Goal: Information Seeking & Learning: Learn about a topic

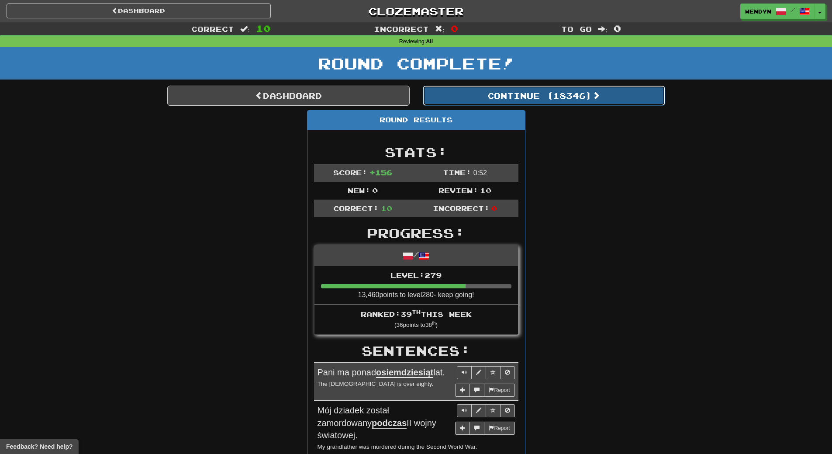
click at [567, 89] on button "Continue ( 18346 )" at bounding box center [544, 96] width 242 height 20
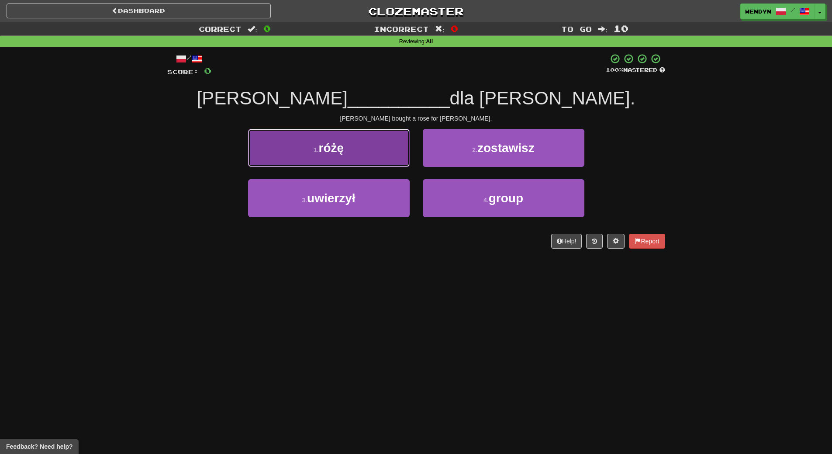
click at [349, 158] on button "1 . różę" at bounding box center [329, 148] width 162 height 38
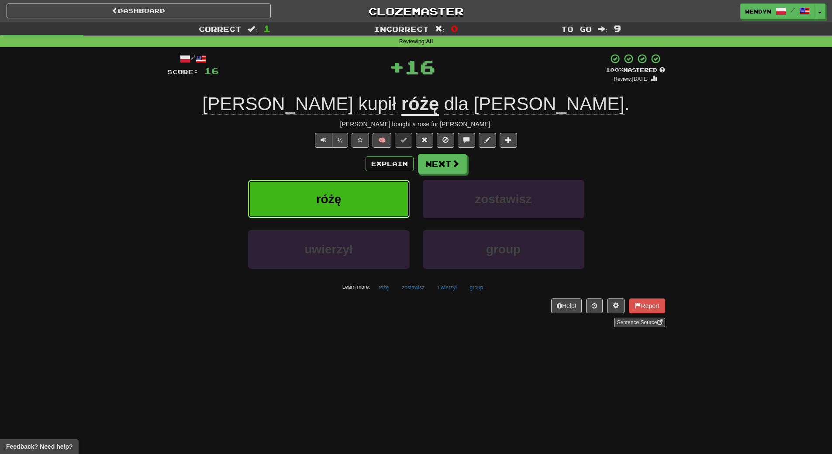
click at [347, 186] on button "różę" at bounding box center [329, 199] width 162 height 38
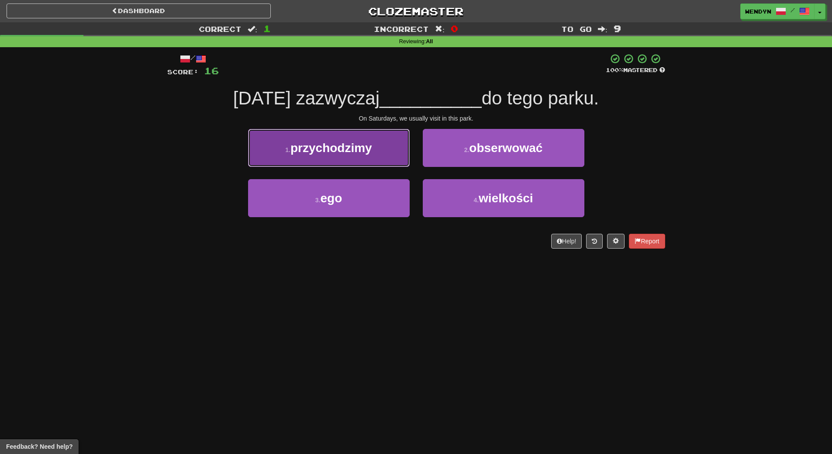
click at [353, 155] on button "1 . przychodzimy" at bounding box center [329, 148] width 162 height 38
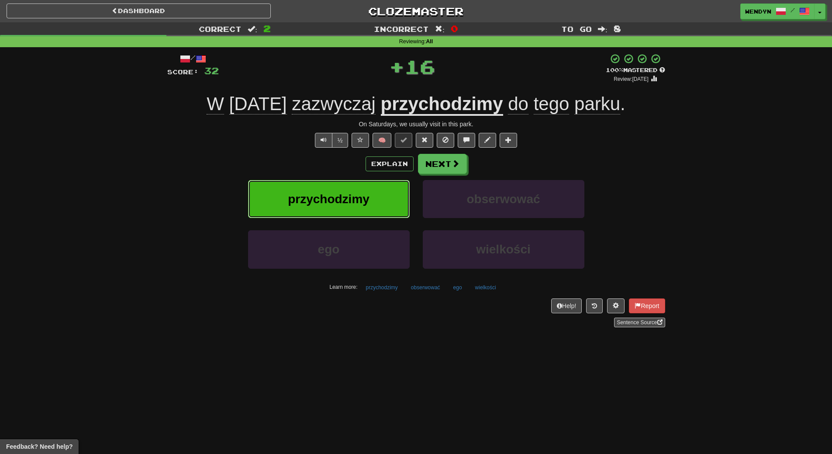
click at [351, 204] on span "przychodzimy" at bounding box center [329, 199] width 82 height 14
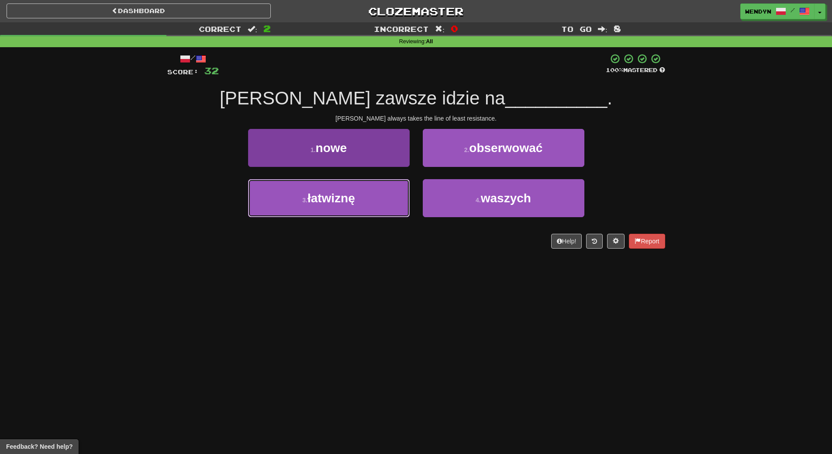
click at [382, 200] on button "3 . łatwiznę" at bounding box center [329, 198] width 162 height 38
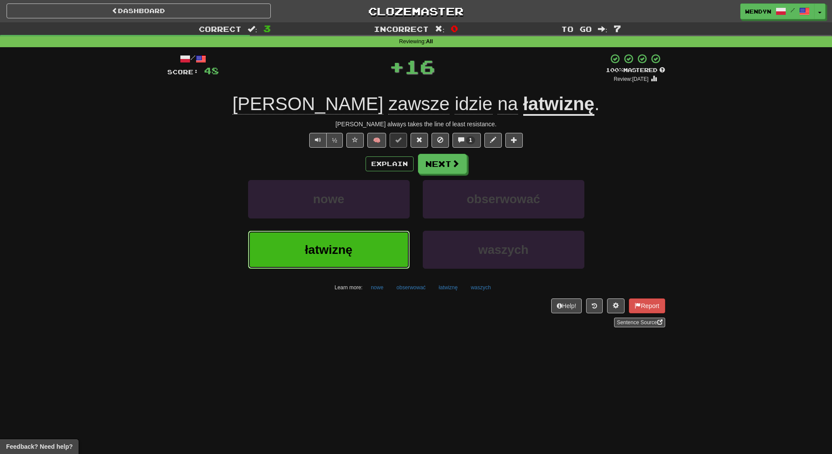
click at [368, 253] on button "łatwiznę" at bounding box center [329, 250] width 162 height 38
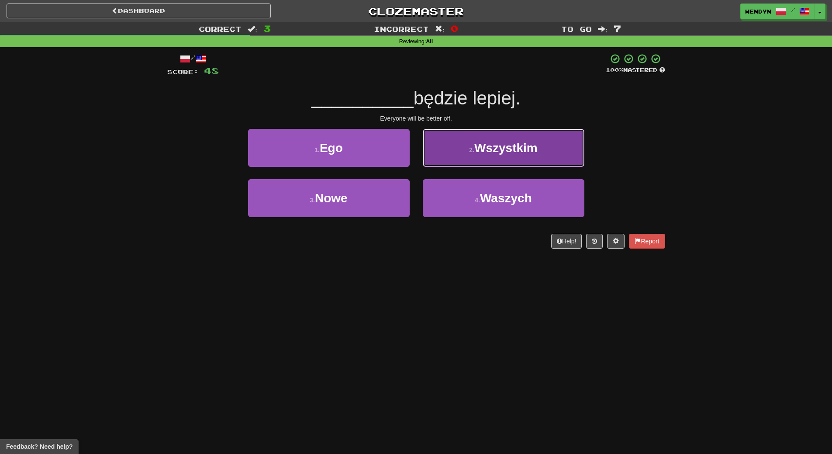
click at [516, 150] on span "Wszystkim" at bounding box center [505, 148] width 63 height 14
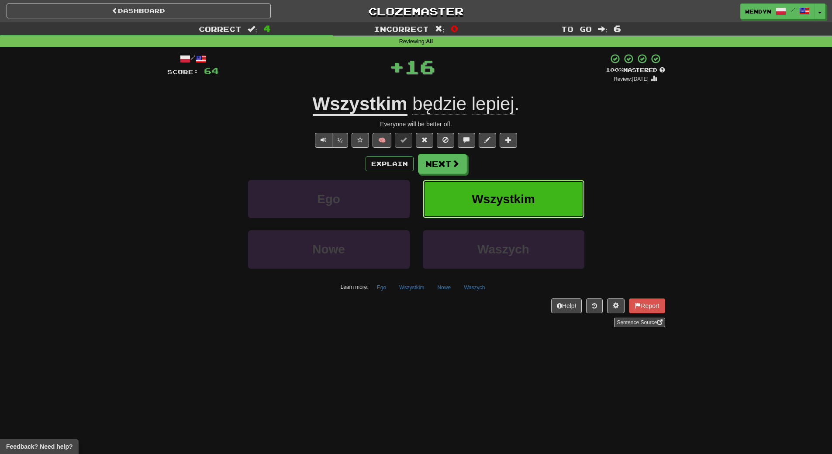
drag, startPoint x: 522, startPoint y: 197, endPoint x: 517, endPoint y: 200, distance: 5.3
click at [517, 200] on span "Wszystkim" at bounding box center [503, 199] width 63 height 14
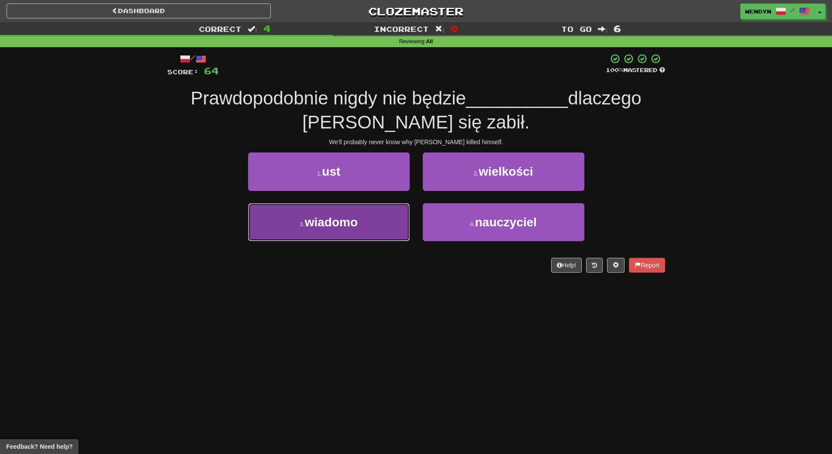
click at [378, 227] on button "3 . wiadomo" at bounding box center [329, 222] width 162 height 38
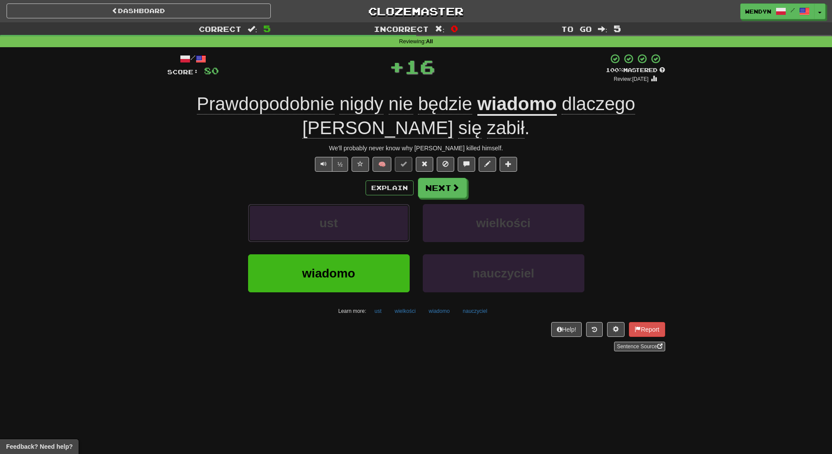
click at [378, 227] on button "ust" at bounding box center [329, 223] width 162 height 38
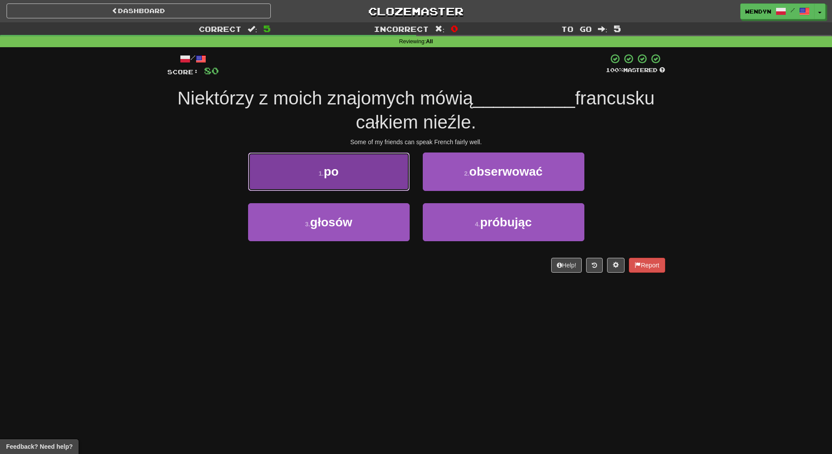
click at [368, 165] on button "1 . po" at bounding box center [329, 171] width 162 height 38
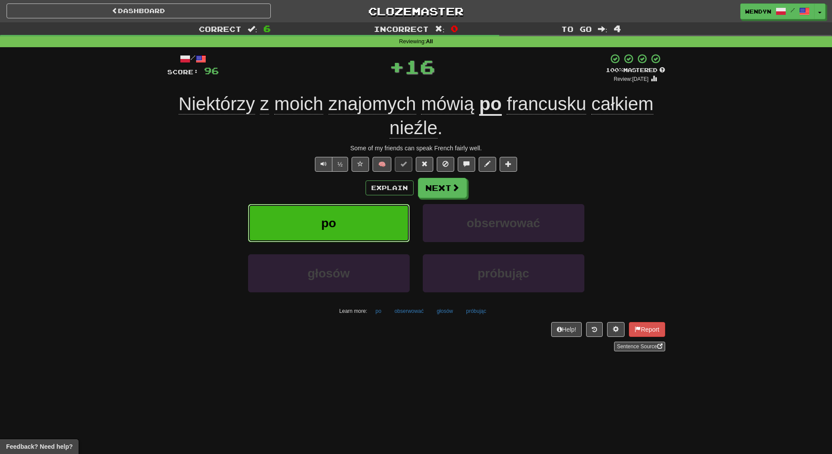
click at [358, 220] on button "po" at bounding box center [329, 223] width 162 height 38
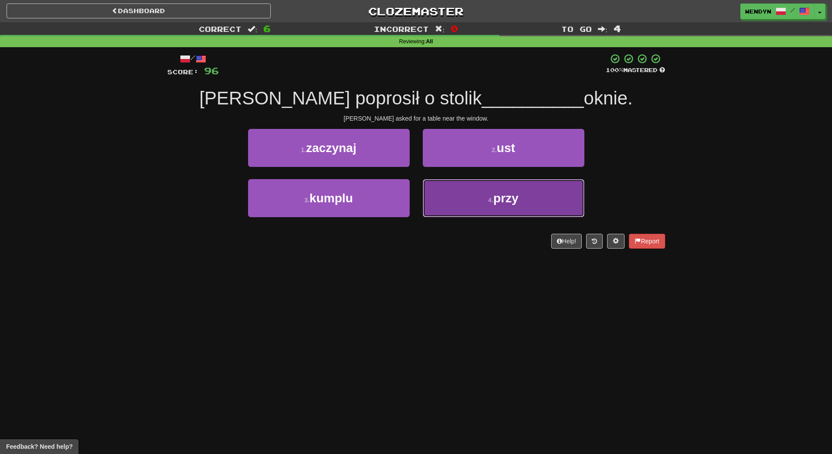
click at [508, 189] on button "4 . przy" at bounding box center [504, 198] width 162 height 38
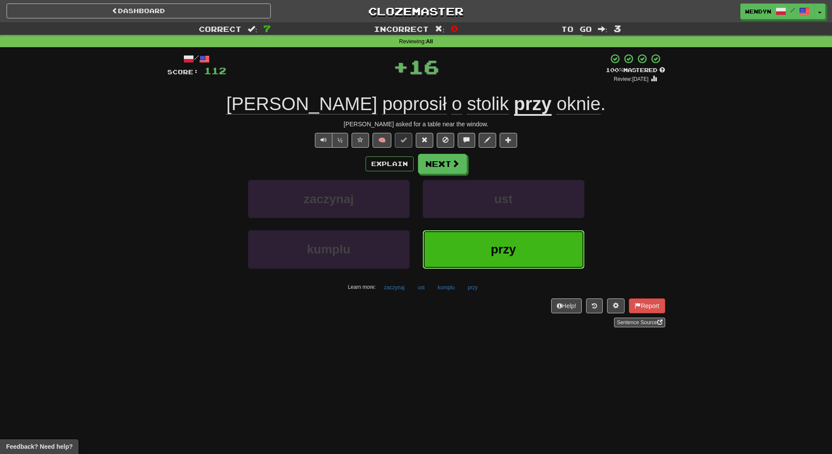
click at [513, 253] on span "przy" at bounding box center [503, 249] width 25 height 14
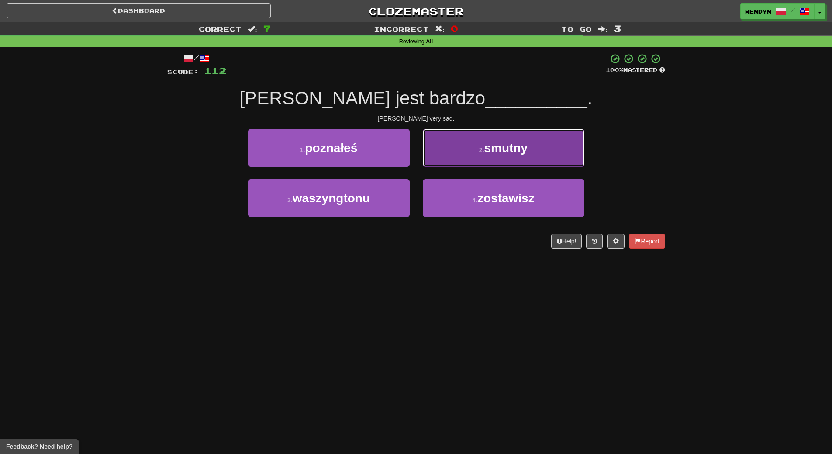
click at [511, 138] on button "2 . smutny" at bounding box center [504, 148] width 162 height 38
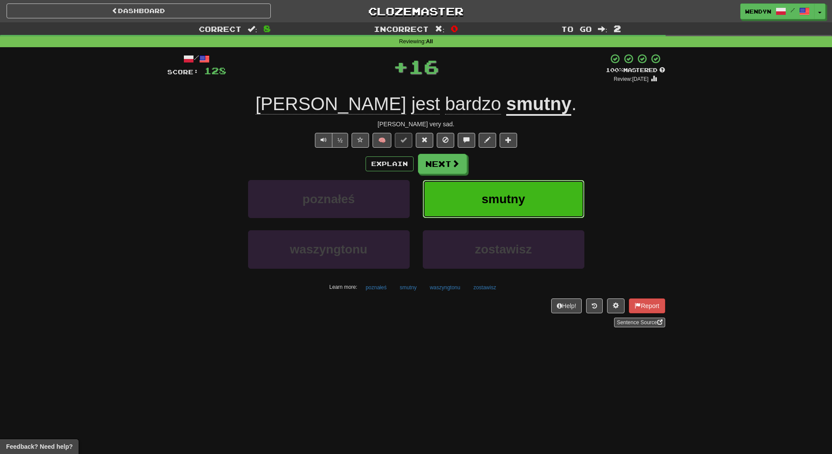
click at [520, 202] on span "smutny" at bounding box center [504, 199] width 44 height 14
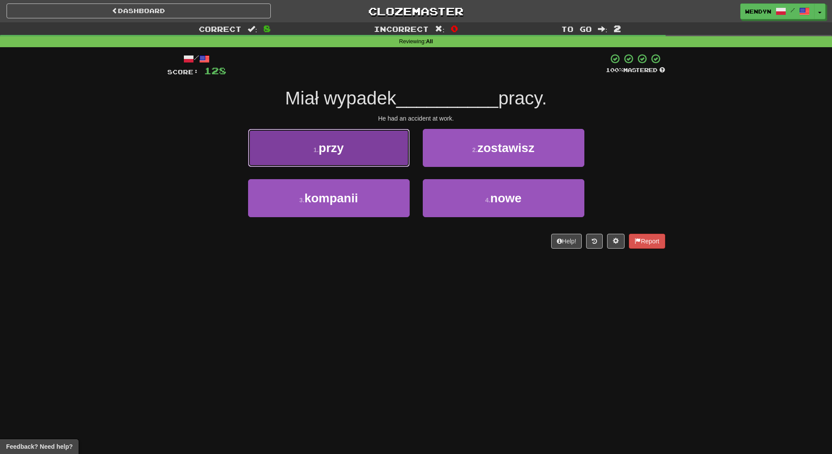
click at [354, 162] on button "1 . przy" at bounding box center [329, 148] width 162 height 38
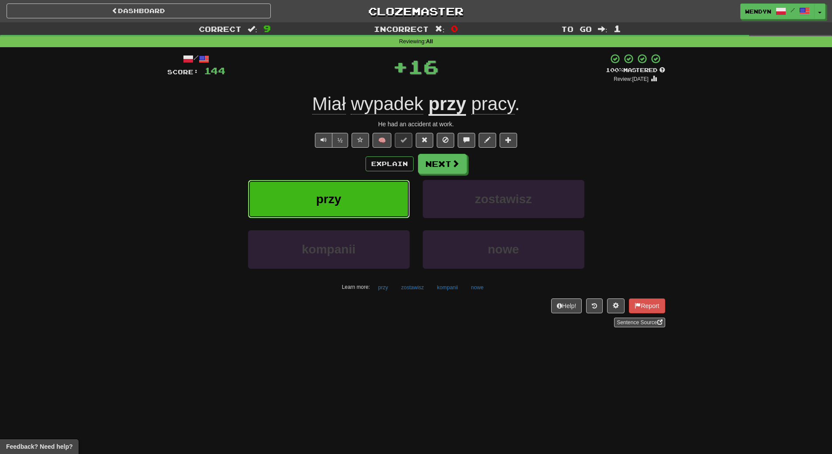
click at [354, 190] on button "przy" at bounding box center [329, 199] width 162 height 38
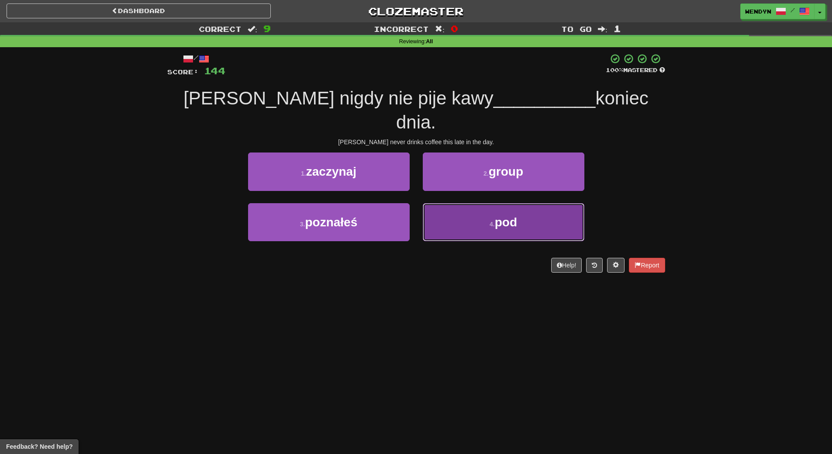
click at [524, 203] on button "4 . pod" at bounding box center [504, 222] width 162 height 38
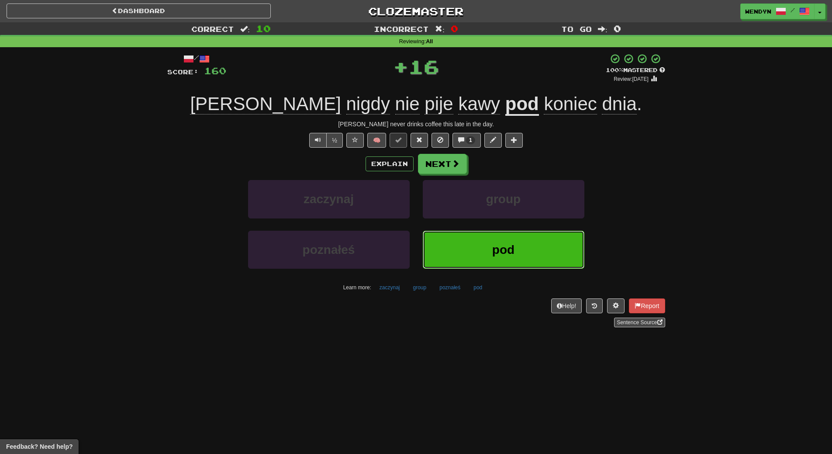
click at [520, 248] on button "pod" at bounding box center [504, 250] width 162 height 38
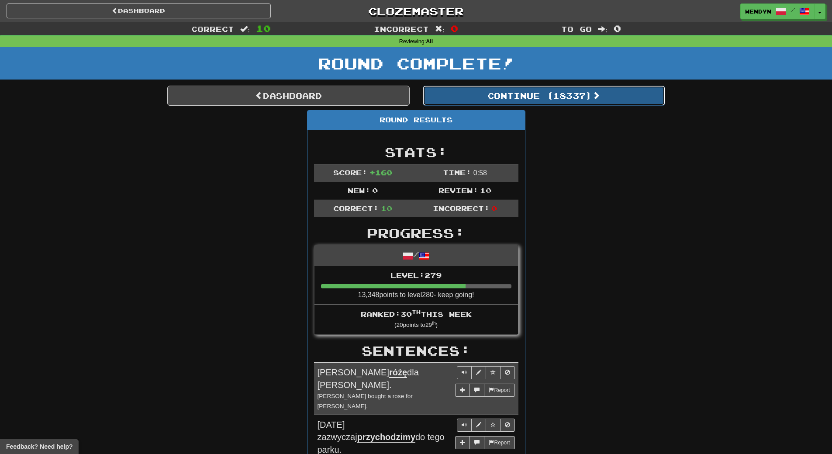
click at [575, 96] on button "Continue ( 18337 )" at bounding box center [544, 96] width 242 height 20
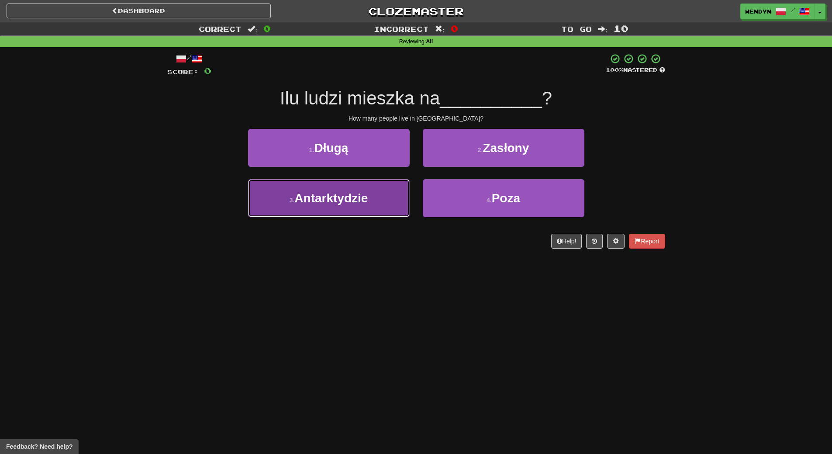
click at [387, 202] on button "3 . Antarktydzie" at bounding box center [329, 198] width 162 height 38
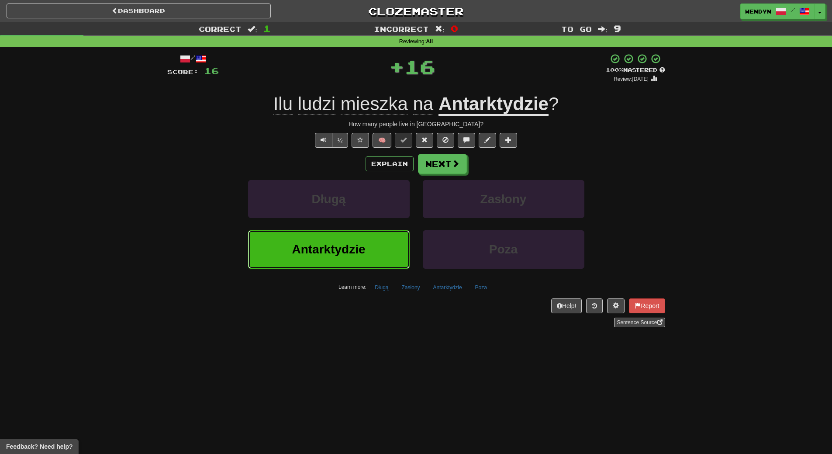
click at [370, 264] on button "Antarktydzie" at bounding box center [329, 249] width 162 height 38
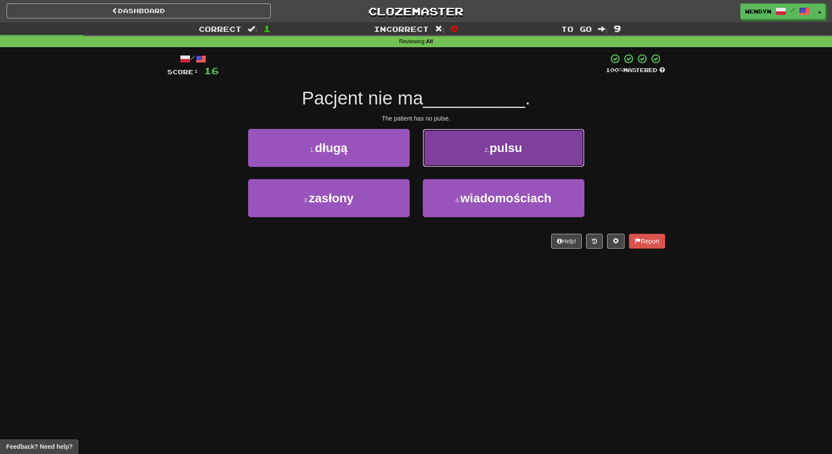
click at [535, 150] on button "2 . pulsu" at bounding box center [504, 148] width 162 height 38
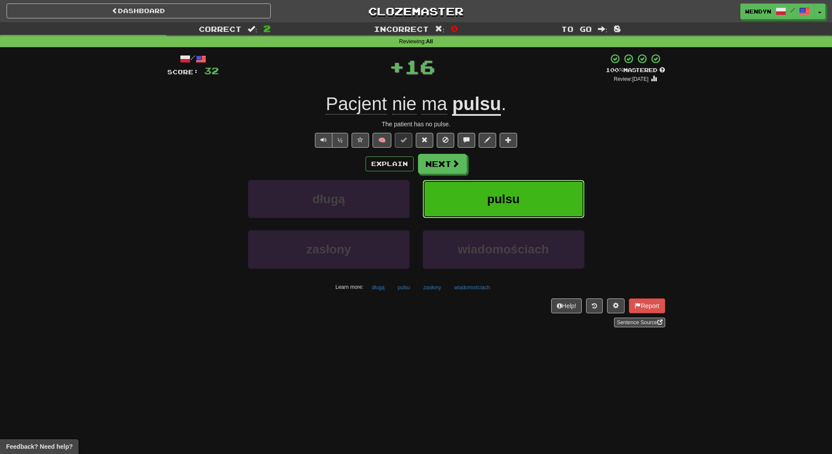
drag, startPoint x: 489, startPoint y: 190, endPoint x: 485, endPoint y: 195, distance: 5.9
click at [485, 195] on button "pulsu" at bounding box center [504, 199] width 162 height 38
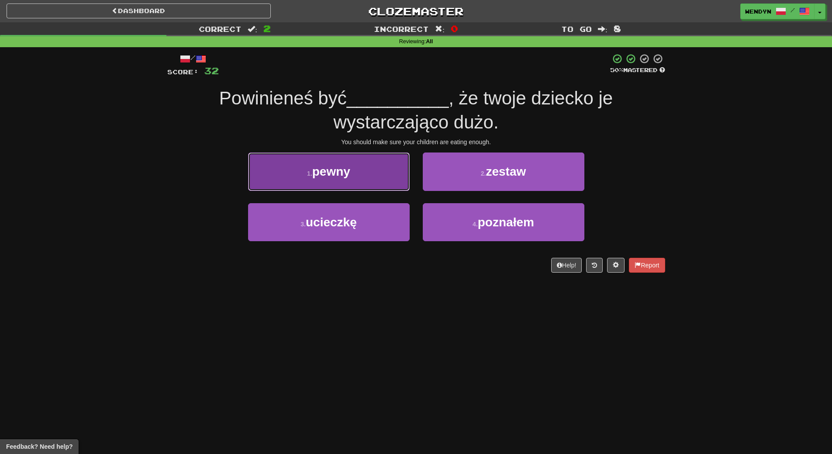
click at [337, 181] on button "1 . pewny" at bounding box center [329, 171] width 162 height 38
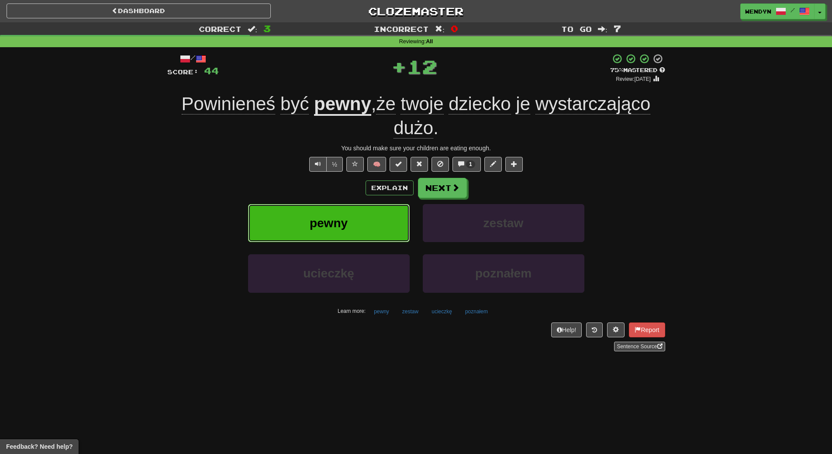
click at [330, 205] on button "pewny" at bounding box center [329, 223] width 162 height 38
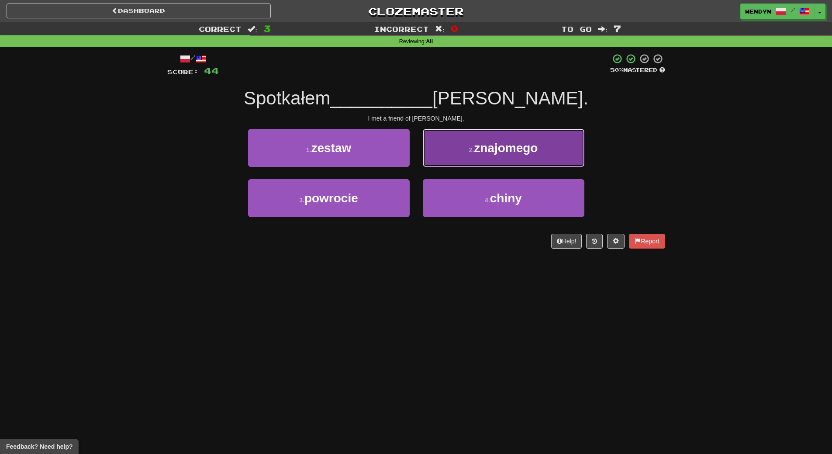
click at [520, 144] on span "znajomego" at bounding box center [506, 148] width 64 height 14
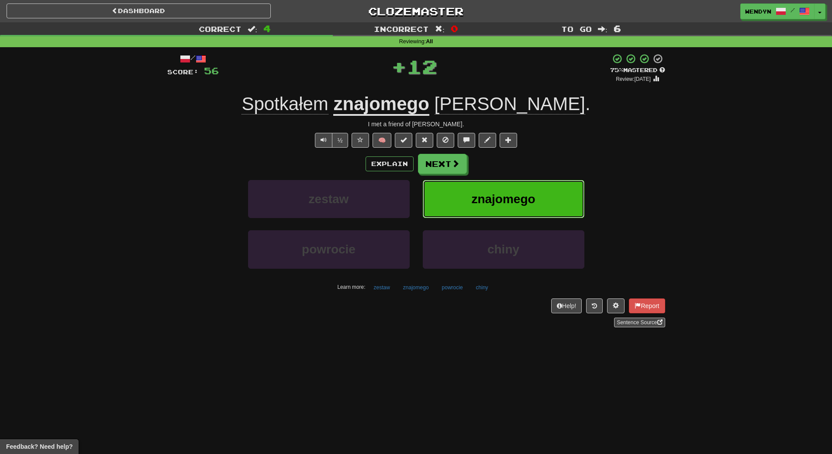
click at [481, 184] on button "znajomego" at bounding box center [504, 199] width 162 height 38
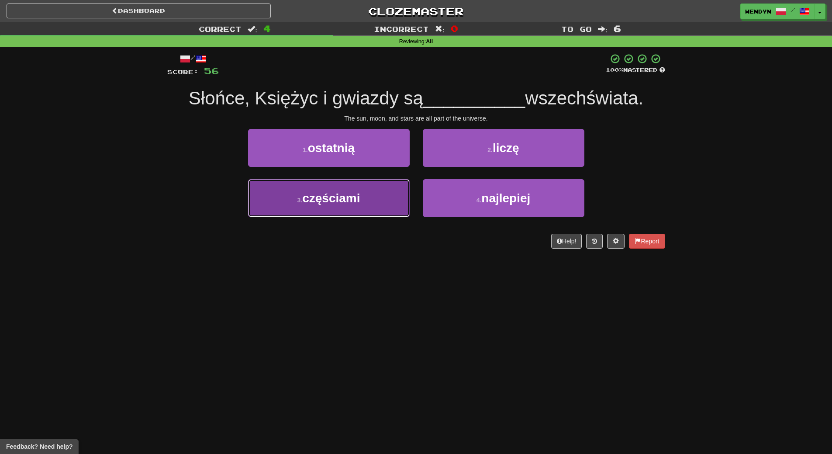
click at [369, 201] on button "3 . częściami" at bounding box center [329, 198] width 162 height 38
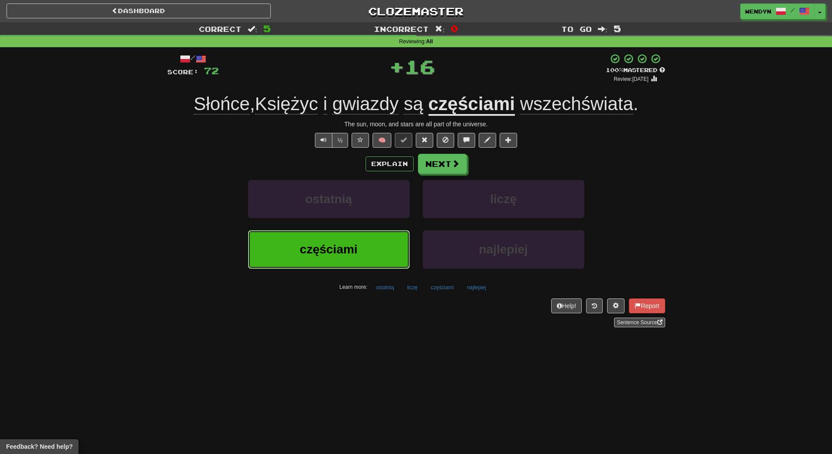
click at [286, 245] on button "częściami" at bounding box center [329, 249] width 162 height 38
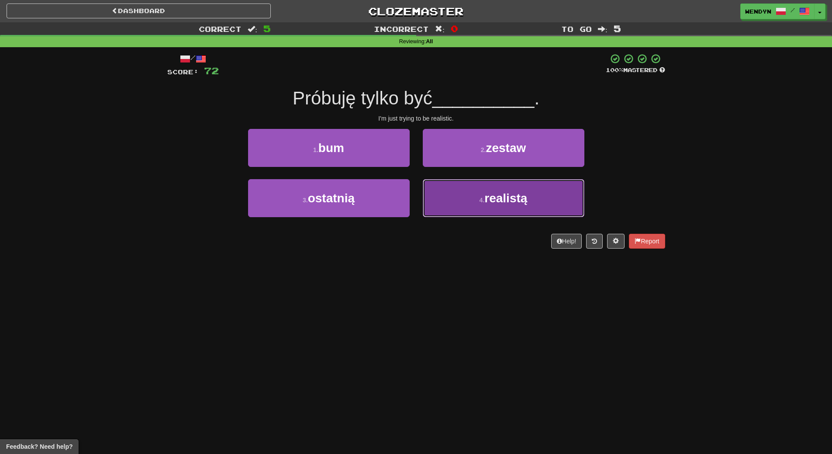
click at [453, 205] on button "4 . realistą" at bounding box center [504, 198] width 162 height 38
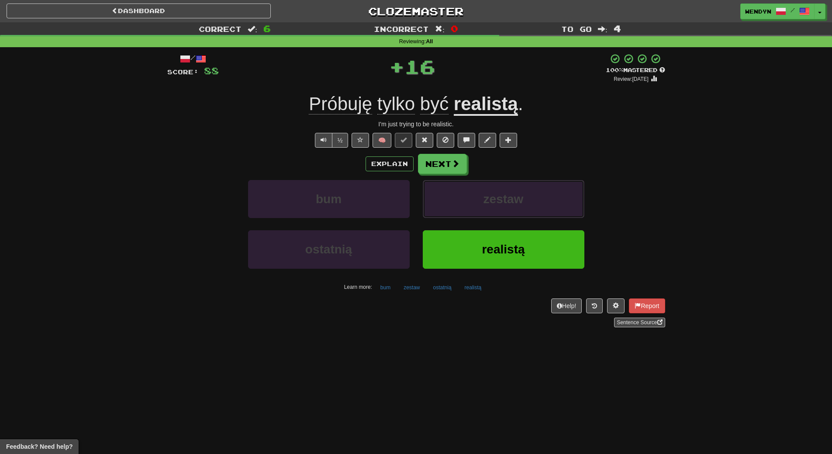
click at [453, 205] on button "zestaw" at bounding box center [504, 199] width 162 height 38
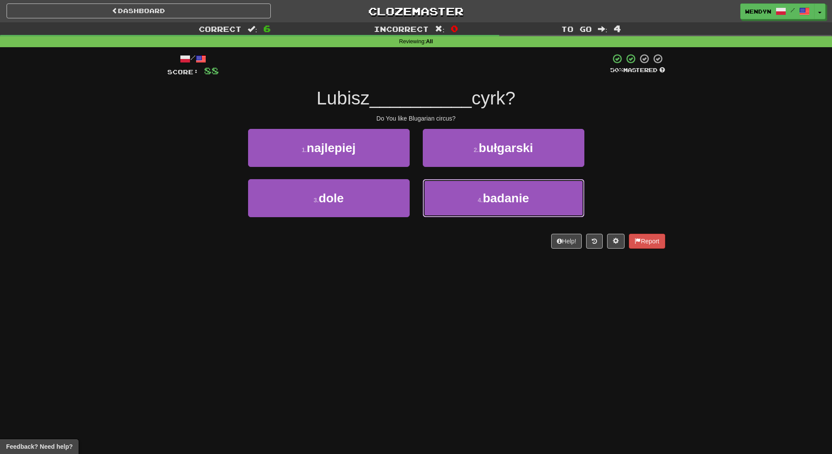
drag, startPoint x: 453, startPoint y: 205, endPoint x: 417, endPoint y: 245, distance: 53.2
click at [417, 245] on div "/ Score: 88 50 % Mastered Lubisz __________ cyrk? Do You like Blugarian circus?…" at bounding box center [416, 150] width 498 height 195
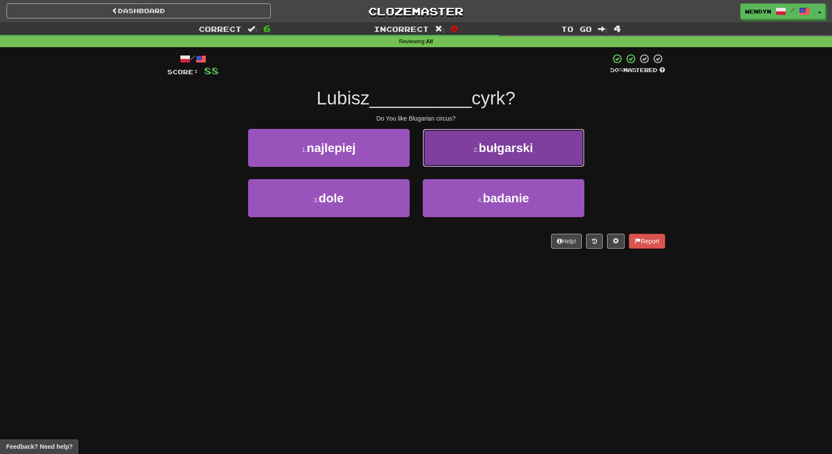
click at [526, 162] on button "2 . [DEMOGRAPHIC_DATA]" at bounding box center [504, 148] width 162 height 38
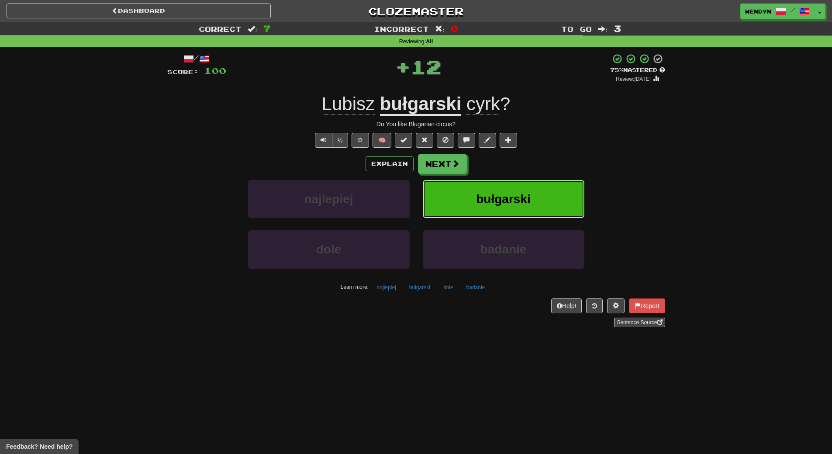
click at [500, 188] on button "bułgarski" at bounding box center [504, 199] width 162 height 38
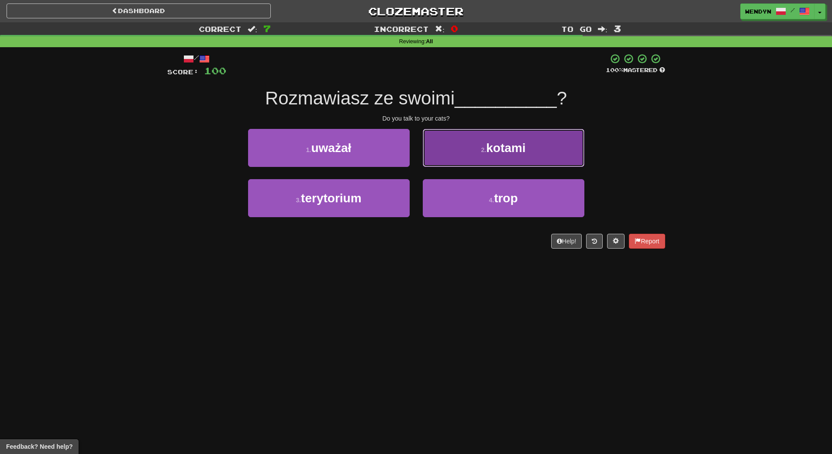
click at [521, 148] on span "kotami" at bounding box center [505, 148] width 39 height 14
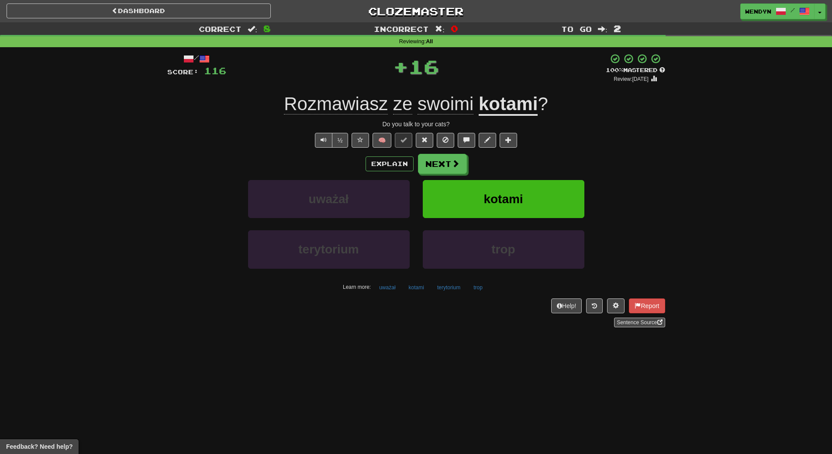
click at [521, 148] on div "/ Score: 116 + 16 100 % Mastered Review: [DATE] Rozmawiasz ze swoimi kotami ? D…" at bounding box center [416, 190] width 498 height 274
click at [514, 188] on button "kotami" at bounding box center [504, 199] width 162 height 38
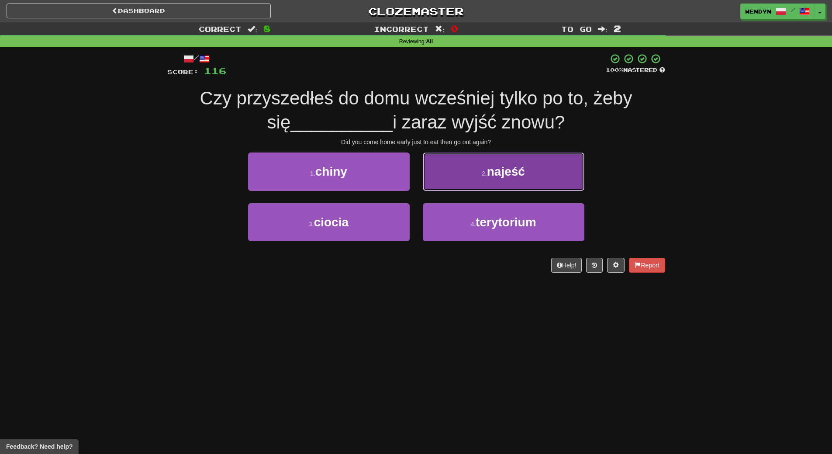
click at [542, 172] on button "2 . najeść" at bounding box center [504, 171] width 162 height 38
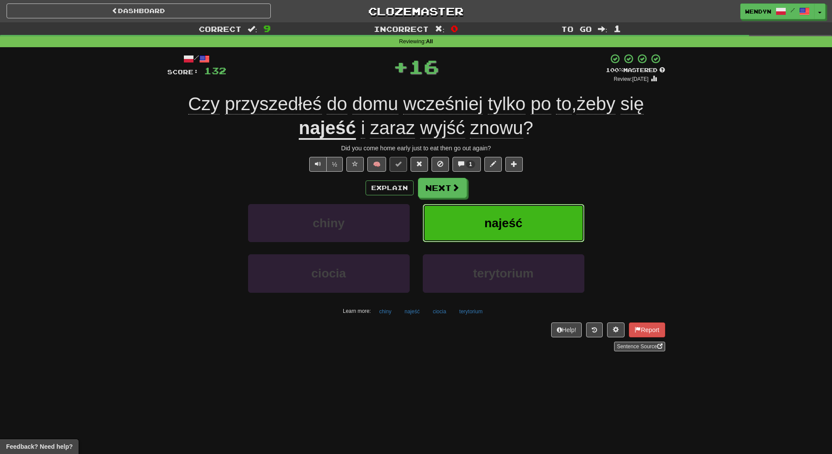
click at [526, 234] on button "najeść" at bounding box center [504, 223] width 162 height 38
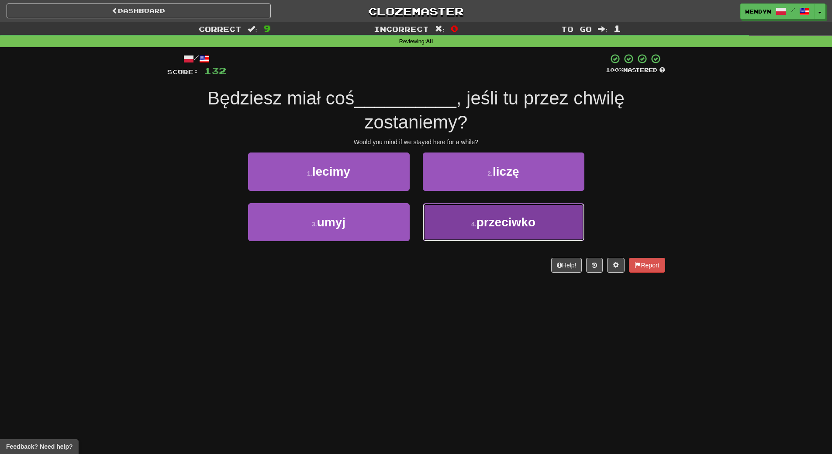
click at [476, 224] on small "4 ." at bounding box center [473, 224] width 5 height 7
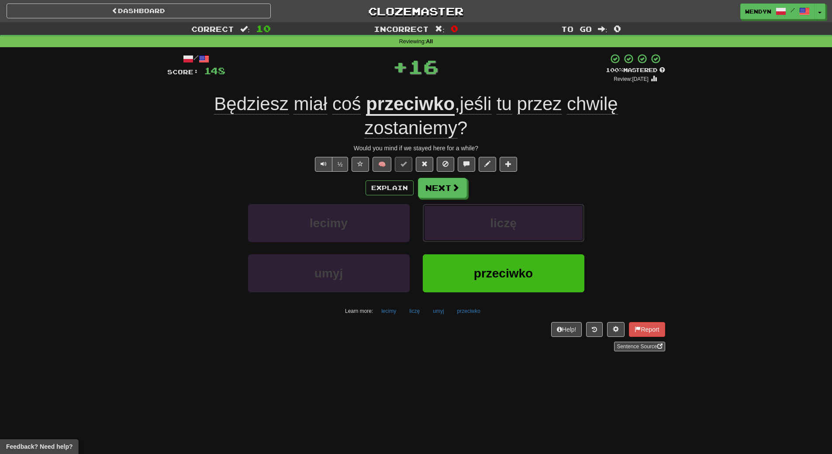
click at [476, 224] on button "liczę" at bounding box center [504, 223] width 162 height 38
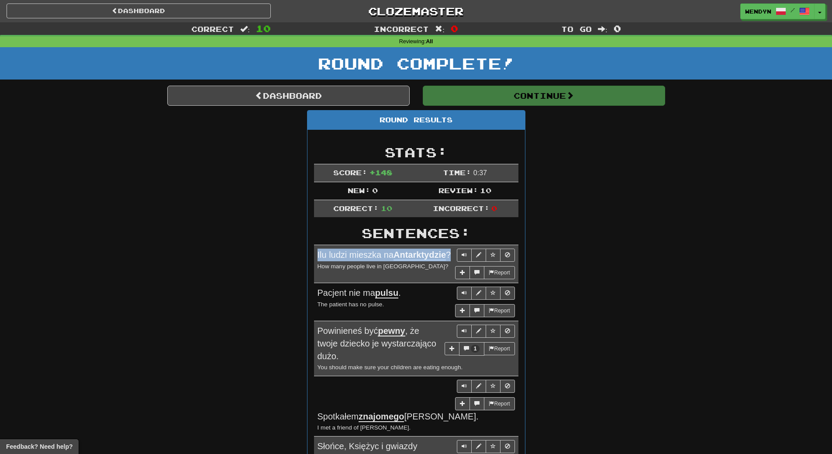
click at [476, 224] on div "Dashboard Clozemaster WendyN / Toggle Dropdown Dashboard Leaderboard Activity F…" at bounding box center [416, 369] width 832 height 738
click at [585, 203] on div "Round Results Stats: Score: + 148 Time: 0 : 37 New: 0 Review: 10 Correct: 10 In…" at bounding box center [416, 411] width 498 height 603
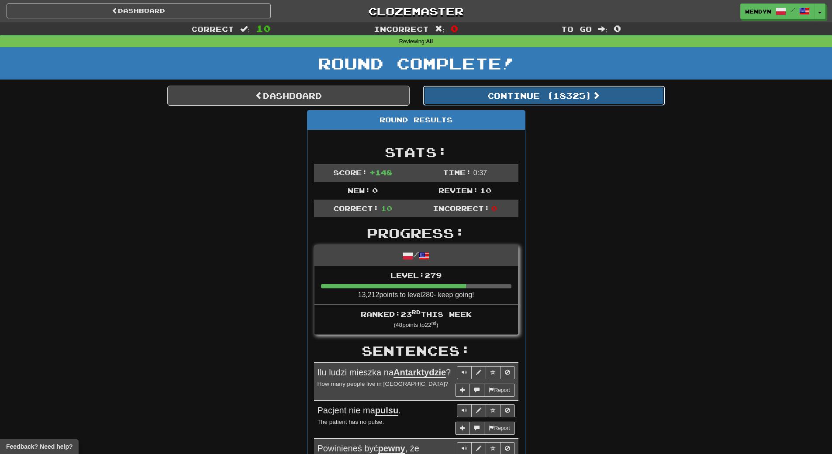
click at [565, 103] on button "Continue ( 18325 )" at bounding box center [544, 96] width 242 height 20
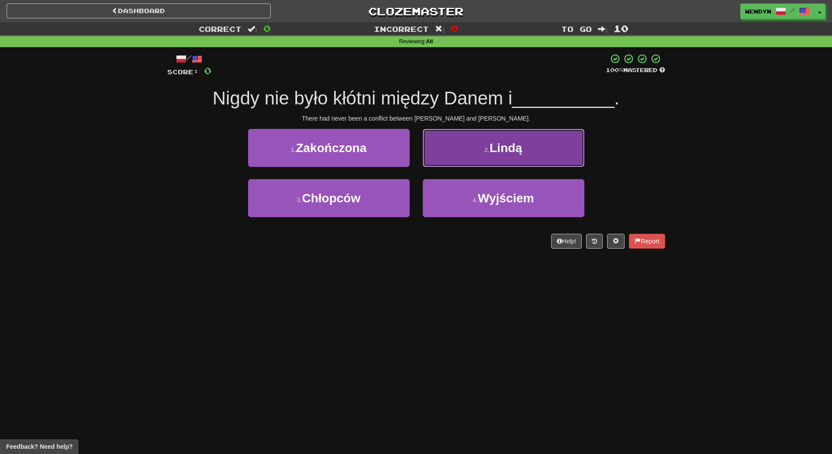
click at [518, 155] on button "2 . Lindą" at bounding box center [504, 148] width 162 height 38
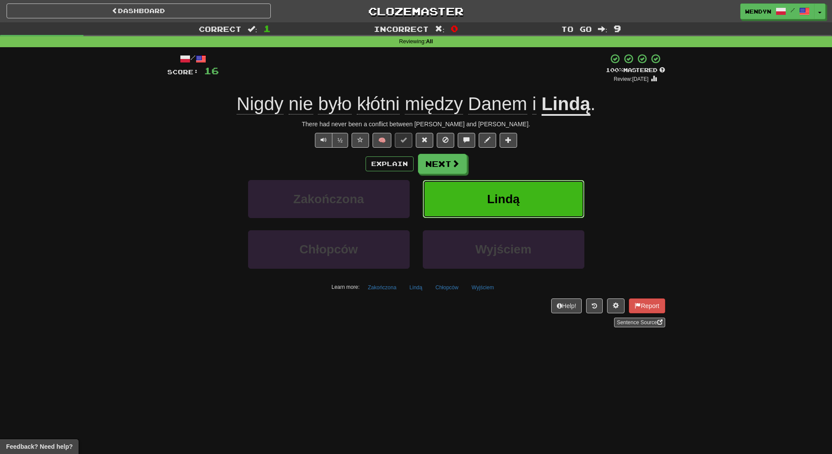
click at [505, 209] on button "Lindą" at bounding box center [504, 199] width 162 height 38
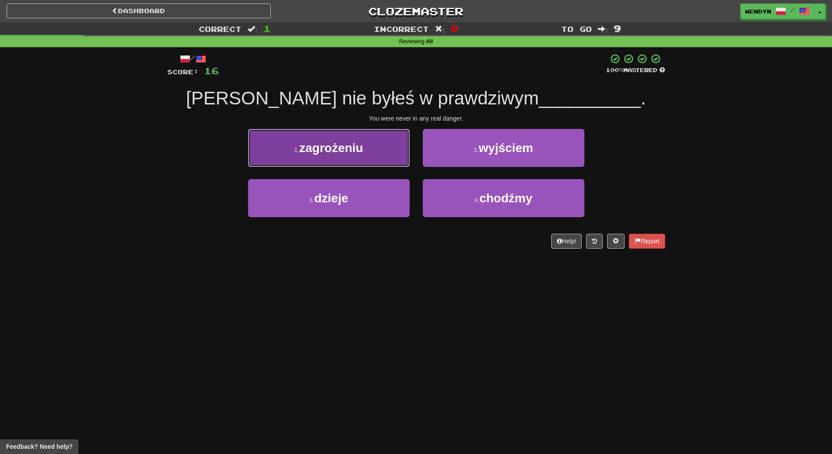
click at [362, 155] on button "1 . zagrożeniu" at bounding box center [329, 148] width 162 height 38
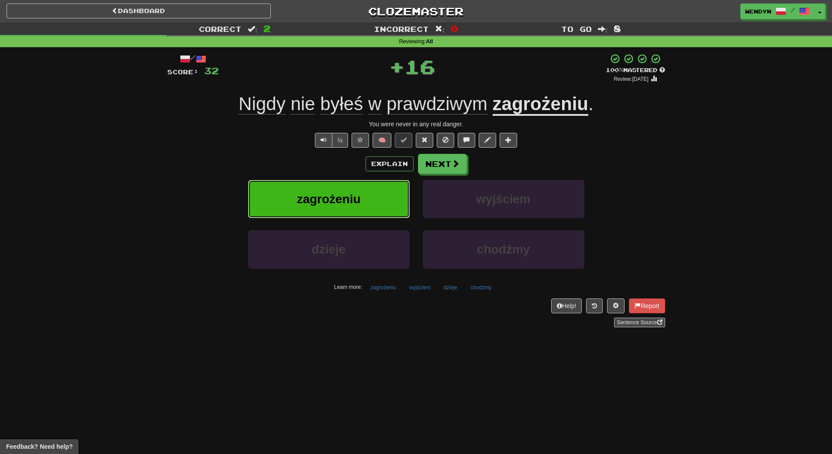
click at [370, 199] on button "zagrożeniu" at bounding box center [329, 199] width 162 height 38
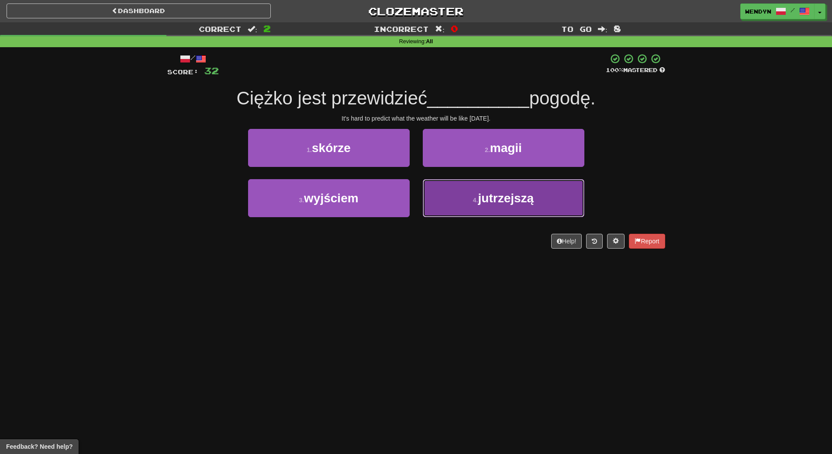
click at [548, 212] on button "4 . jutrzejszą" at bounding box center [504, 198] width 162 height 38
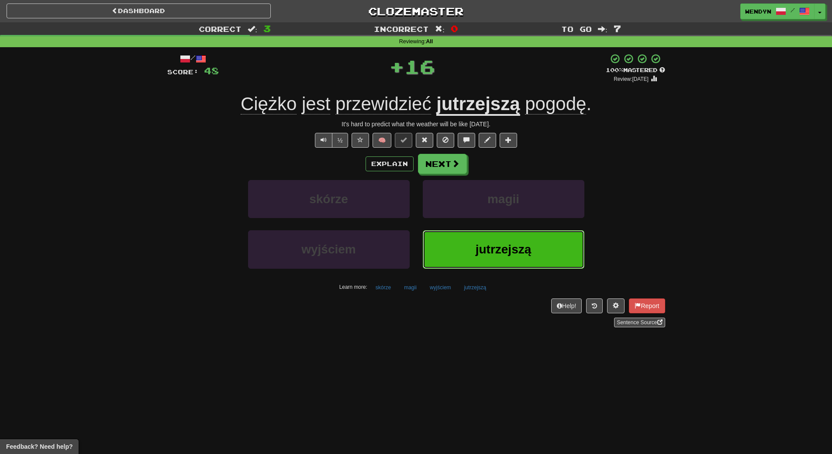
click at [468, 267] on button "jutrzejszą" at bounding box center [504, 249] width 162 height 38
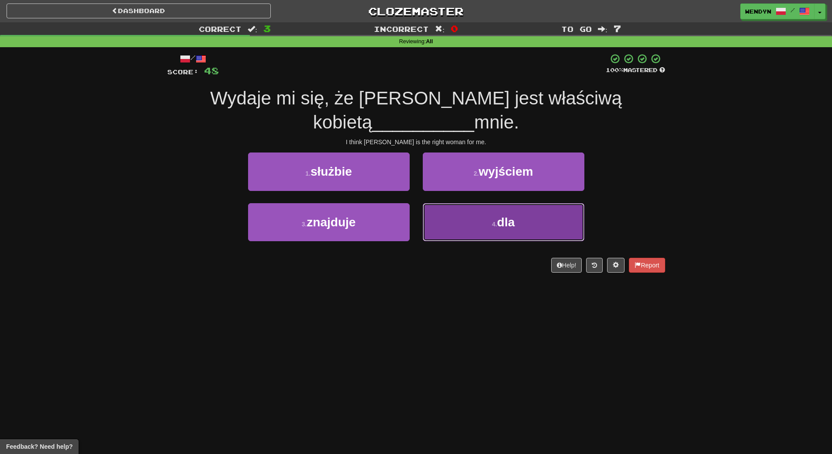
click at [483, 216] on button "4 . dla" at bounding box center [504, 222] width 162 height 38
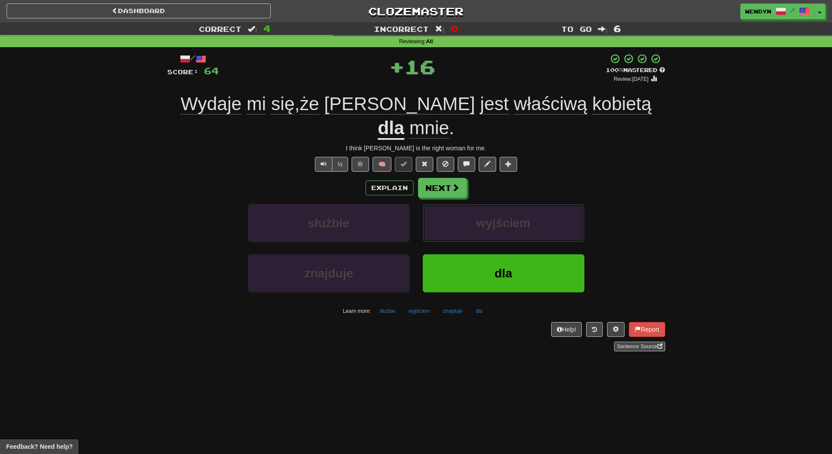
click at [483, 216] on button "wyjściem" at bounding box center [504, 223] width 162 height 38
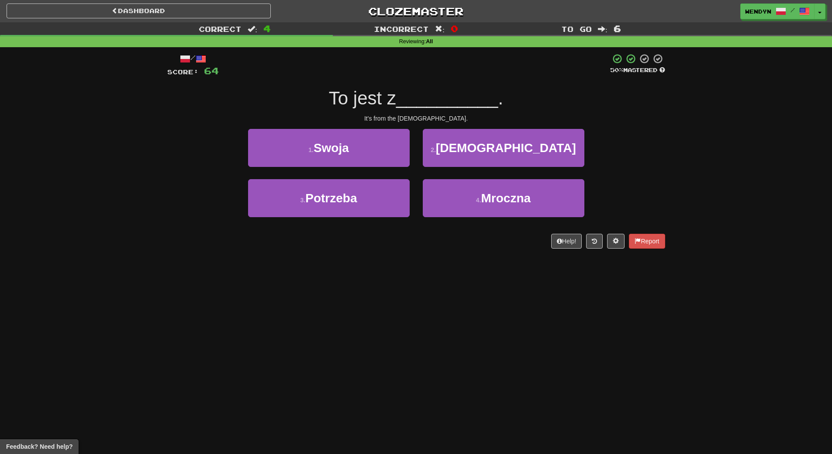
click at [473, 268] on div "Dashboard Clozemaster WendyN / Toggle Dropdown Dashboard Leaderboard Activity F…" at bounding box center [416, 227] width 832 height 454
drag, startPoint x: 515, startPoint y: 145, endPoint x: 513, endPoint y: 178, distance: 32.4
click at [514, 148] on span "[DEMOGRAPHIC_DATA]" at bounding box center [506, 148] width 140 height 14
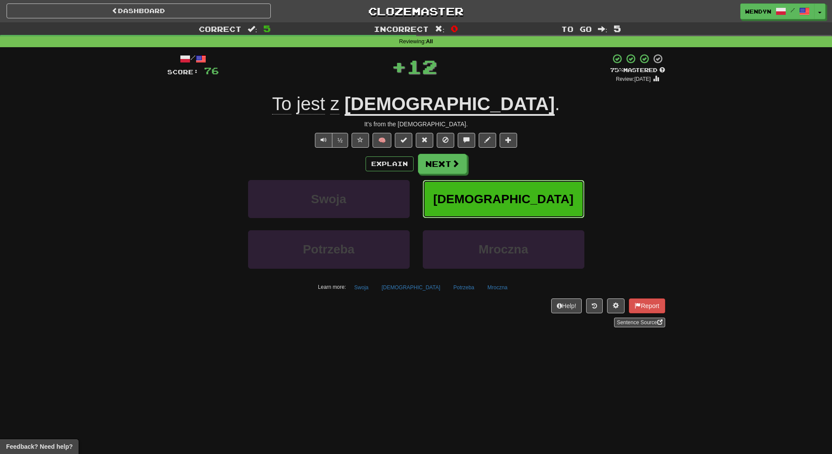
click at [511, 188] on button "[DEMOGRAPHIC_DATA]" at bounding box center [504, 199] width 162 height 38
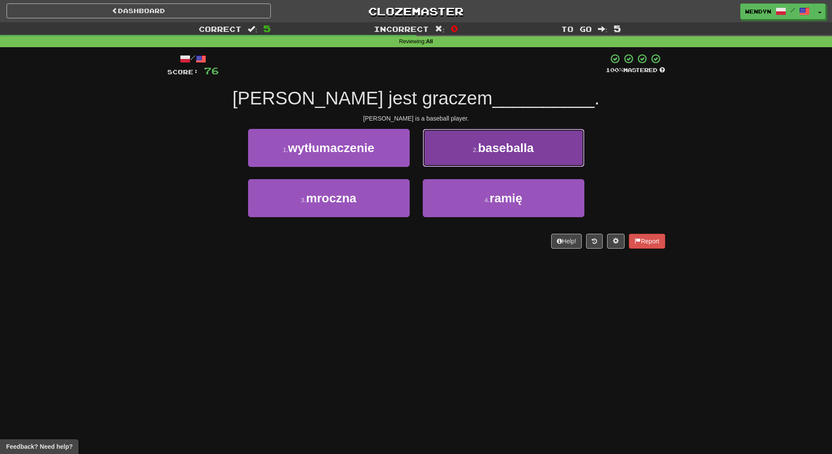
drag, startPoint x: 559, startPoint y: 148, endPoint x: 555, endPoint y: 192, distance: 43.9
click at [558, 162] on button "2 . baseballa" at bounding box center [504, 148] width 162 height 38
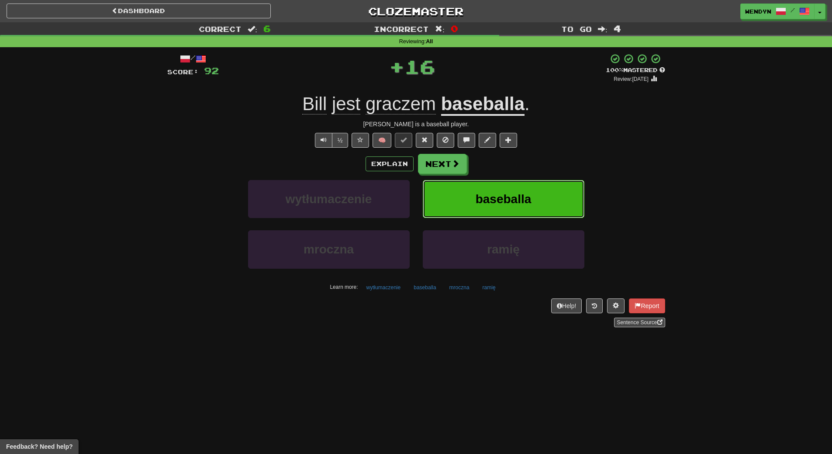
drag, startPoint x: 551, startPoint y: 209, endPoint x: 483, endPoint y: 257, distance: 83.3
click at [547, 214] on button "baseballa" at bounding box center [504, 199] width 162 height 38
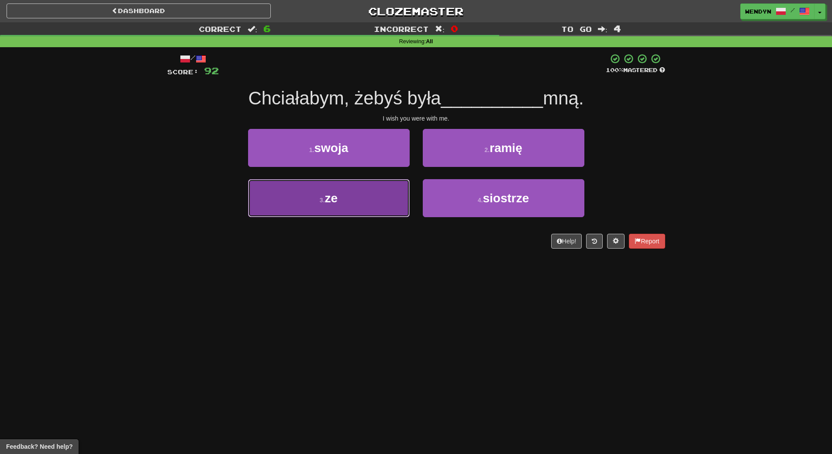
click at [382, 211] on button "3 . ze" at bounding box center [329, 198] width 162 height 38
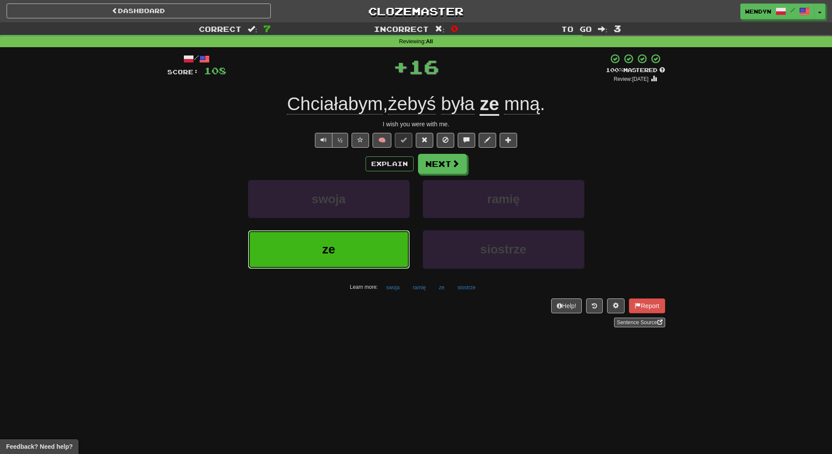
click at [377, 243] on button "ze" at bounding box center [329, 249] width 162 height 38
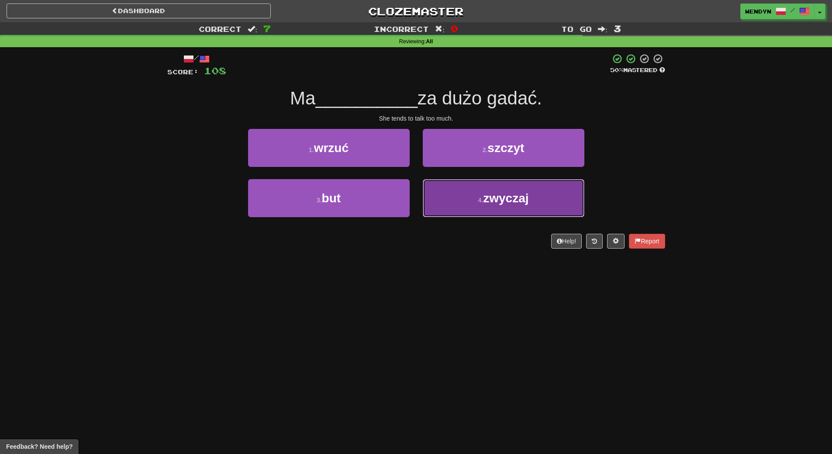
click at [492, 210] on button "4 . zwyczaj" at bounding box center [504, 198] width 162 height 38
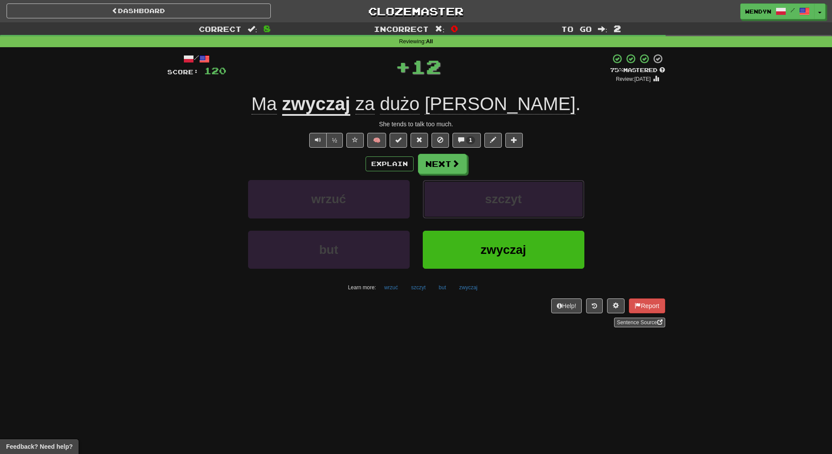
click at [492, 210] on button "szczyt" at bounding box center [504, 199] width 162 height 38
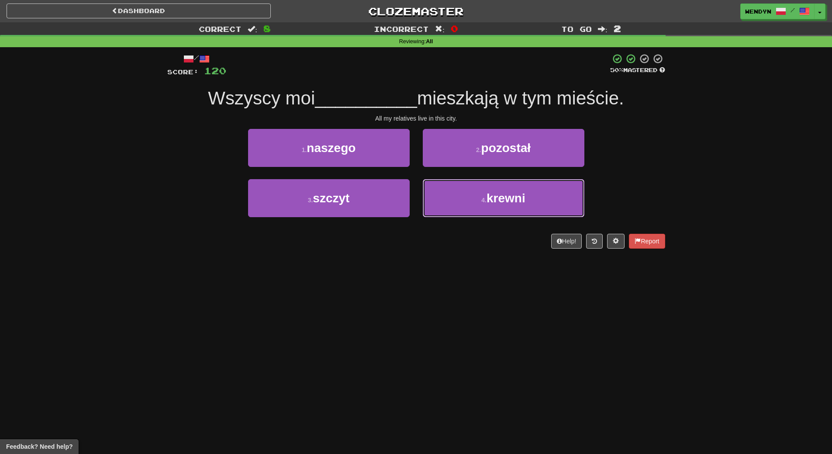
click at [492, 210] on button "4 . krewni" at bounding box center [504, 198] width 162 height 38
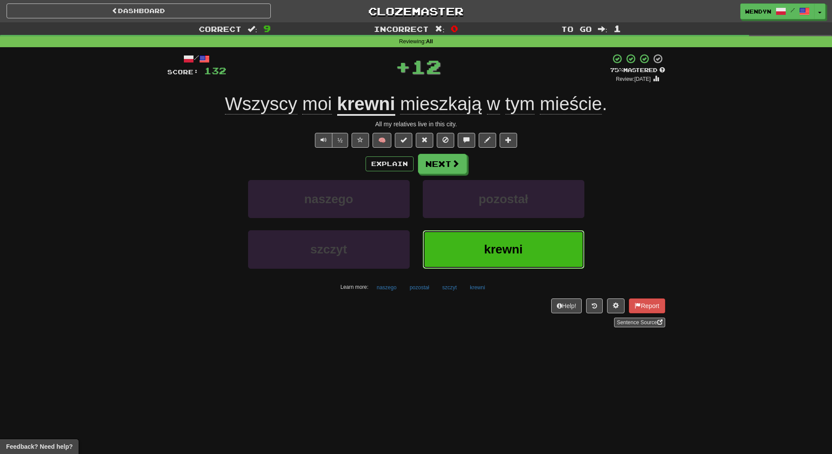
click at [493, 236] on button "krewni" at bounding box center [504, 249] width 162 height 38
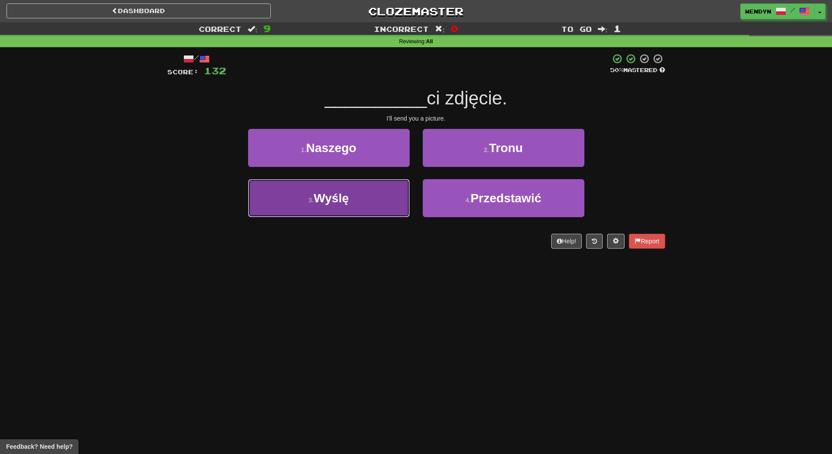
click at [377, 201] on button "3 . [GEOGRAPHIC_DATA]" at bounding box center [329, 198] width 162 height 38
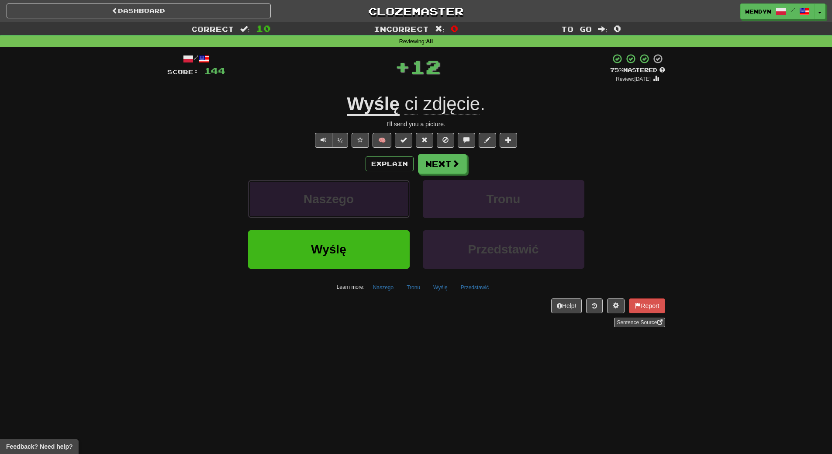
click at [377, 200] on button "Naszego" at bounding box center [329, 199] width 162 height 38
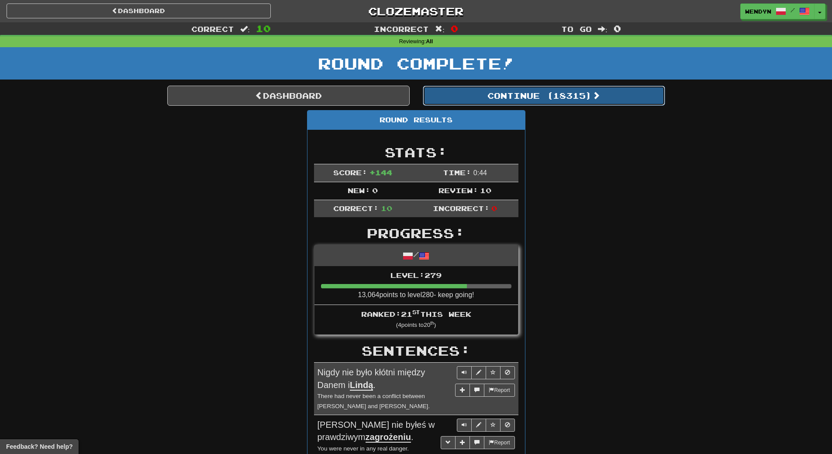
click at [572, 98] on button "Continue ( 18315 )" at bounding box center [544, 96] width 242 height 20
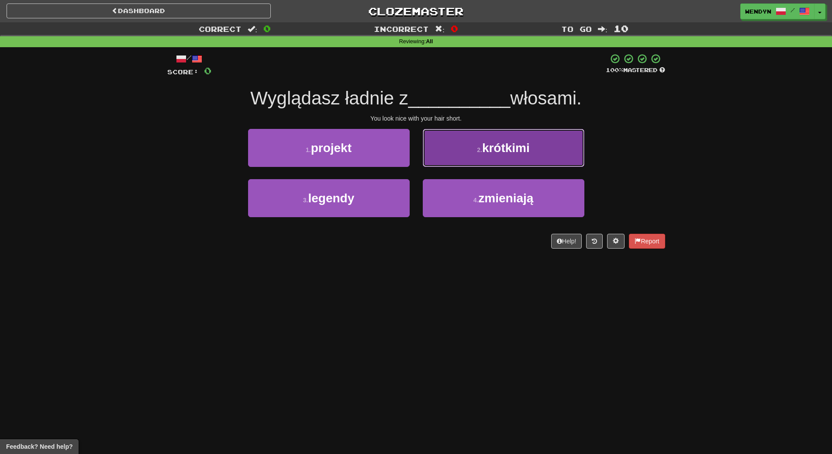
click at [531, 155] on button "2 . krótkimi" at bounding box center [504, 148] width 162 height 38
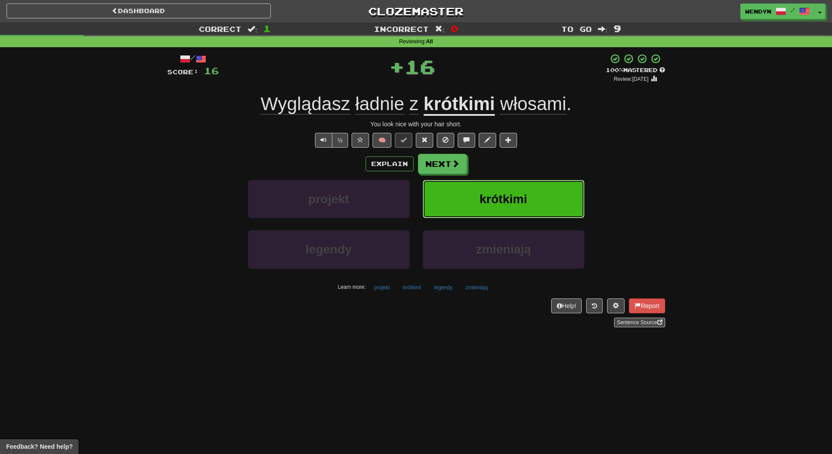
click at [519, 197] on span "krótkimi" at bounding box center [503, 199] width 48 height 14
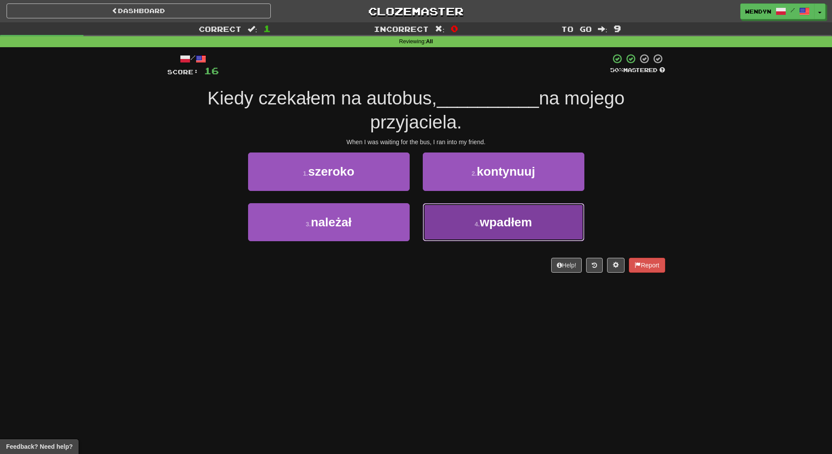
click at [521, 226] on span "wpadłem" at bounding box center [505, 222] width 52 height 14
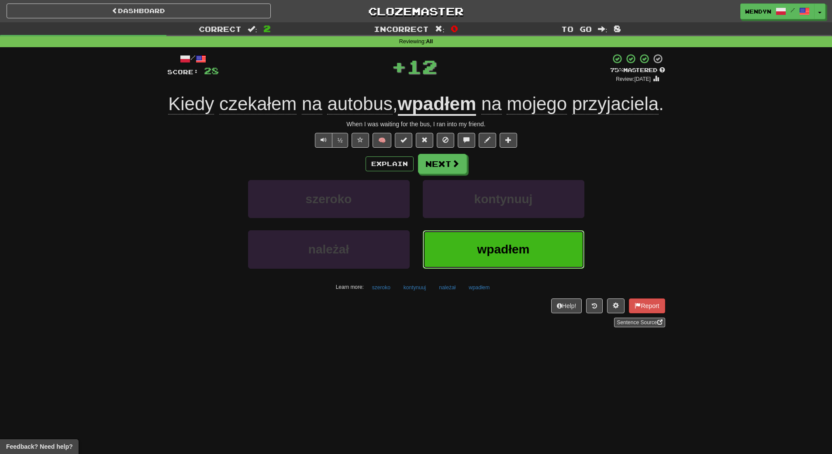
click at [503, 268] on button "wpadłem" at bounding box center [504, 249] width 162 height 38
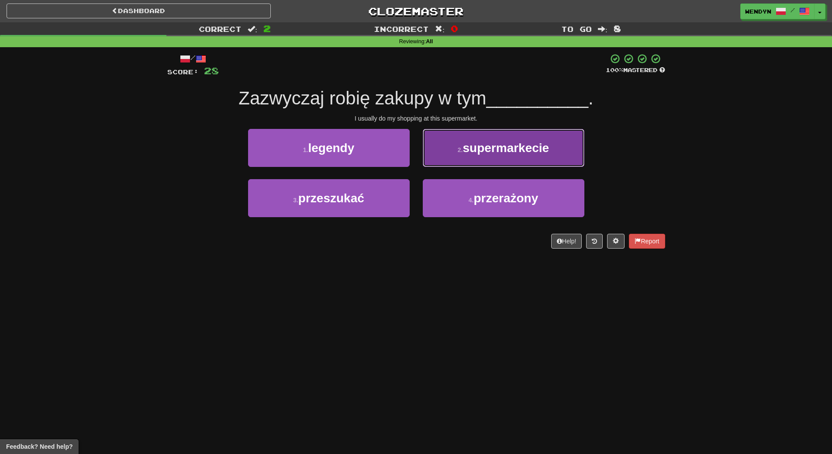
click at [533, 159] on button "2 . supermarkecie" at bounding box center [504, 148] width 162 height 38
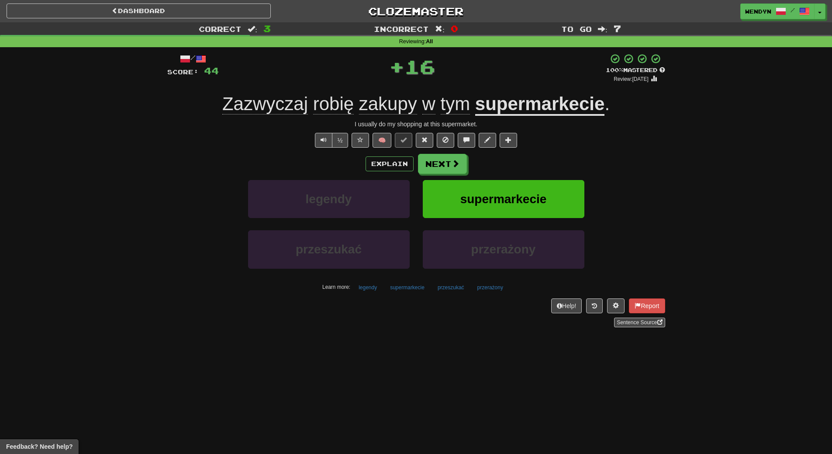
click at [533, 159] on div "Explain Next" at bounding box center [416, 164] width 498 height 20
click at [530, 180] on button "supermarkecie" at bounding box center [504, 199] width 162 height 38
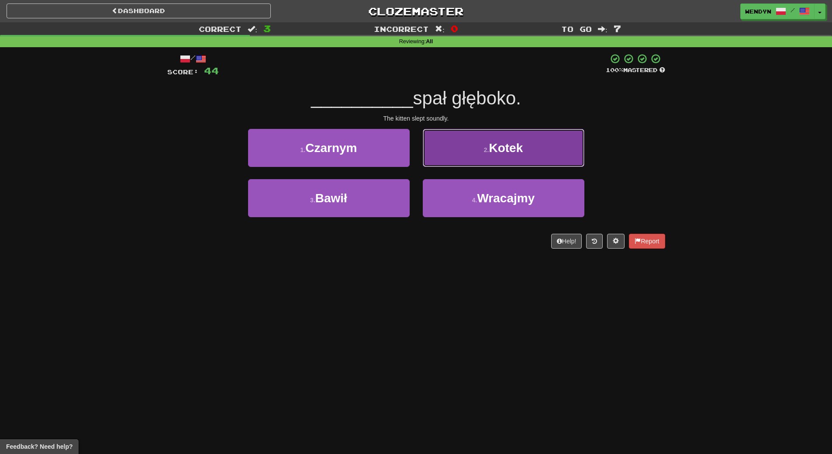
click at [519, 154] on span "Kotek" at bounding box center [506, 148] width 34 height 14
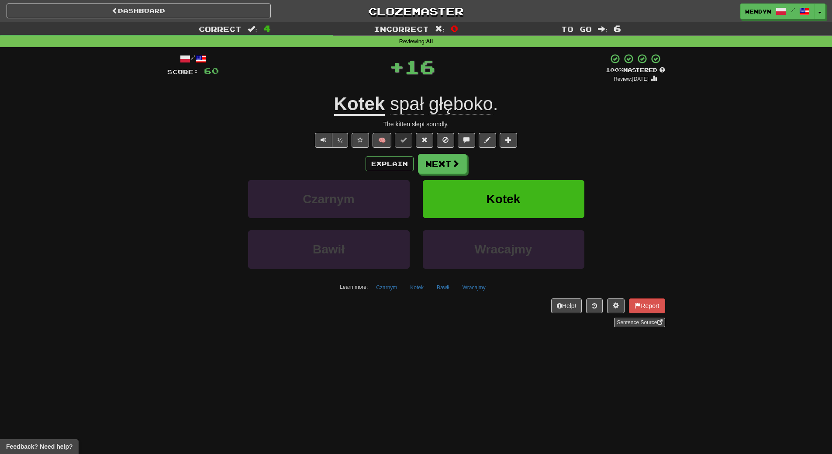
click at [519, 154] on div "Explain Next" at bounding box center [416, 164] width 498 height 20
click at [518, 187] on button "Kotek" at bounding box center [504, 199] width 162 height 38
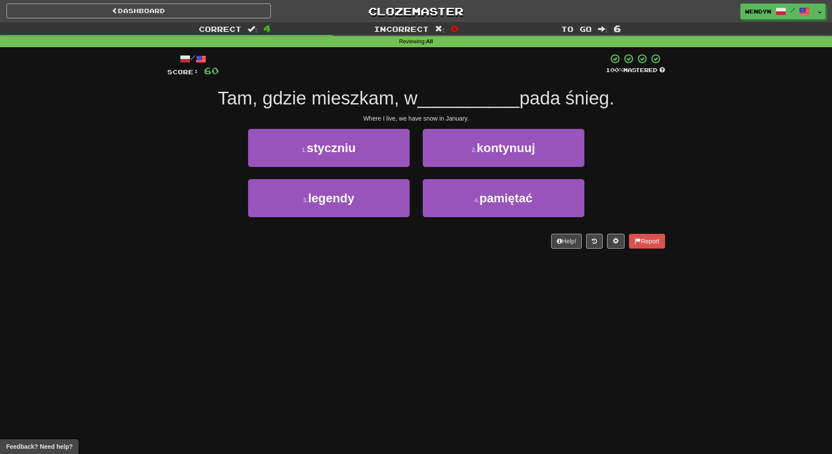
click at [524, 172] on div "2 . kontynuuj" at bounding box center [503, 154] width 175 height 50
click at [654, 154] on div "[DATE] 2 . kontynuuj" at bounding box center [416, 154] width 524 height 50
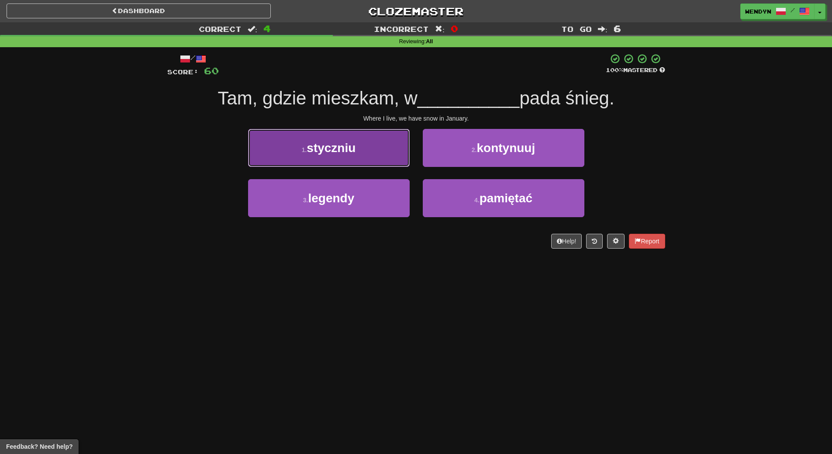
click at [381, 160] on button "[DATE]" at bounding box center [329, 148] width 162 height 38
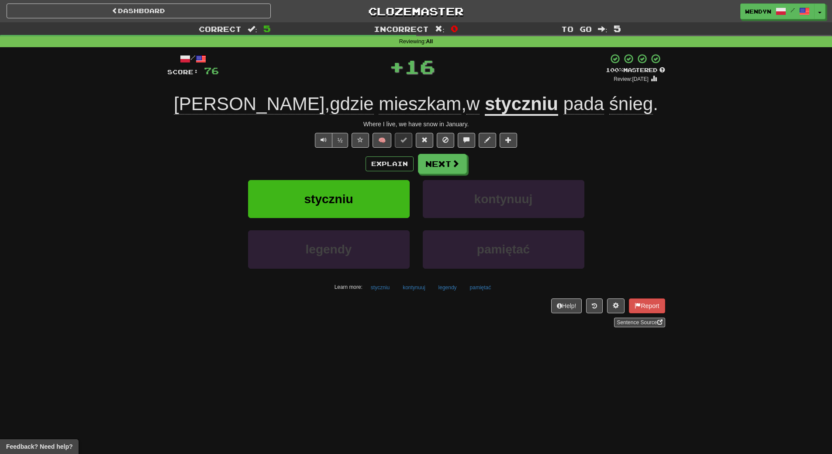
click at [330, 165] on div "Explain Next" at bounding box center [416, 164] width 498 height 20
click at [327, 186] on button "styczniu" at bounding box center [329, 199] width 162 height 38
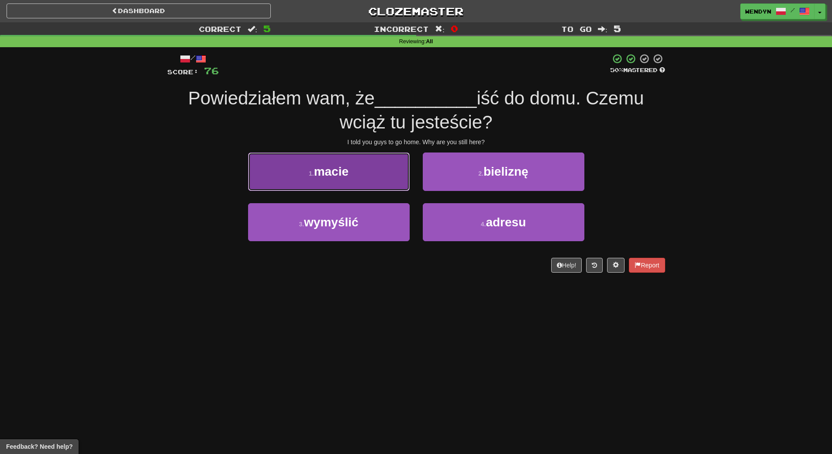
click at [366, 176] on button "1 . macie" at bounding box center [329, 171] width 162 height 38
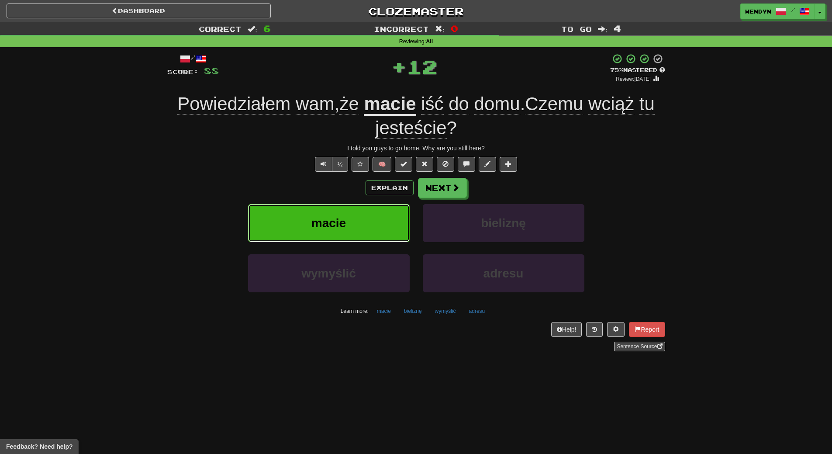
click at [360, 214] on button "macie" at bounding box center [329, 223] width 162 height 38
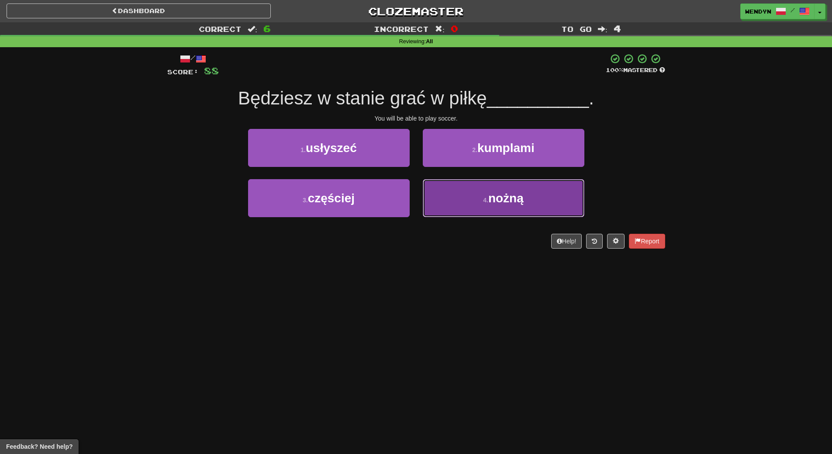
click at [473, 216] on button "4 . nożną" at bounding box center [504, 198] width 162 height 38
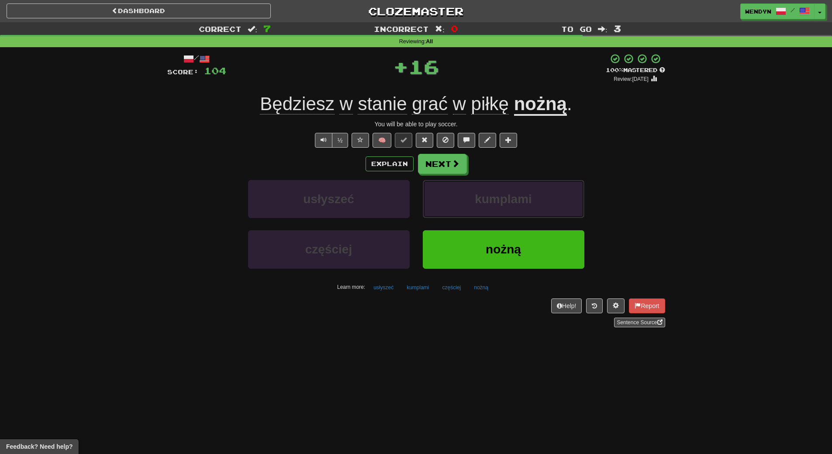
click at [473, 216] on button "kumplami" at bounding box center [504, 199] width 162 height 38
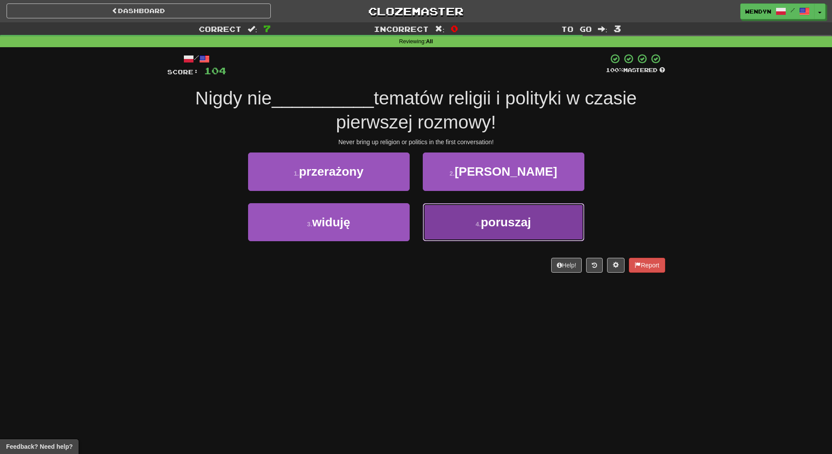
click at [500, 227] on span "poruszaj" at bounding box center [506, 222] width 50 height 14
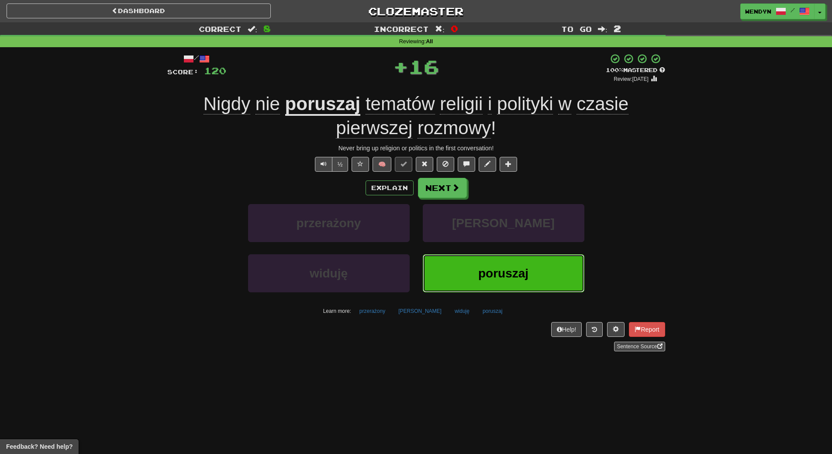
click at [498, 262] on button "poruszaj" at bounding box center [504, 273] width 162 height 38
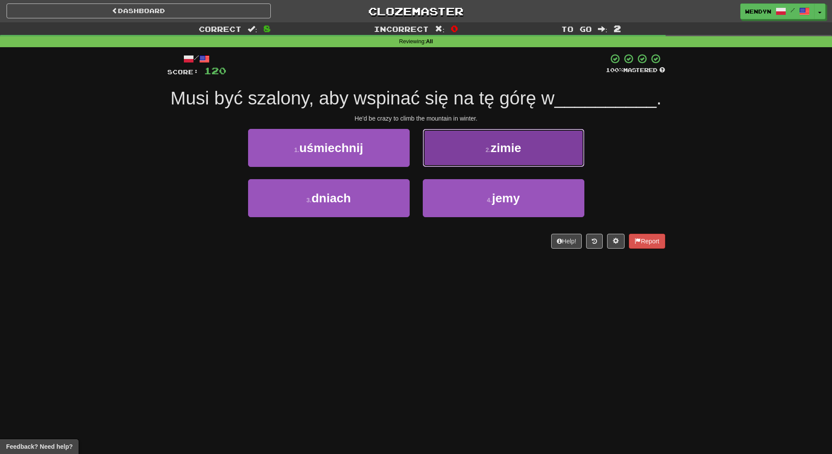
click at [539, 143] on button "2 . zimie" at bounding box center [504, 148] width 162 height 38
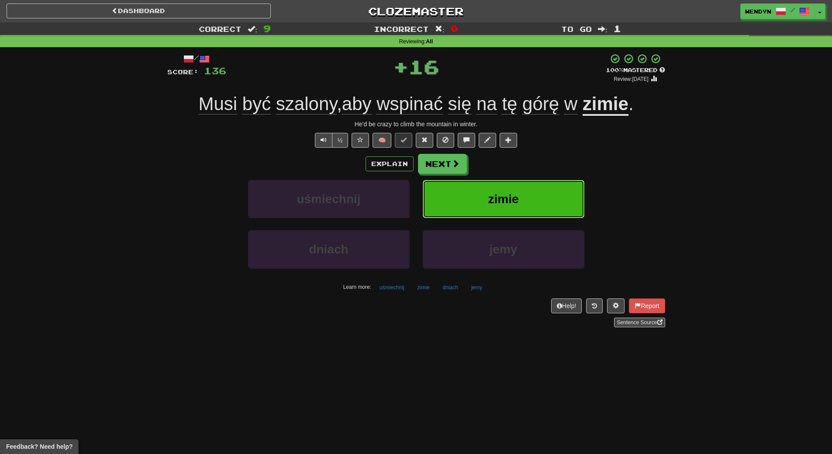
click at [540, 196] on button "zimie" at bounding box center [504, 199] width 162 height 38
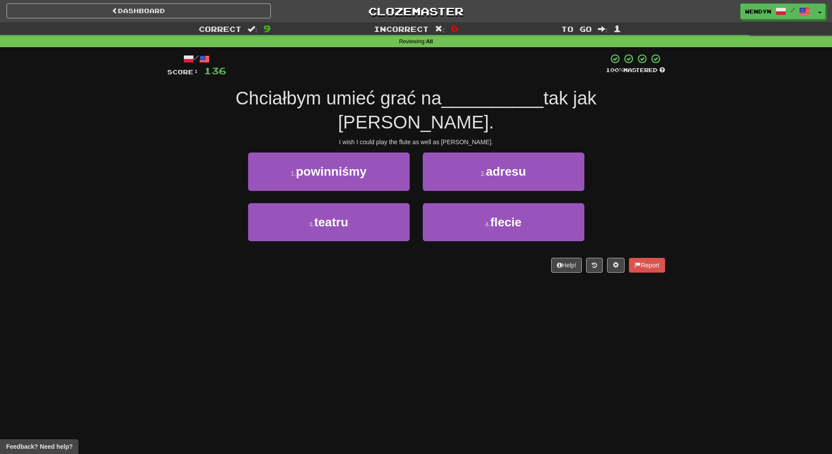
click at [521, 229] on div "4 . flecie" at bounding box center [503, 228] width 175 height 50
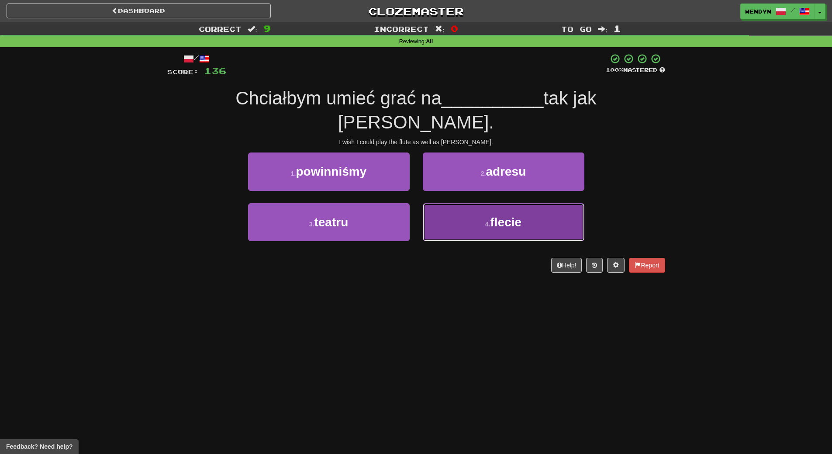
click at [522, 213] on button "4 . flecie" at bounding box center [504, 222] width 162 height 38
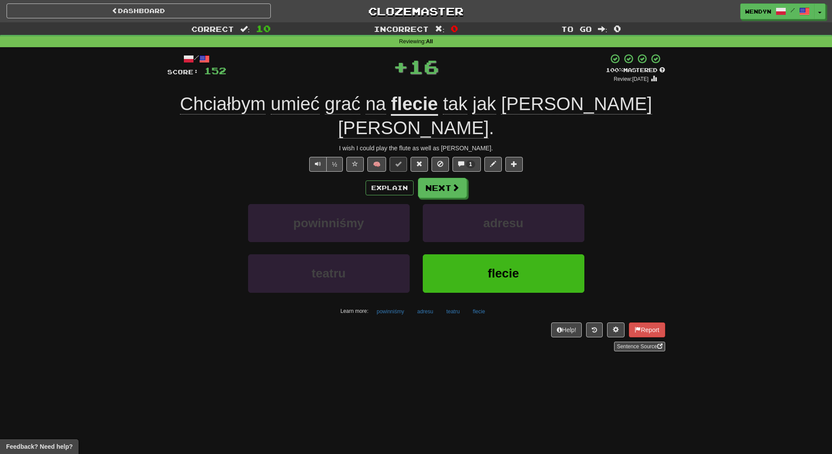
click at [484, 322] on div "Help! Report Sentence Source" at bounding box center [416, 336] width 498 height 29
click at [495, 258] on button "flecie" at bounding box center [504, 273] width 162 height 38
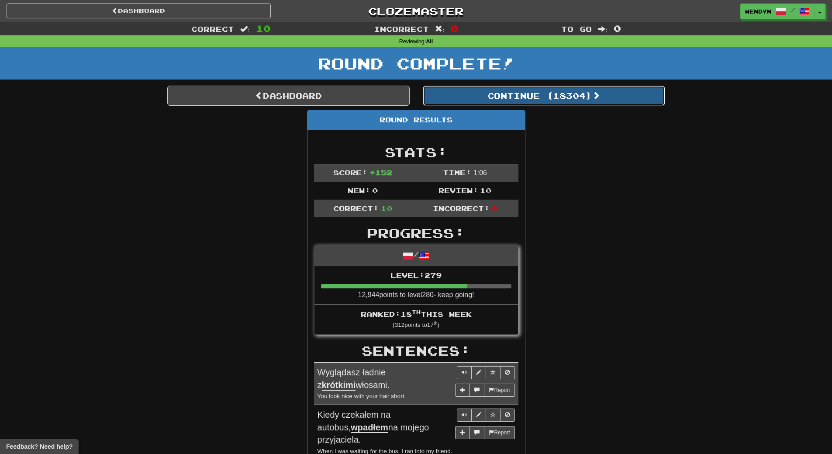
click at [589, 93] on button "Continue ( 18304 )" at bounding box center [544, 96] width 242 height 20
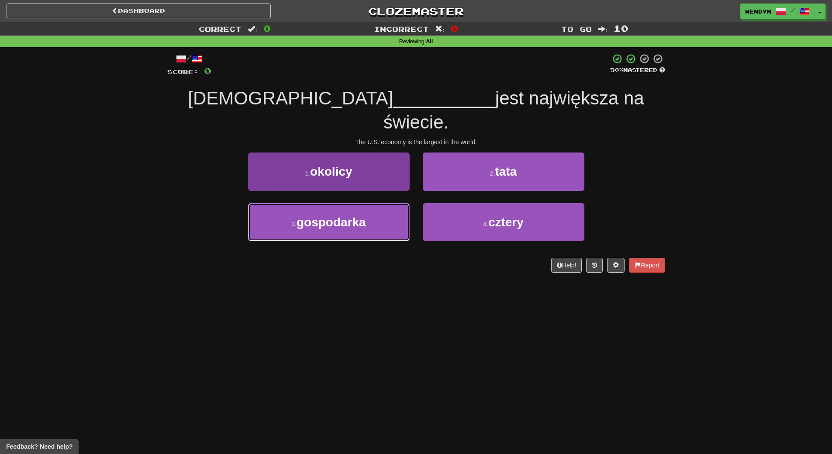
click at [371, 211] on button "3 . gospodarka" at bounding box center [329, 222] width 162 height 38
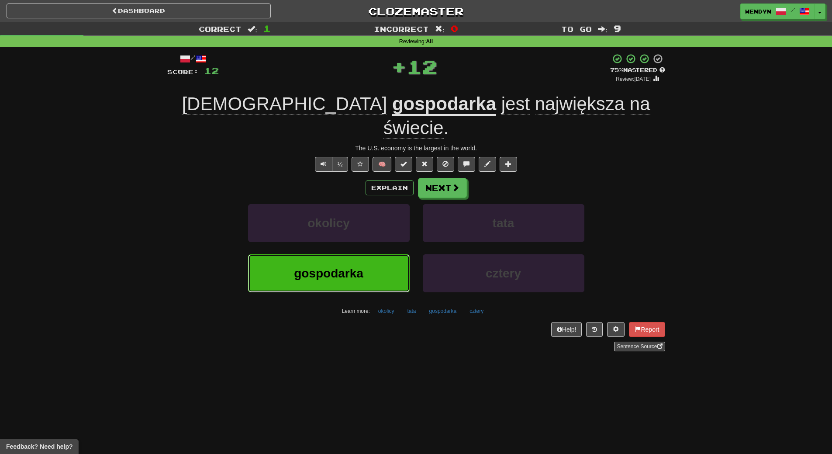
click at [364, 262] on button "gospodarka" at bounding box center [329, 273] width 162 height 38
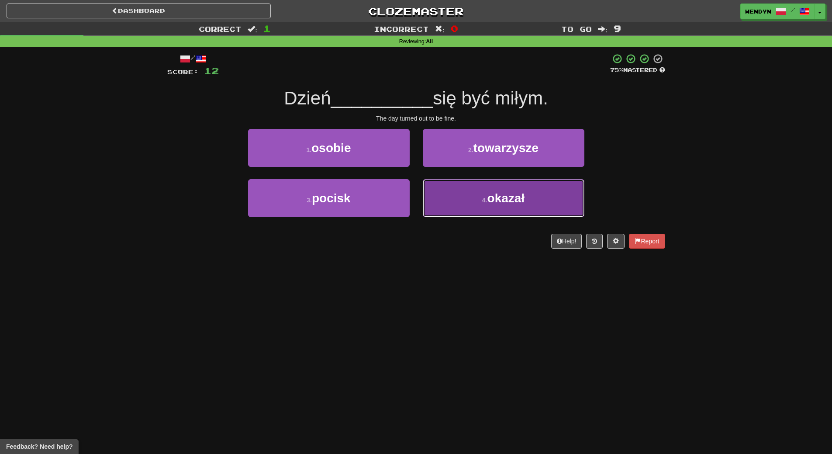
click at [533, 200] on button "4 . okazał" at bounding box center [504, 198] width 162 height 38
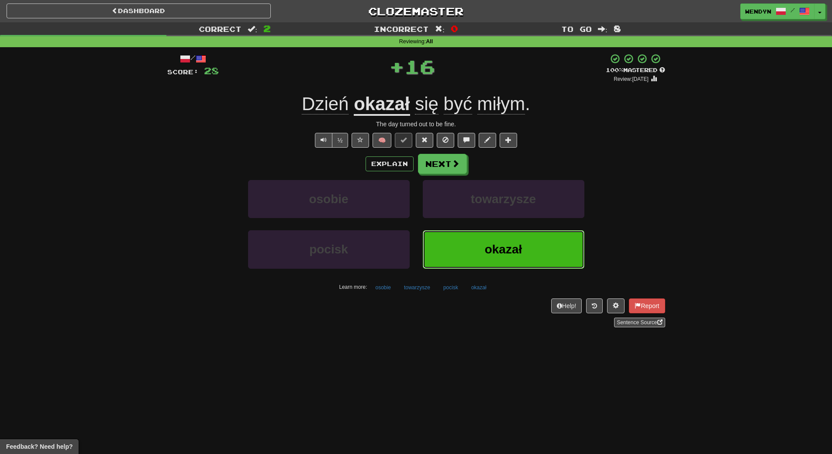
click at [524, 238] on button "okazał" at bounding box center [504, 249] width 162 height 38
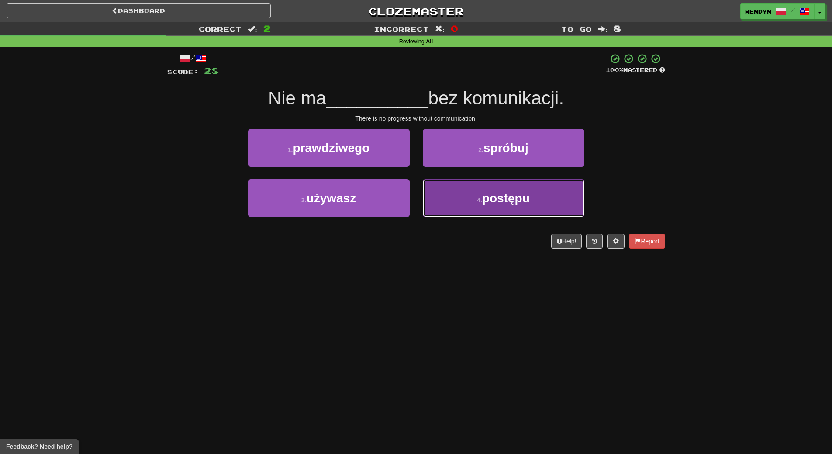
click at [538, 203] on button "4 . postępu" at bounding box center [504, 198] width 162 height 38
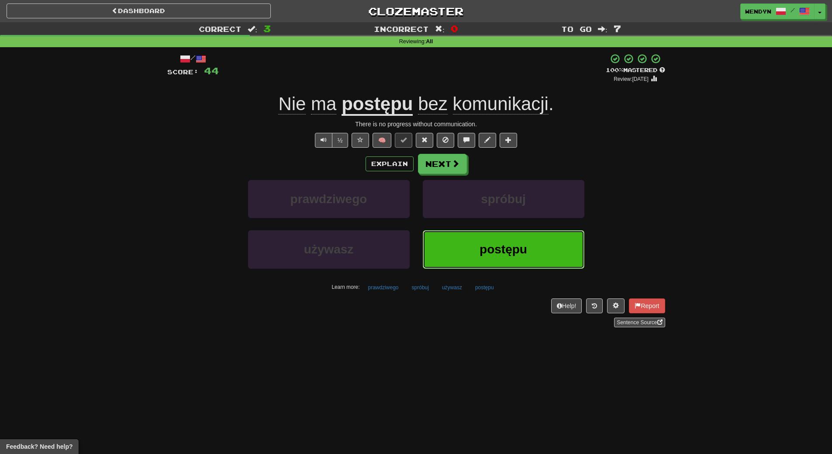
click at [514, 255] on span "postępu" at bounding box center [503, 249] width 48 height 14
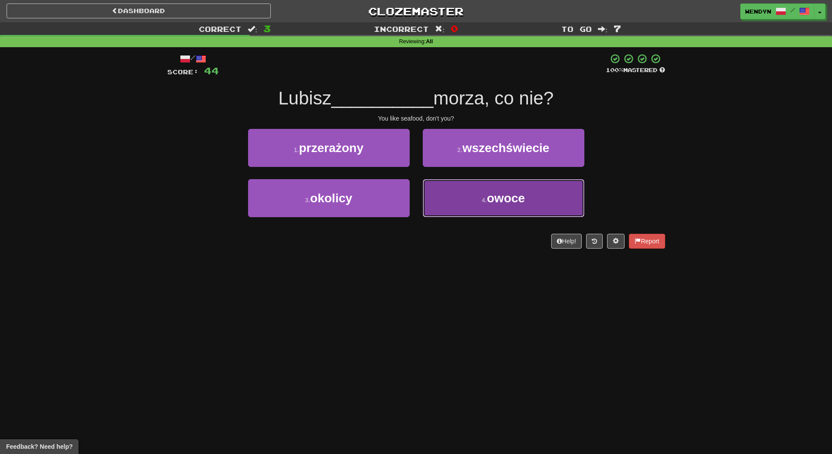
click at [515, 215] on button "4 . owoce" at bounding box center [504, 198] width 162 height 38
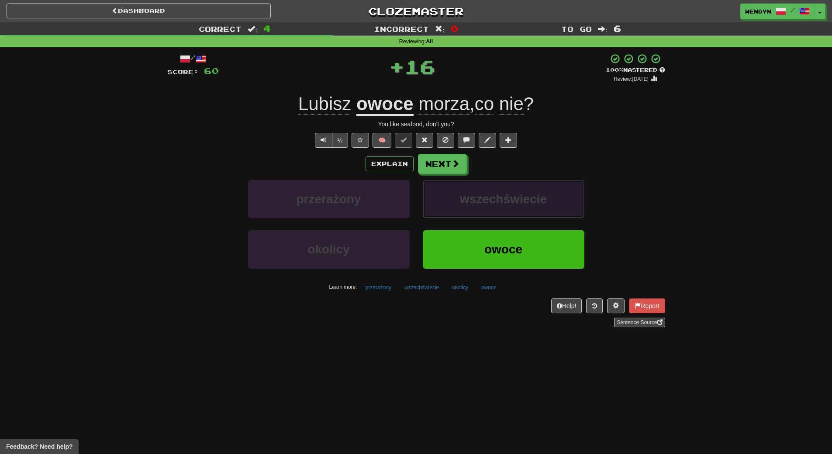
click at [515, 214] on button "wszechświecie" at bounding box center [504, 199] width 162 height 38
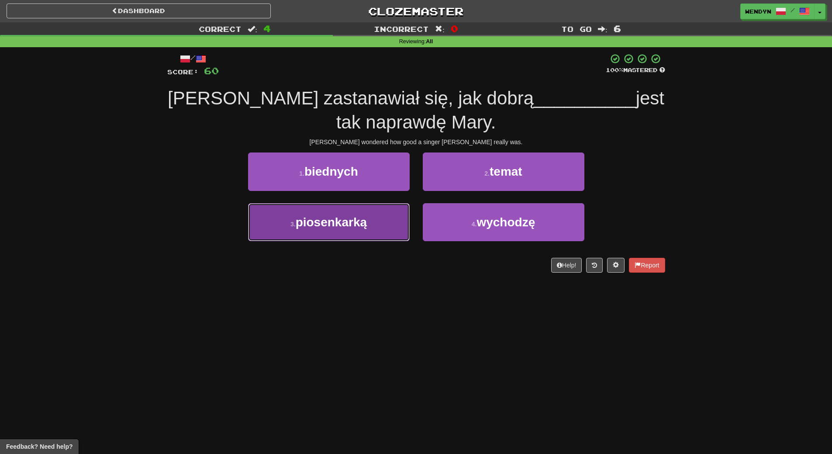
click at [363, 232] on button "3 . piosenkarką" at bounding box center [329, 222] width 162 height 38
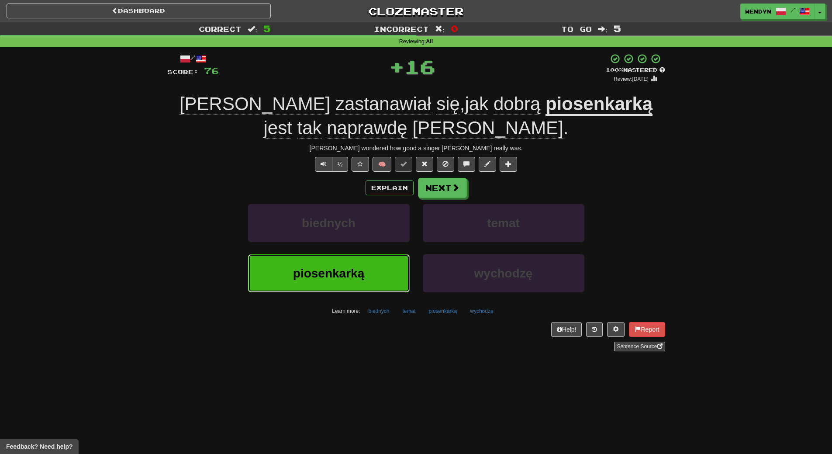
click at [357, 262] on button "piosenkarką" at bounding box center [329, 273] width 162 height 38
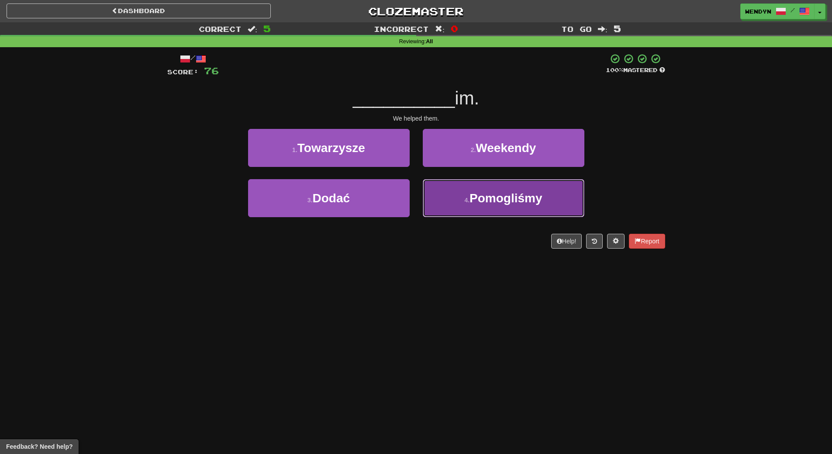
click at [538, 206] on button "4 . Pomogliśmy" at bounding box center [504, 198] width 162 height 38
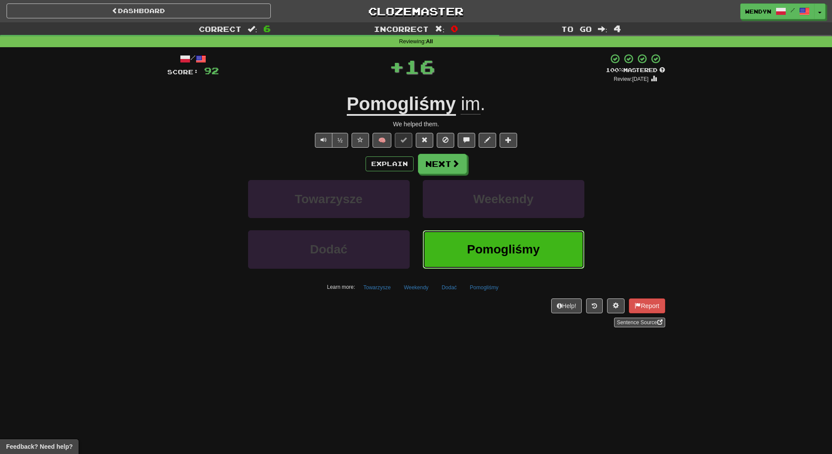
click at [511, 237] on button "Pomogliśmy" at bounding box center [504, 249] width 162 height 38
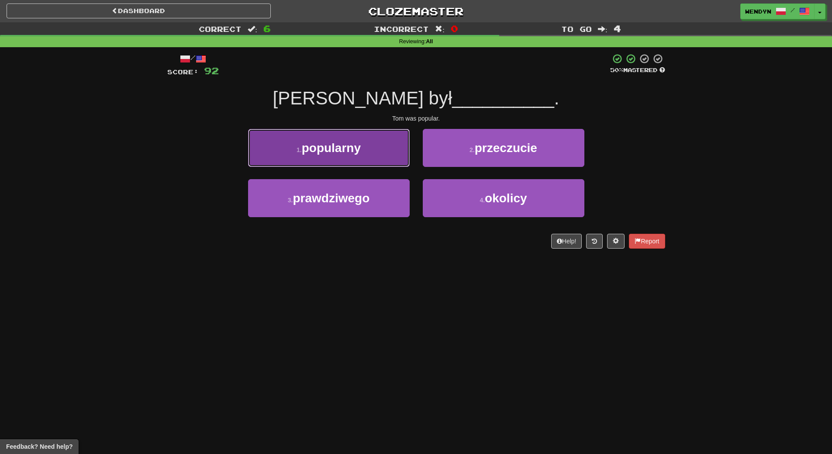
click at [333, 152] on span "popularny" at bounding box center [331, 148] width 59 height 14
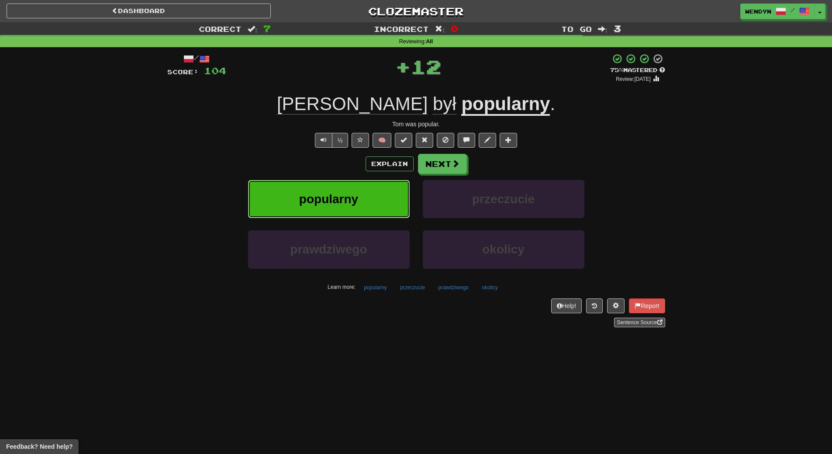
drag, startPoint x: 331, startPoint y: 191, endPoint x: 331, endPoint y: 203, distance: 11.4
click at [331, 203] on button "popularny" at bounding box center [329, 199] width 162 height 38
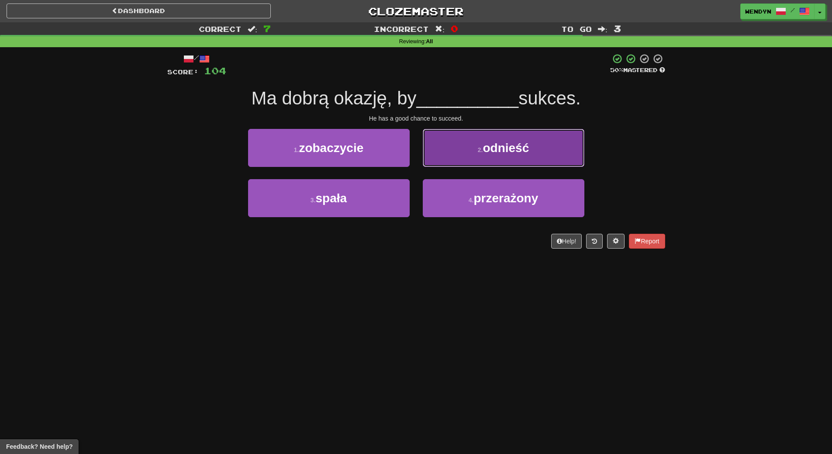
click at [531, 155] on button "2 . odnieść" at bounding box center [504, 148] width 162 height 38
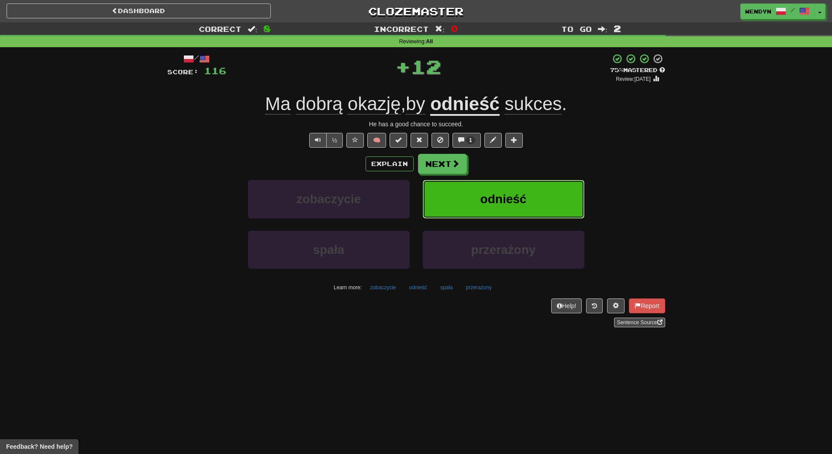
click at [534, 182] on button "odnieść" at bounding box center [504, 199] width 162 height 38
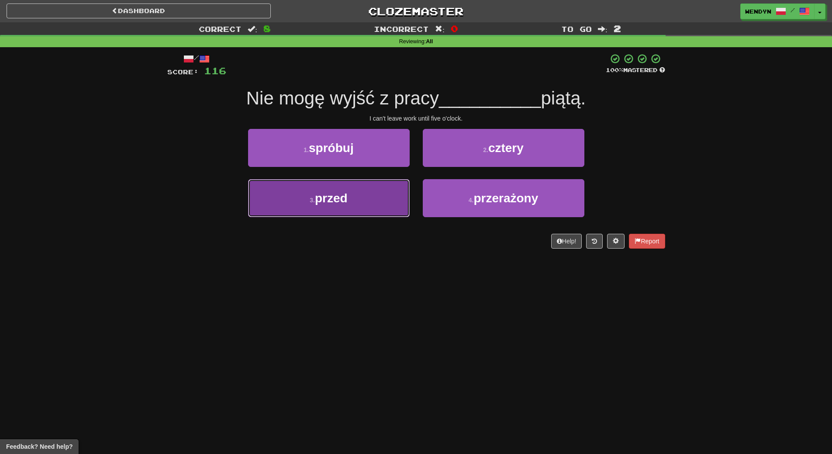
click at [347, 210] on button "3 . przed" at bounding box center [329, 198] width 162 height 38
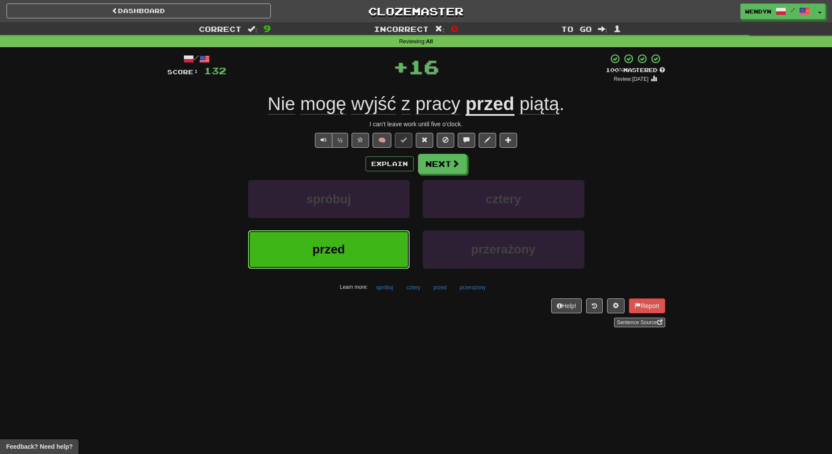
click at [342, 239] on button "przed" at bounding box center [329, 249] width 162 height 38
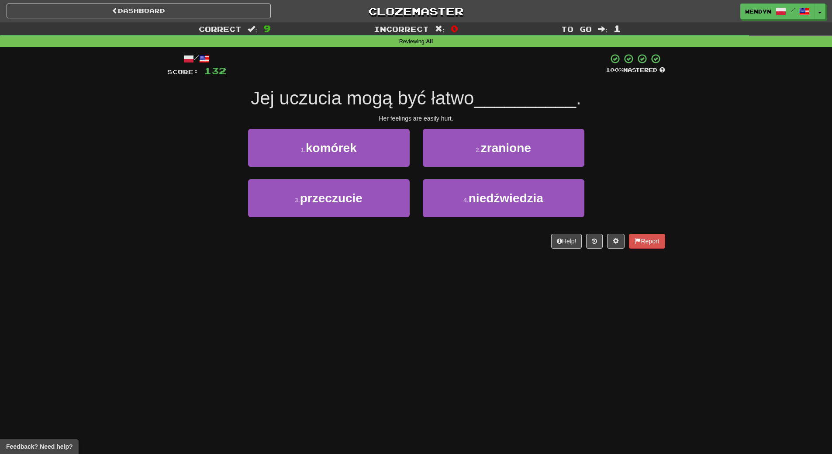
click at [554, 167] on div "2 . zranione" at bounding box center [503, 154] width 175 height 50
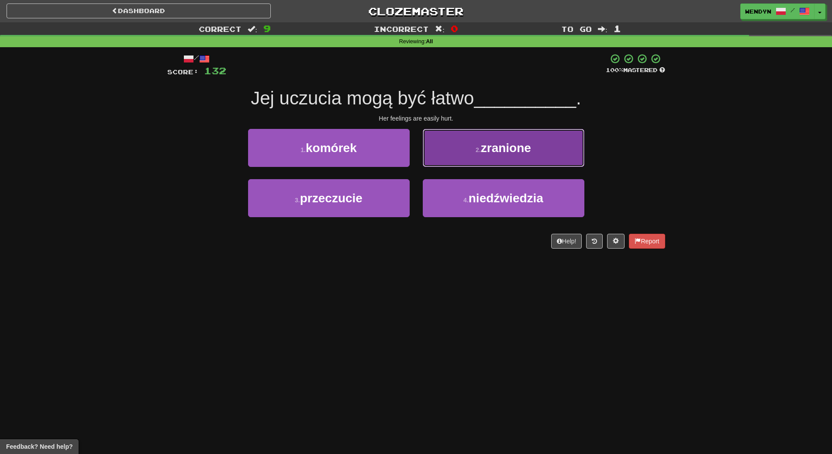
click at [556, 155] on button "2 . zranione" at bounding box center [504, 148] width 162 height 38
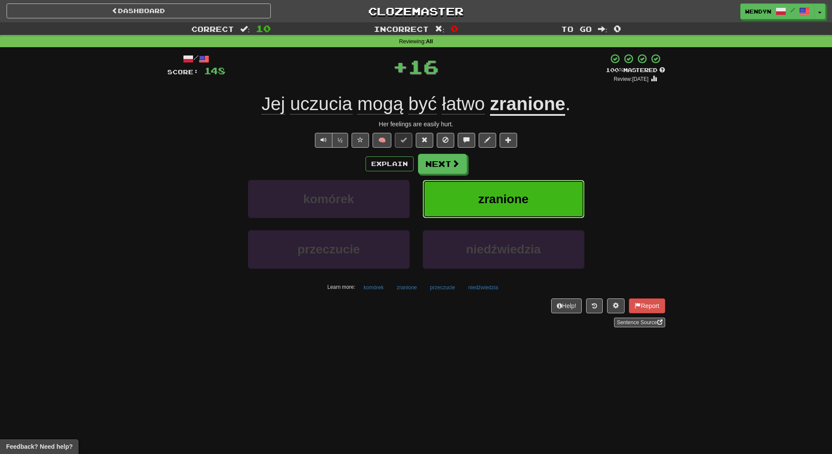
click at [551, 183] on button "zranione" at bounding box center [504, 199] width 162 height 38
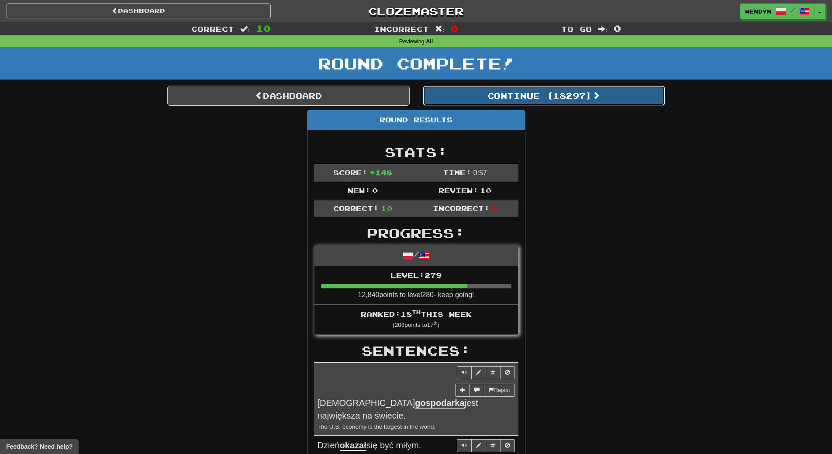
click at [582, 90] on button "Continue ( 18297 )" at bounding box center [544, 96] width 242 height 20
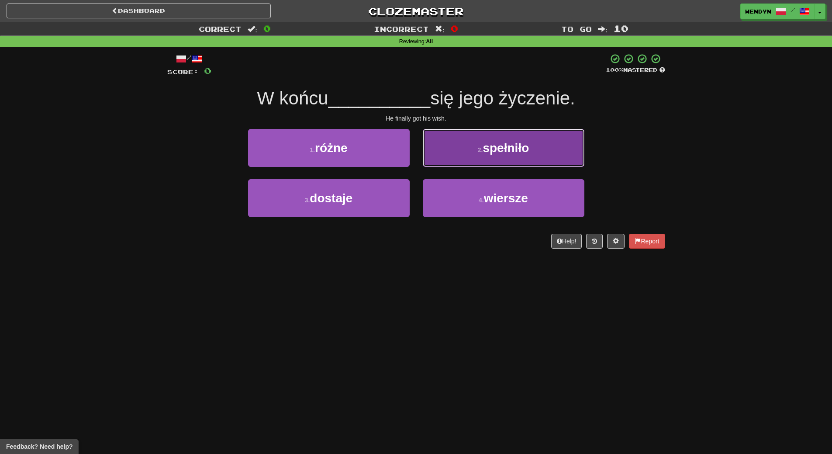
click at [529, 155] on button "2 . spełniło" at bounding box center [504, 148] width 162 height 38
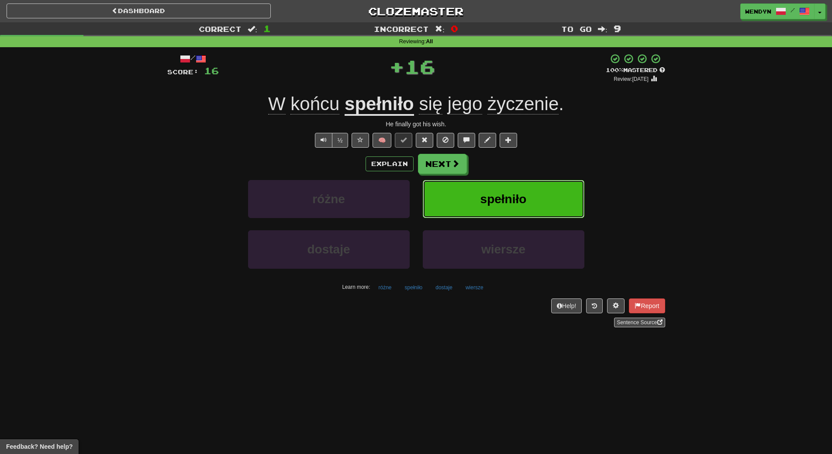
click at [529, 190] on button "spełniło" at bounding box center [504, 199] width 162 height 38
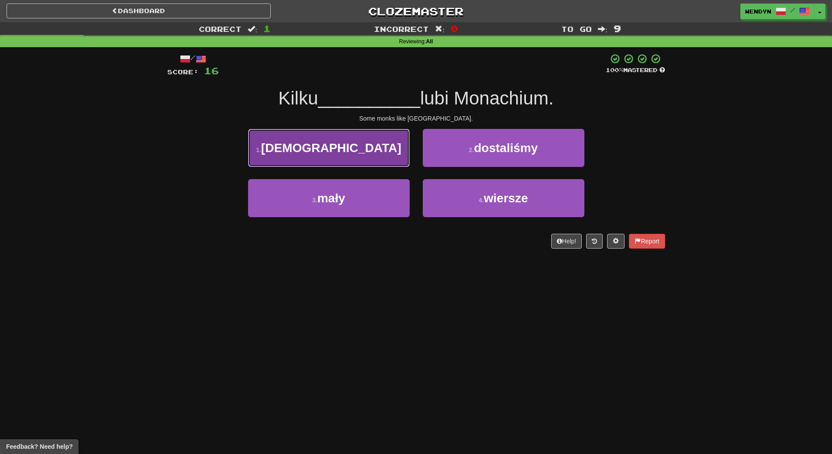
click at [382, 139] on button "1 . mnichów" at bounding box center [329, 148] width 162 height 38
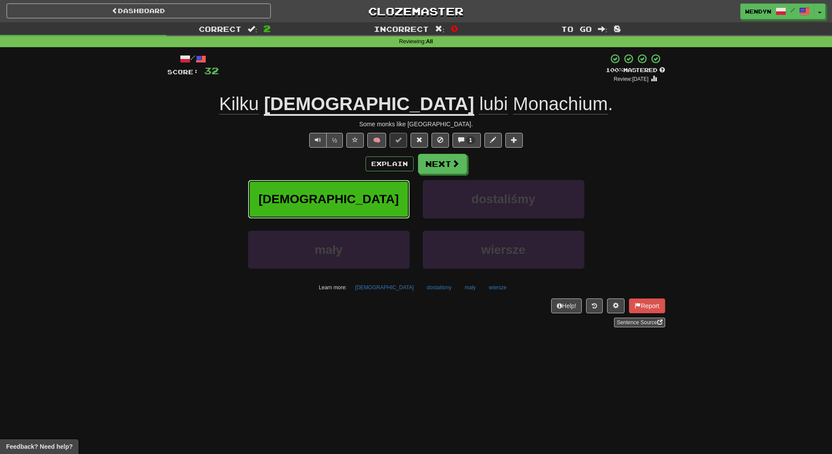
click at [373, 197] on button "[DEMOGRAPHIC_DATA]" at bounding box center [329, 199] width 162 height 38
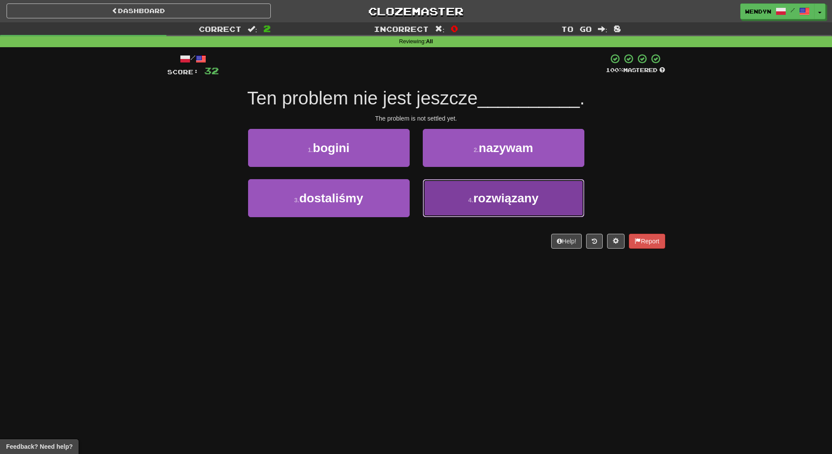
click at [513, 203] on span "rozwiązany" at bounding box center [505, 198] width 65 height 14
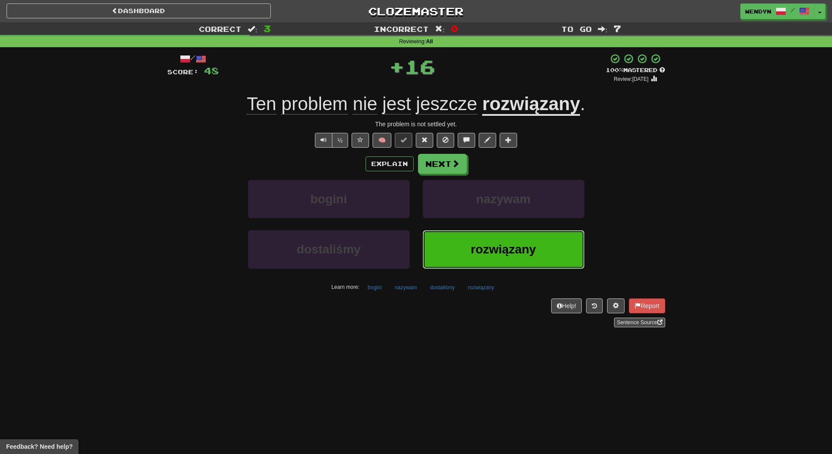
click at [505, 251] on span "rozwiązany" at bounding box center [503, 249] width 65 height 14
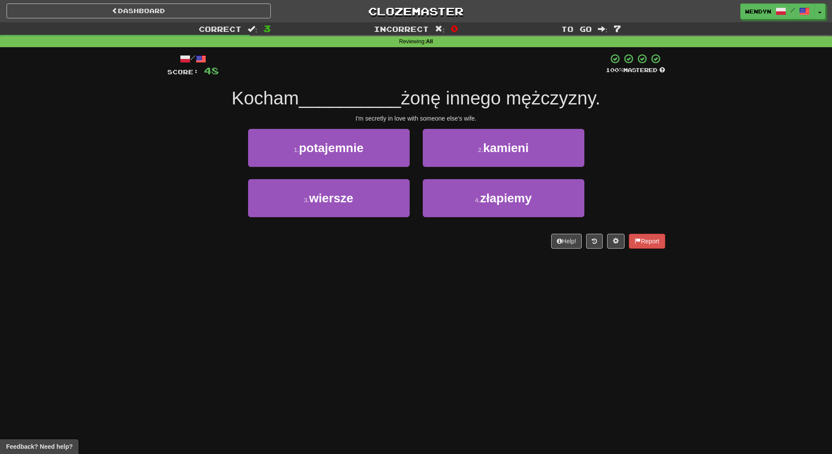
click at [505, 251] on div "/ Score: 48 100 % Mastered Kocham __________ żonę innego mężczyzny. I'm secretl…" at bounding box center [416, 154] width 498 height 214
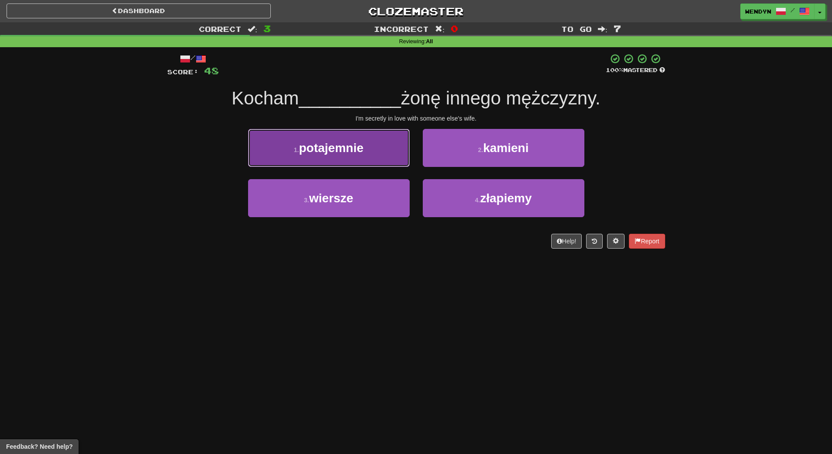
click at [354, 157] on button "1 . potajemnie" at bounding box center [329, 148] width 162 height 38
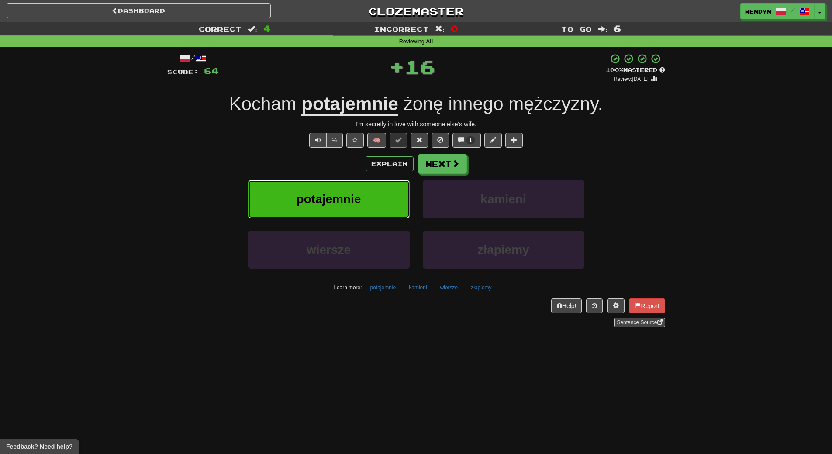
click at [354, 189] on button "potajemnie" at bounding box center [329, 199] width 162 height 38
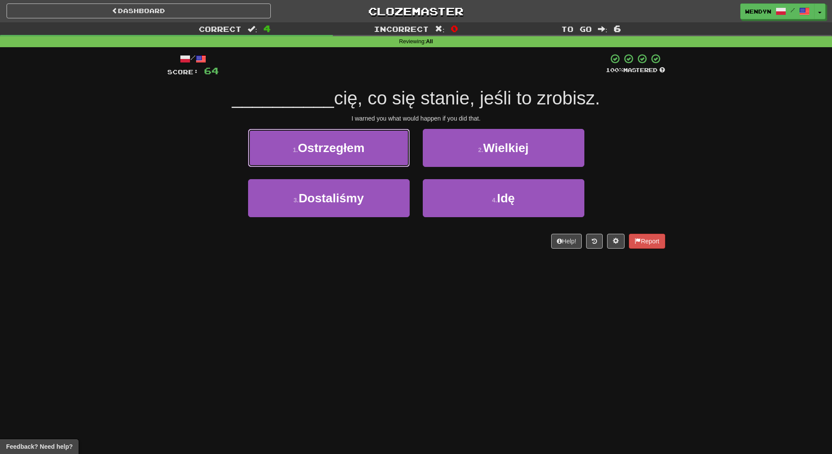
click at [355, 152] on span "Ostrzegłem" at bounding box center [331, 148] width 67 height 14
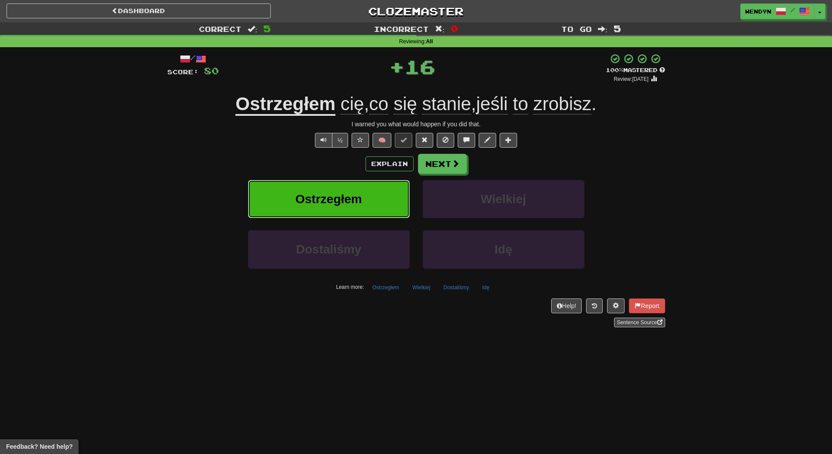
click at [352, 183] on button "Ostrzegłem" at bounding box center [329, 199] width 162 height 38
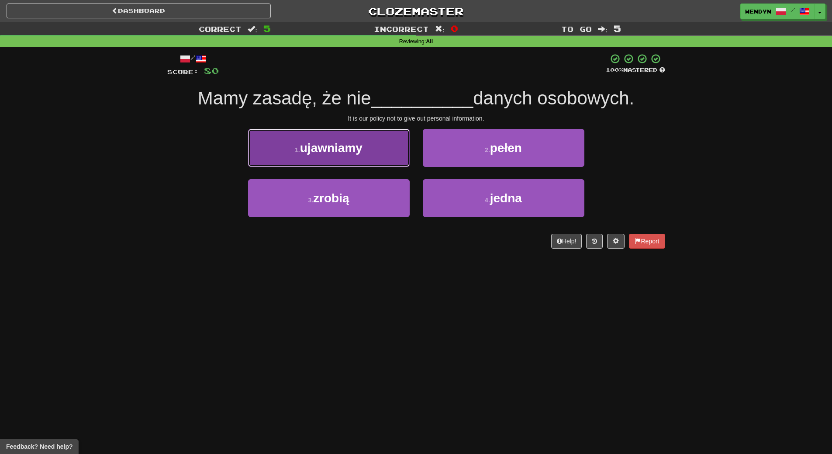
drag, startPoint x: 366, startPoint y: 151, endPoint x: 365, endPoint y: 206, distance: 55.0
click at [365, 155] on button "1 . ujawniamy" at bounding box center [329, 148] width 162 height 38
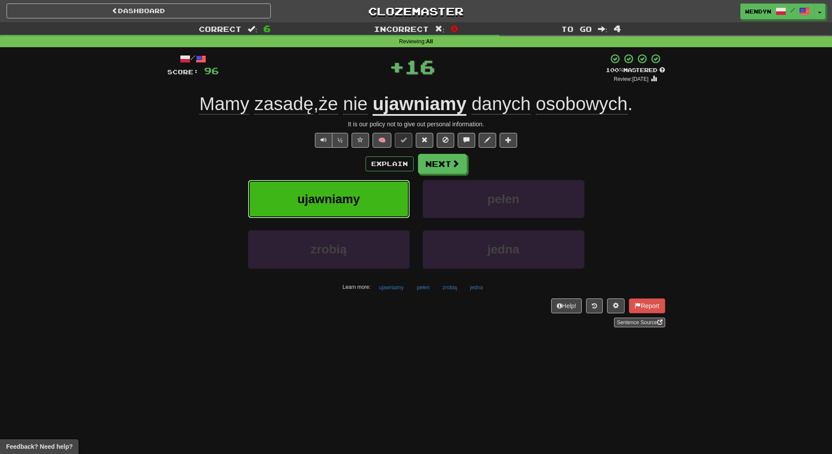
click at [374, 181] on button "ujawniamy" at bounding box center [329, 199] width 162 height 38
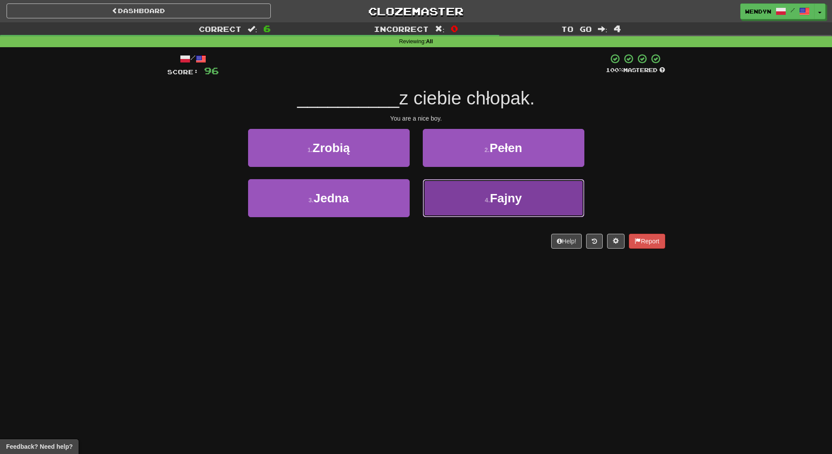
click at [514, 193] on span "Fajny" at bounding box center [506, 198] width 32 height 14
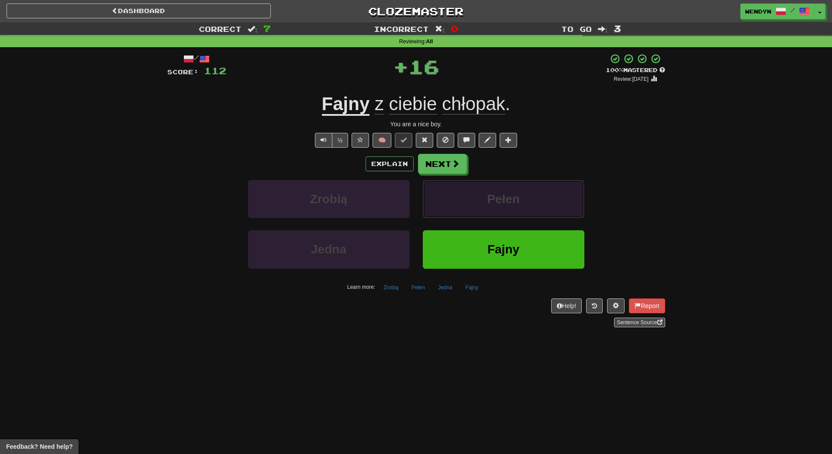
click at [514, 193] on span "Pełen" at bounding box center [503, 199] width 33 height 14
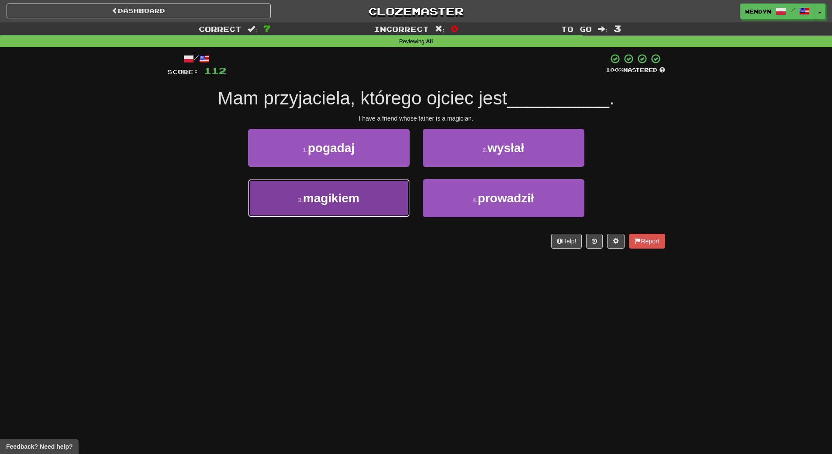
click at [382, 207] on button "3 . magikiem" at bounding box center [329, 198] width 162 height 38
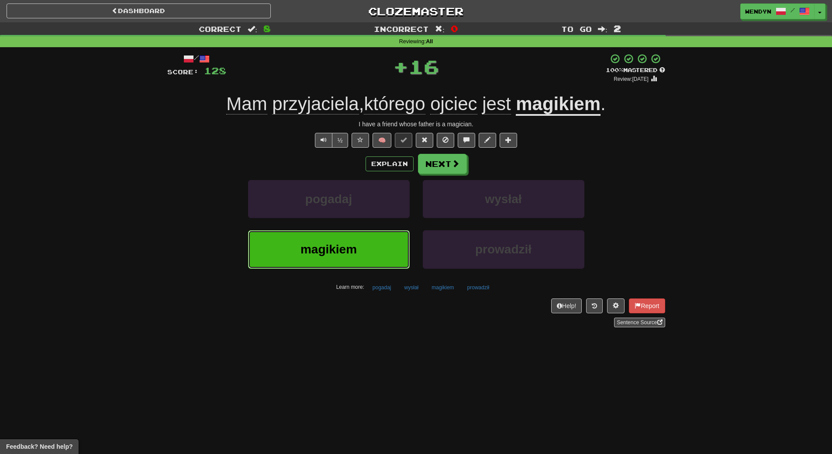
click at [380, 251] on button "magikiem" at bounding box center [329, 249] width 162 height 38
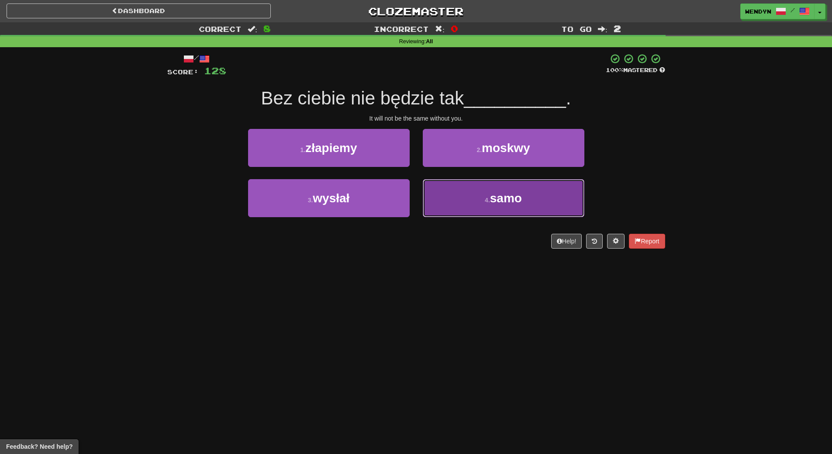
click at [531, 201] on button "4 . samo" at bounding box center [504, 198] width 162 height 38
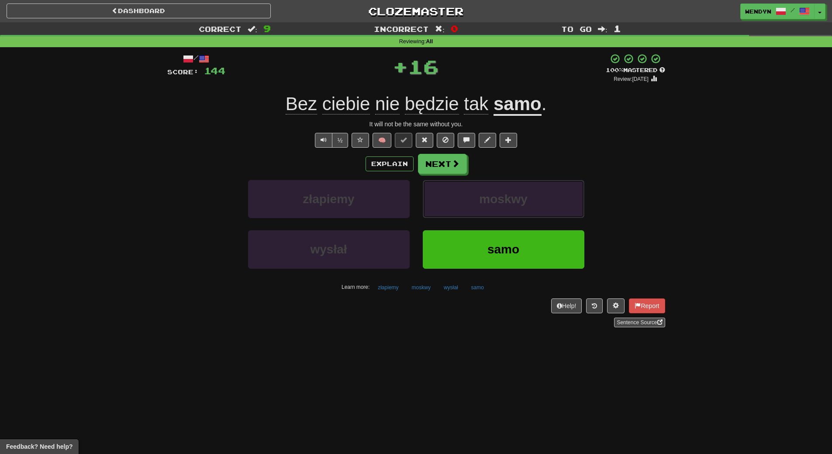
click at [531, 201] on button "moskwy" at bounding box center [504, 199] width 162 height 38
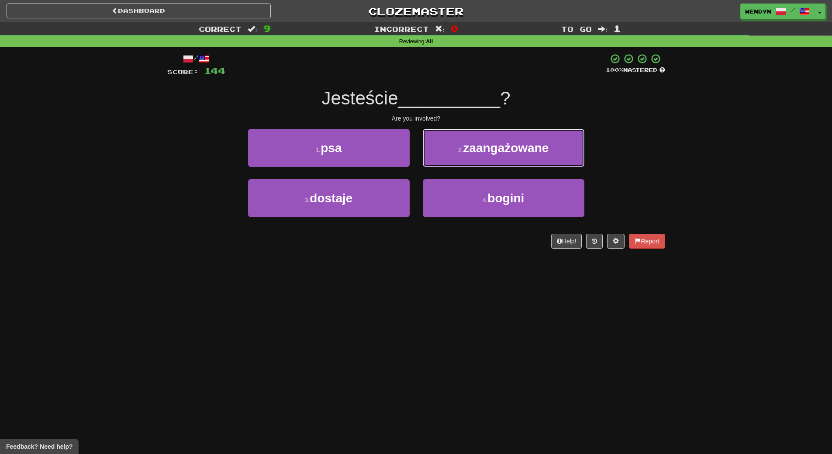
drag, startPoint x: 538, startPoint y: 141, endPoint x: 538, endPoint y: 152, distance: 10.9
click at [538, 142] on span "zaangażowane" at bounding box center [506, 148] width 86 height 14
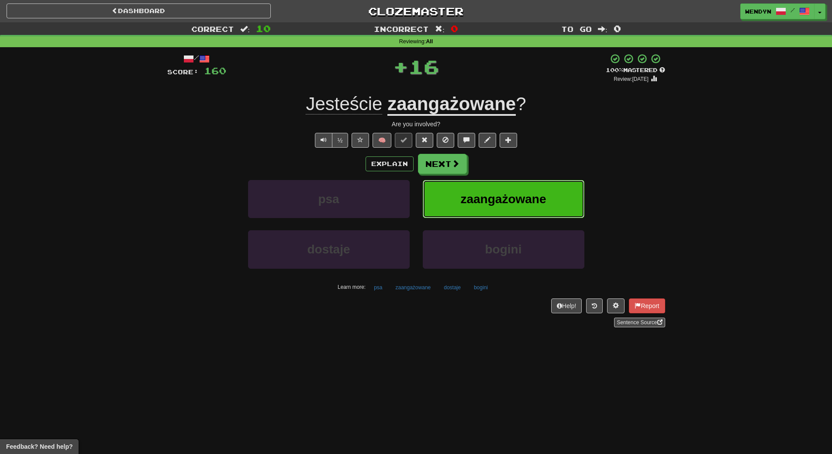
click at [540, 183] on button "zaangażowane" at bounding box center [504, 199] width 162 height 38
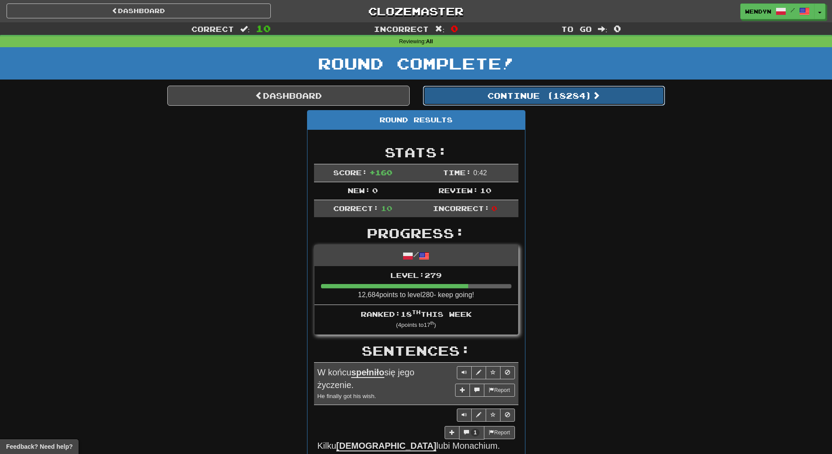
click at [586, 93] on button "Continue ( 18284 )" at bounding box center [544, 96] width 242 height 20
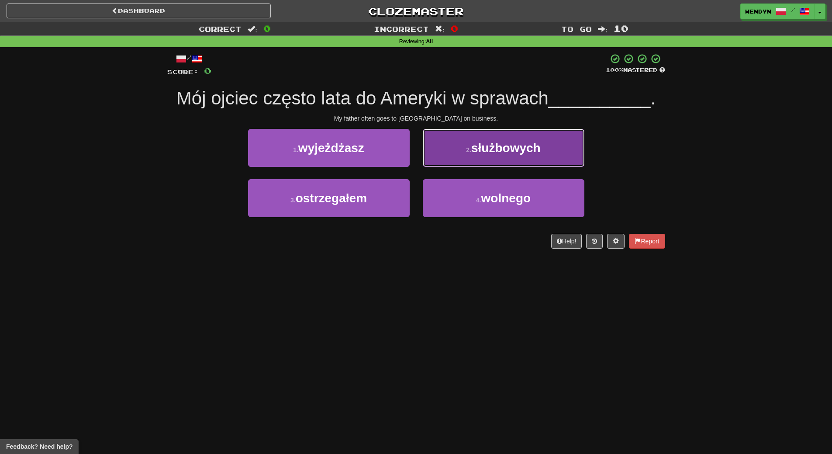
click at [538, 154] on span "służbowych" at bounding box center [505, 148] width 69 height 14
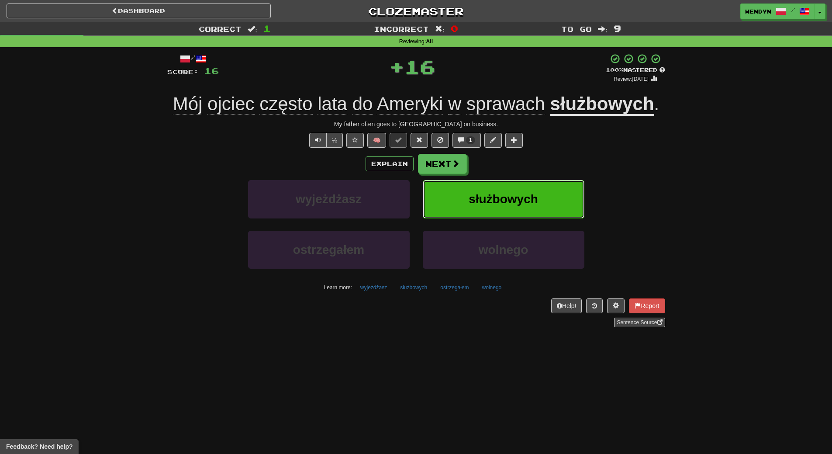
click at [537, 194] on span "służbowych" at bounding box center [503, 199] width 69 height 14
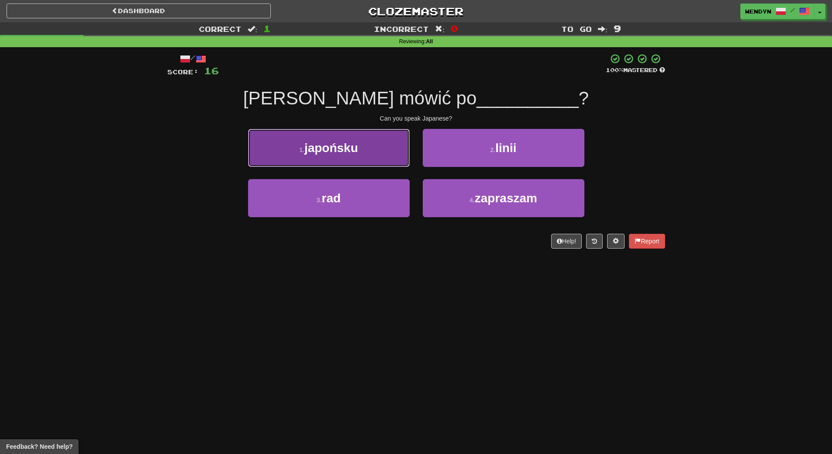
click at [346, 152] on span "japońsku" at bounding box center [331, 148] width 54 height 14
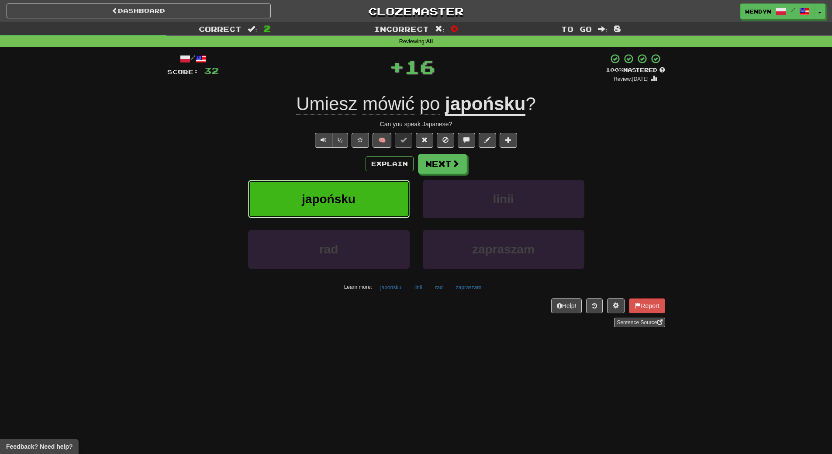
click at [346, 184] on button "japońsku" at bounding box center [329, 199] width 162 height 38
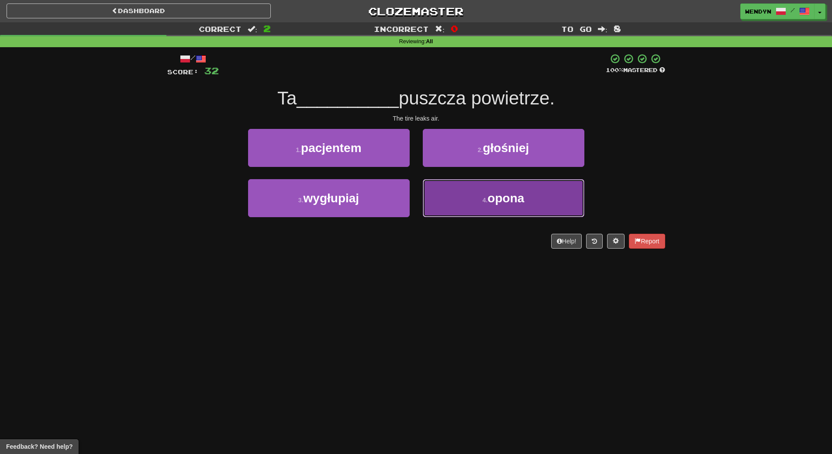
click at [478, 199] on button "4 . opona" at bounding box center [504, 198] width 162 height 38
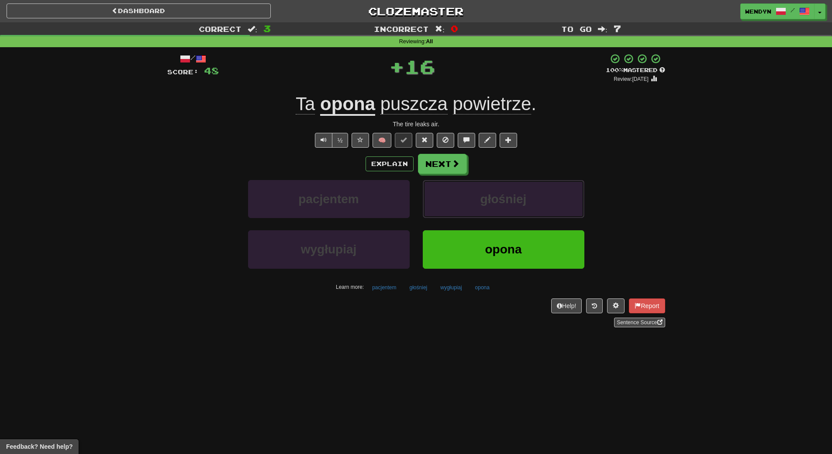
click at [478, 199] on button "głośniej" at bounding box center [504, 199] width 162 height 38
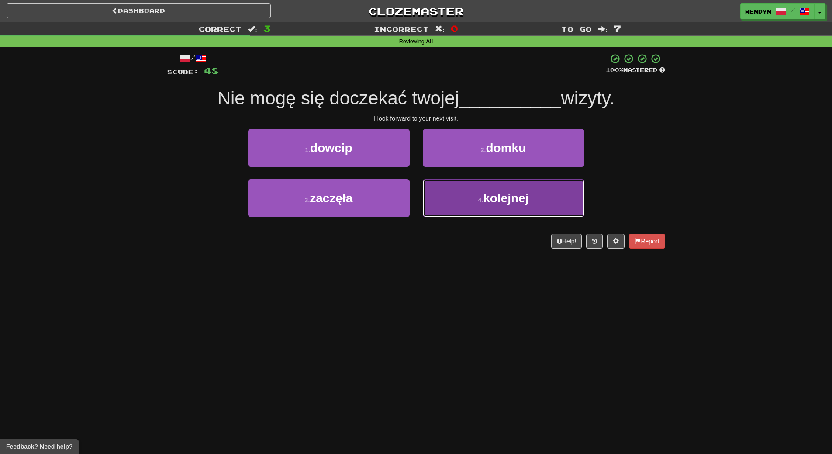
click at [495, 206] on button "4 . kolejnej" at bounding box center [504, 198] width 162 height 38
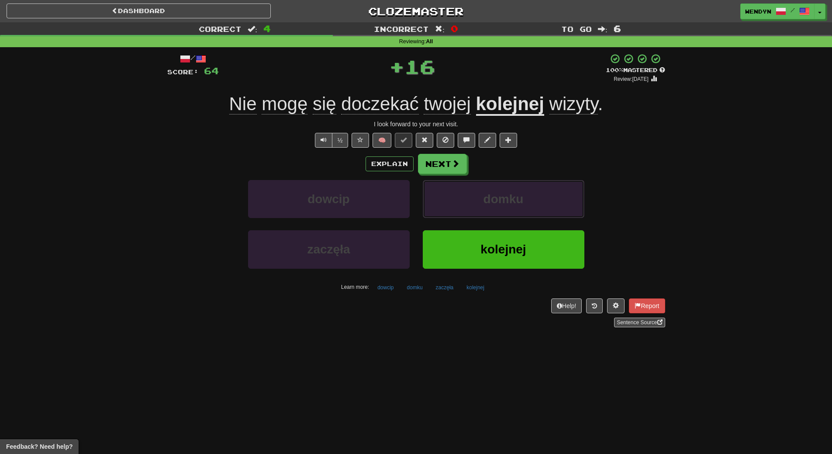
click at [495, 206] on button "domku" at bounding box center [504, 199] width 162 height 38
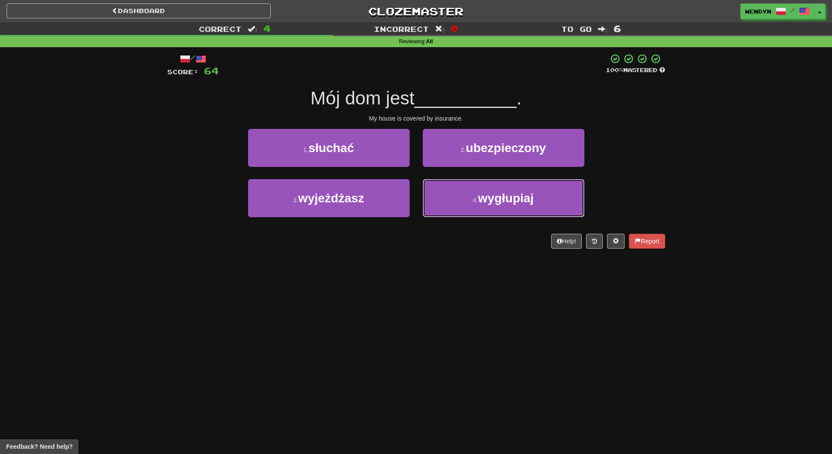
drag, startPoint x: 495, startPoint y: 206, endPoint x: 494, endPoint y: 268, distance: 62.0
click at [494, 268] on div "Dashboard Clozemaster WendyN / Toggle Dropdown Dashboard Leaderboard Activity F…" at bounding box center [416, 227] width 832 height 454
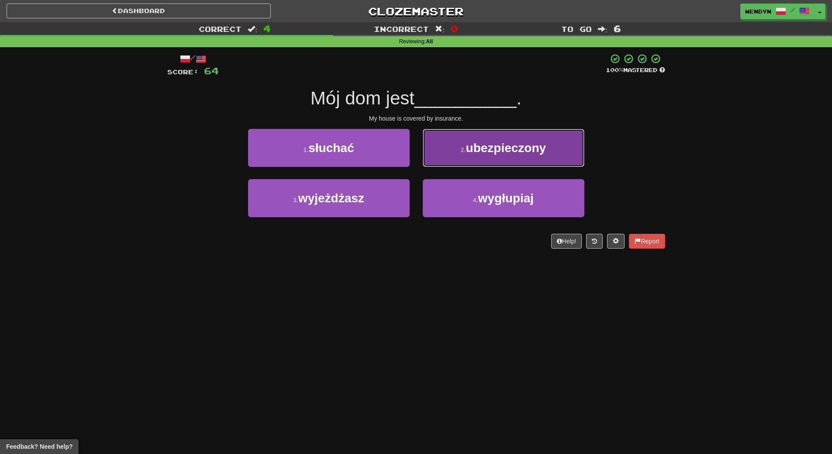
click at [520, 142] on span "ubezpieczony" at bounding box center [506, 148] width 80 height 14
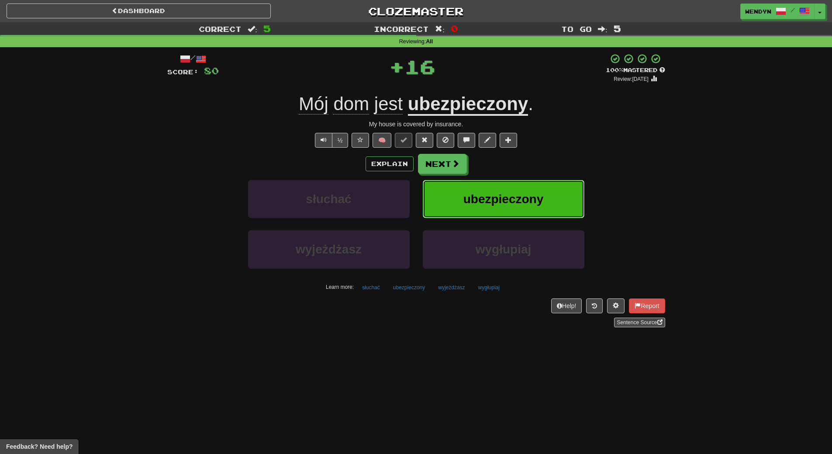
click at [535, 203] on span "ubezpieczony" at bounding box center [503, 199] width 80 height 14
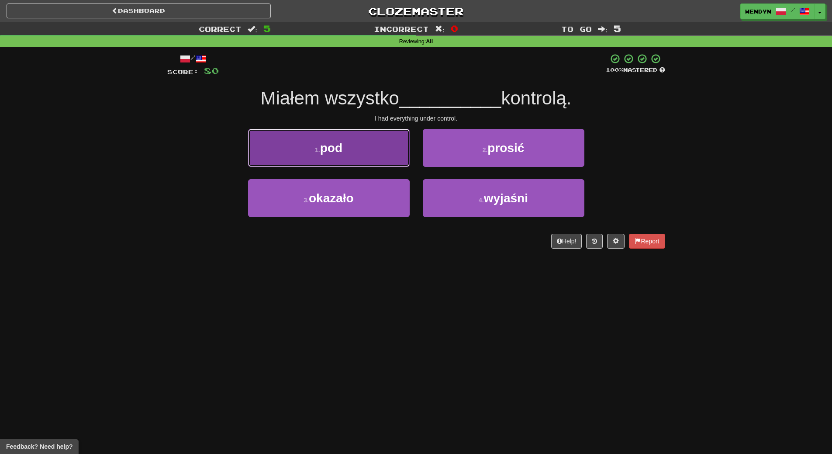
click at [396, 154] on button "1 . pod" at bounding box center [329, 148] width 162 height 38
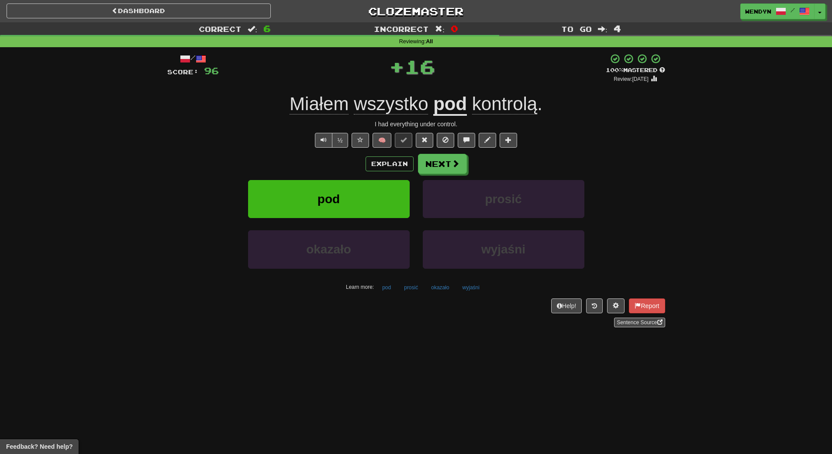
click at [338, 162] on div "Explain Next" at bounding box center [416, 164] width 498 height 20
click at [334, 189] on button "pod" at bounding box center [329, 199] width 162 height 38
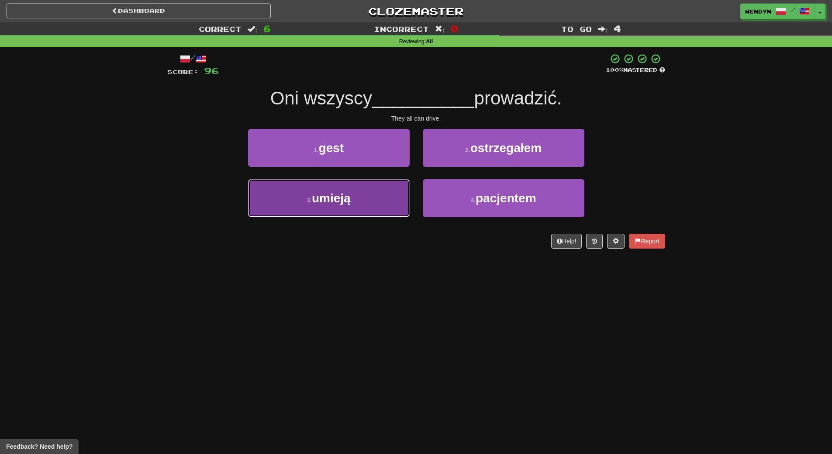
click at [361, 205] on button "3 . umieją" at bounding box center [329, 198] width 162 height 38
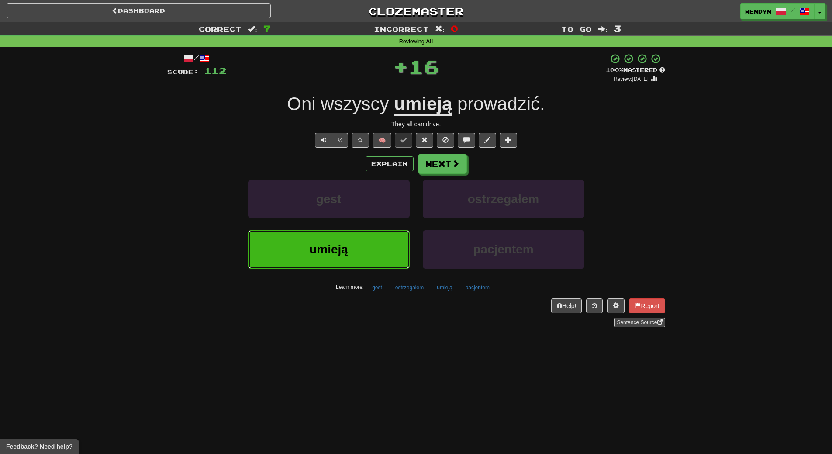
click at [355, 247] on button "umieją" at bounding box center [329, 249] width 162 height 38
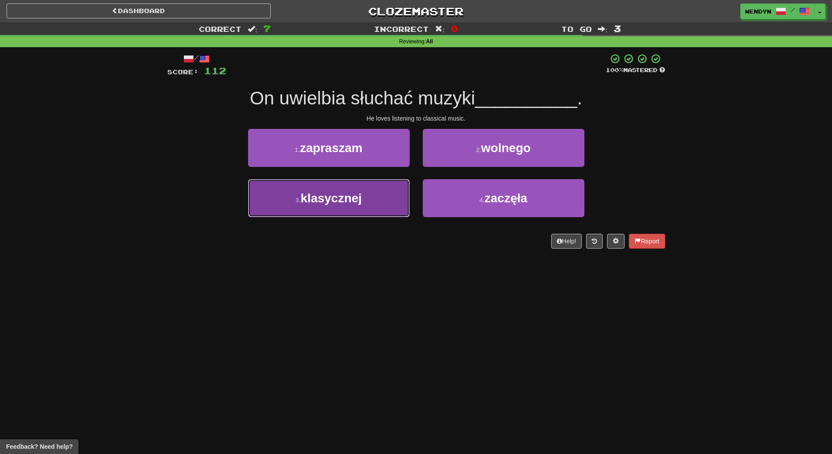
click at [363, 208] on button "3 . klasycznej" at bounding box center [329, 198] width 162 height 38
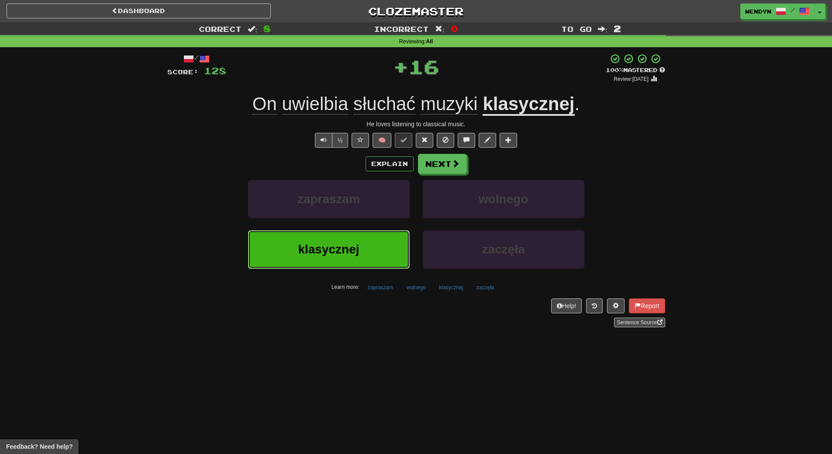
click at [358, 241] on button "klasycznej" at bounding box center [329, 249] width 162 height 38
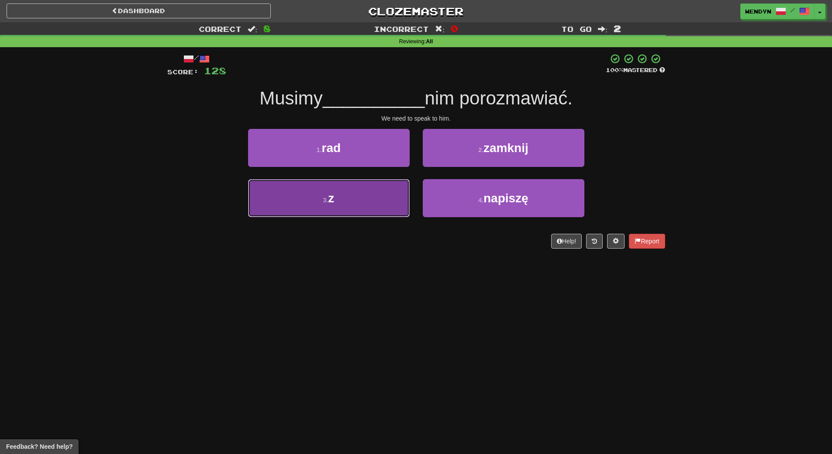
click at [371, 194] on button "3 . z" at bounding box center [329, 198] width 162 height 38
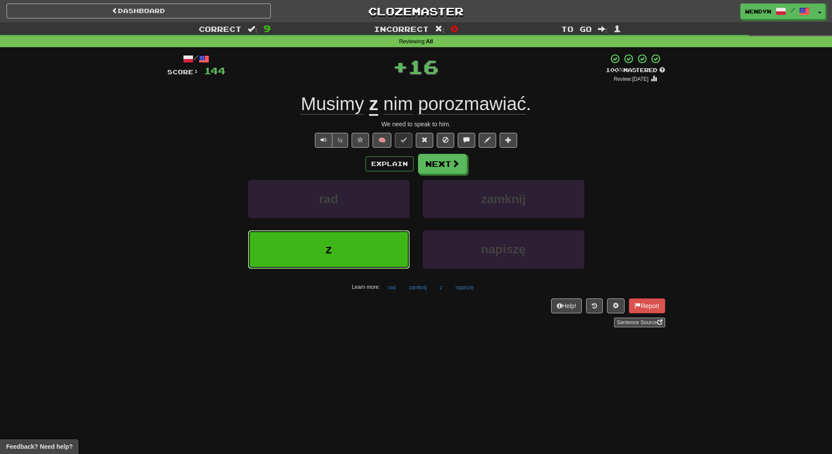
click at [363, 241] on button "z" at bounding box center [329, 249] width 162 height 38
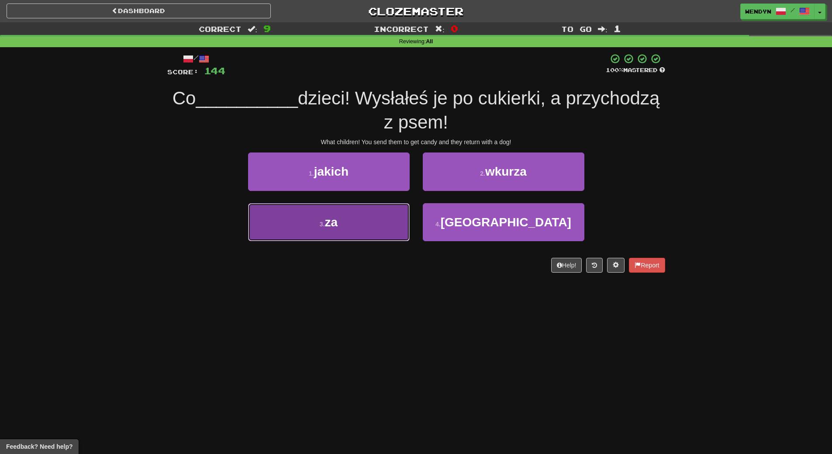
click at [347, 231] on button "3 . za" at bounding box center [329, 222] width 162 height 38
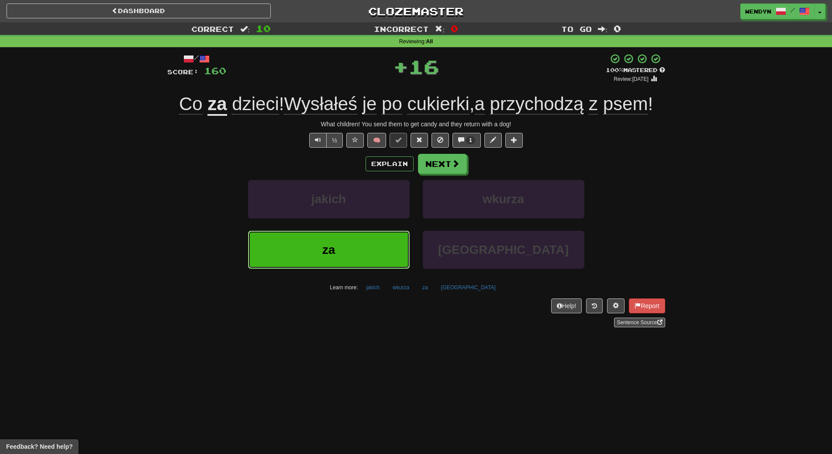
click at [346, 250] on button "za" at bounding box center [329, 250] width 162 height 38
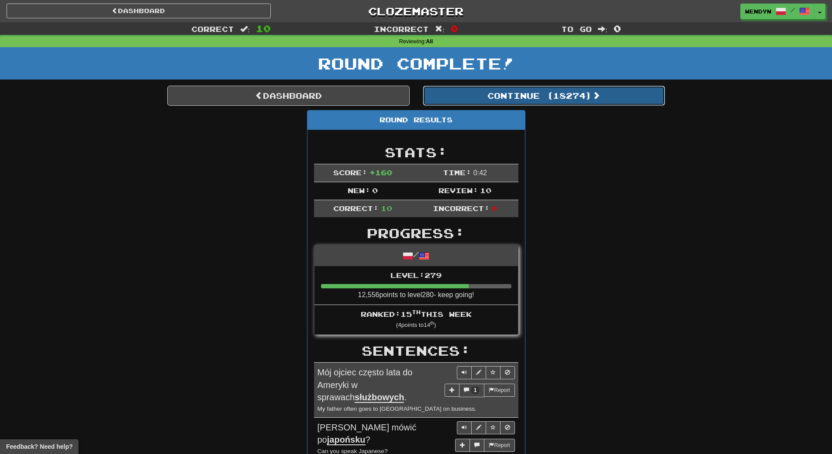
click at [579, 90] on button "Continue ( 18274 )" at bounding box center [544, 96] width 242 height 20
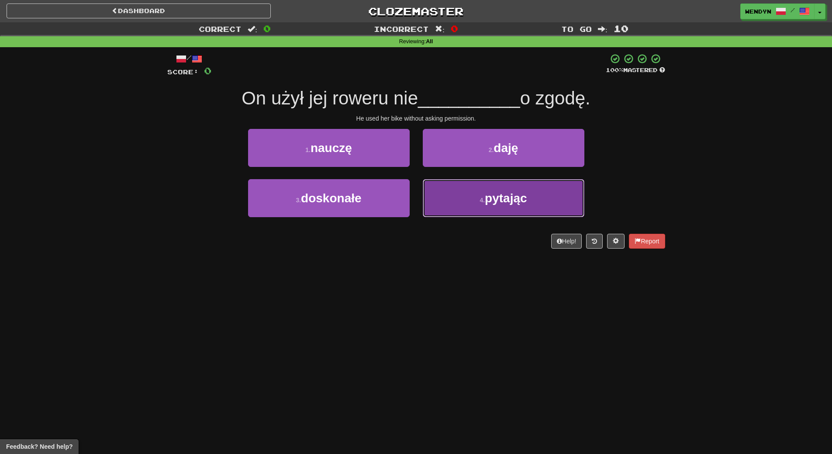
click at [465, 202] on button "4 . pytając" at bounding box center [504, 198] width 162 height 38
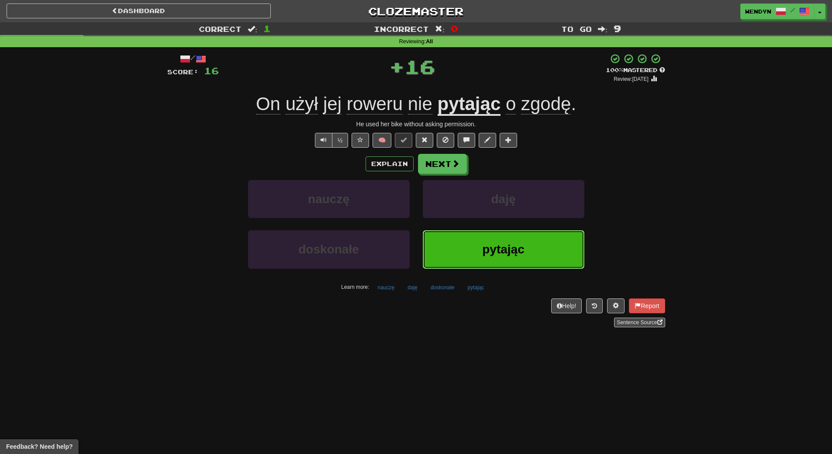
click at [463, 234] on button "pytając" at bounding box center [504, 249] width 162 height 38
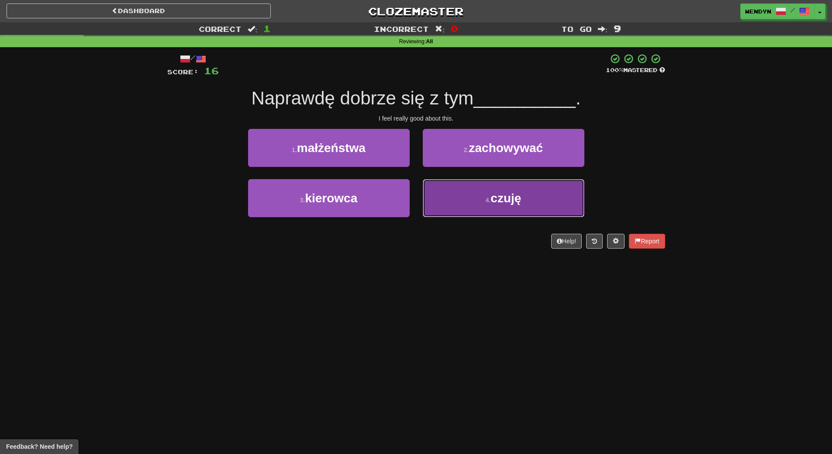
click at [492, 204] on span "czuję" at bounding box center [505, 198] width 31 height 14
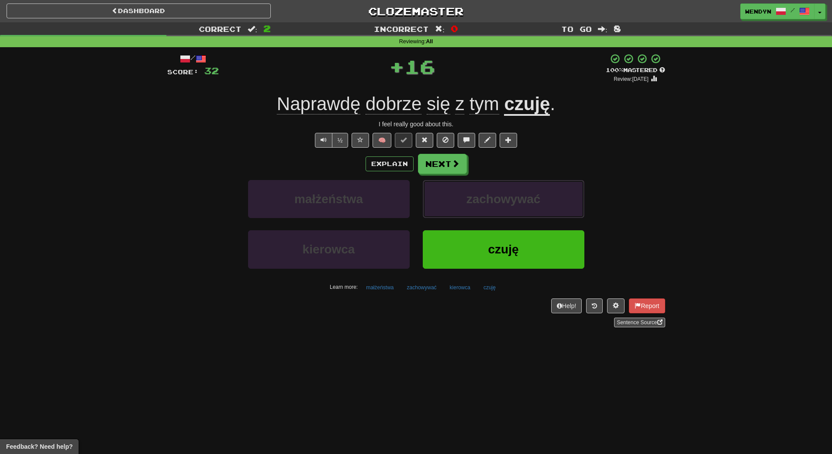
click at [492, 204] on span "zachowywać" at bounding box center [503, 199] width 74 height 14
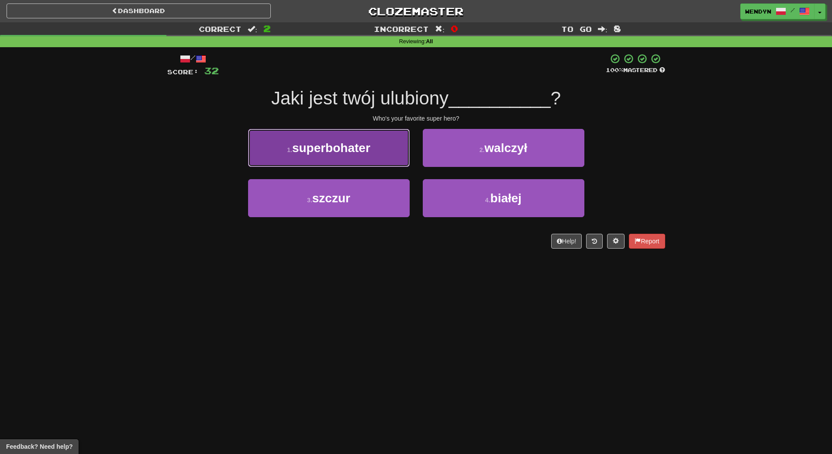
click at [352, 145] on span "superbohater" at bounding box center [331, 148] width 78 height 14
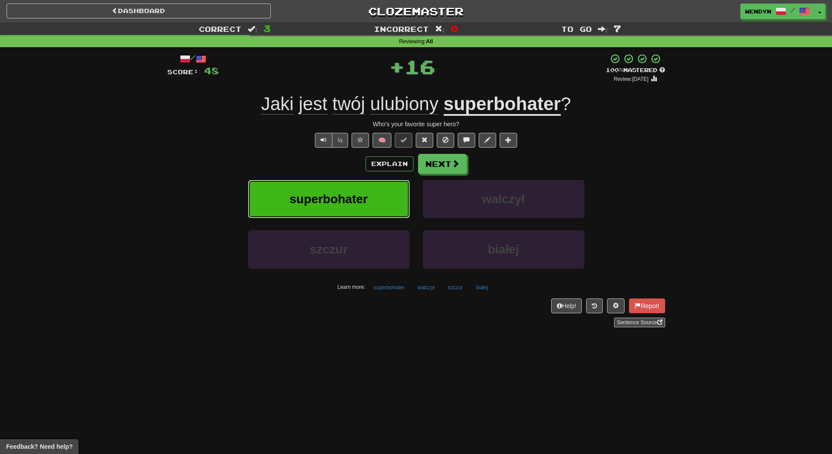
click at [353, 192] on span "superbohater" at bounding box center [329, 199] width 78 height 14
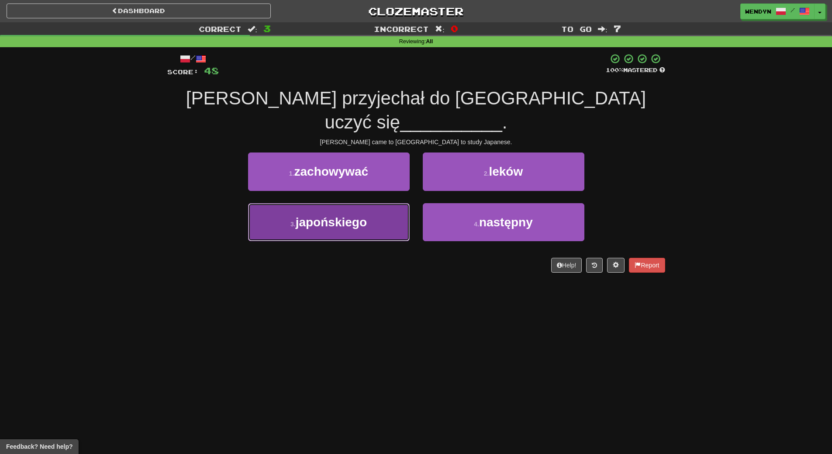
click at [372, 209] on button "3 . japońskiego" at bounding box center [329, 222] width 162 height 38
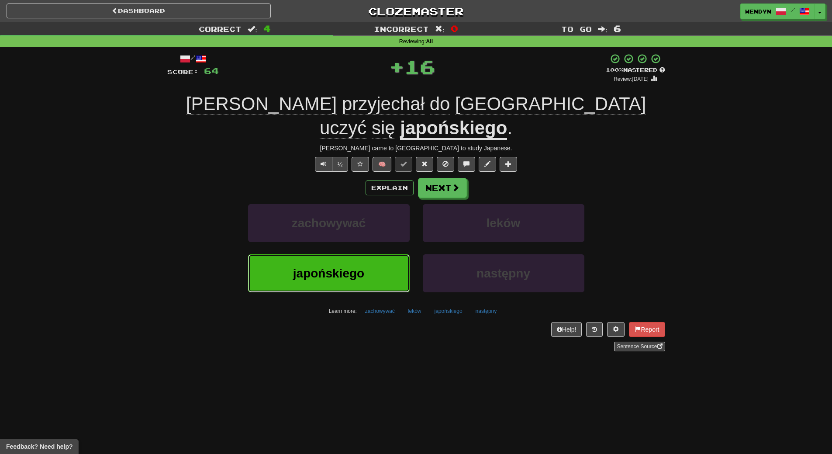
click at [370, 254] on button "japońskiego" at bounding box center [329, 273] width 162 height 38
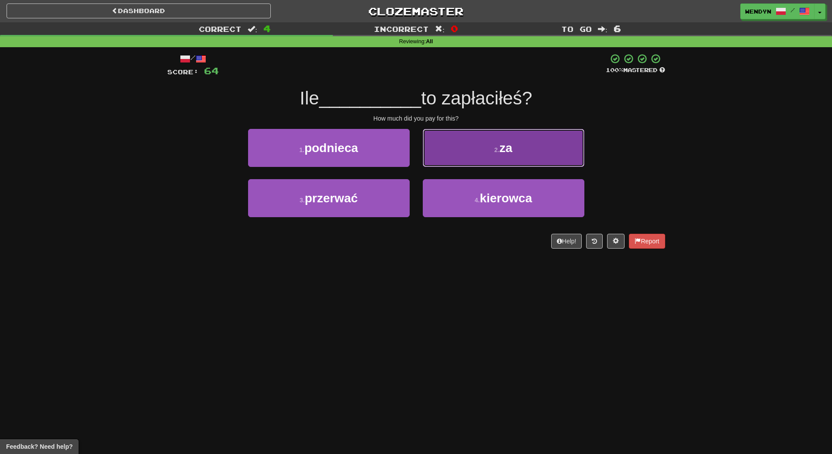
click at [542, 156] on button "2 . za" at bounding box center [504, 148] width 162 height 38
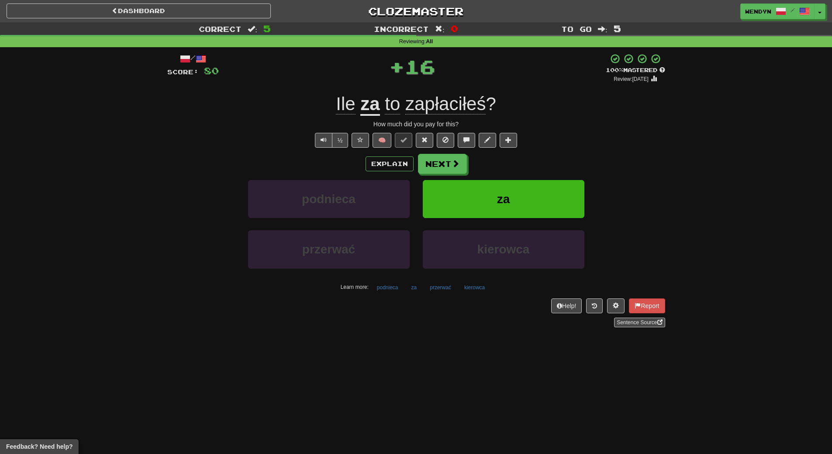
click at [542, 156] on div "Explain Next" at bounding box center [416, 164] width 498 height 20
click at [536, 180] on button "za" at bounding box center [504, 199] width 162 height 38
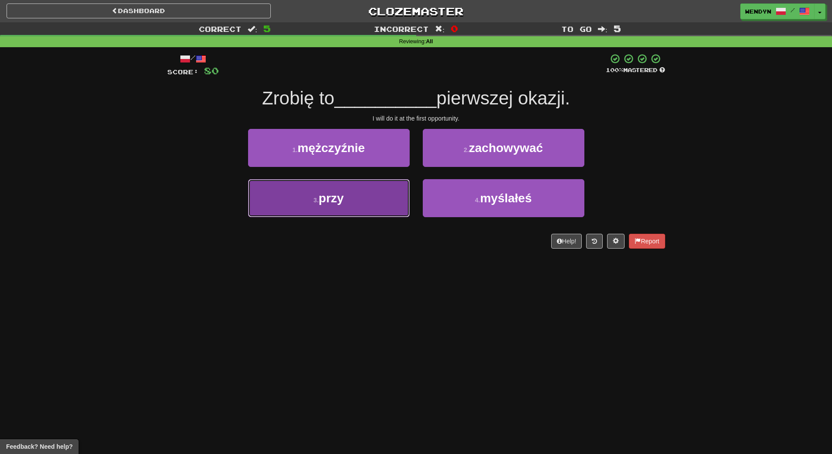
click at [323, 196] on span "przy" at bounding box center [331, 198] width 25 height 14
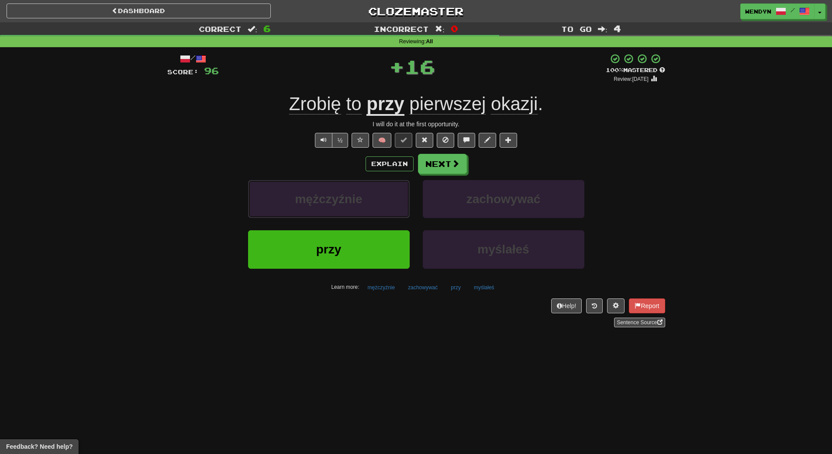
click at [323, 196] on span "mężczyźnie" at bounding box center [328, 199] width 67 height 14
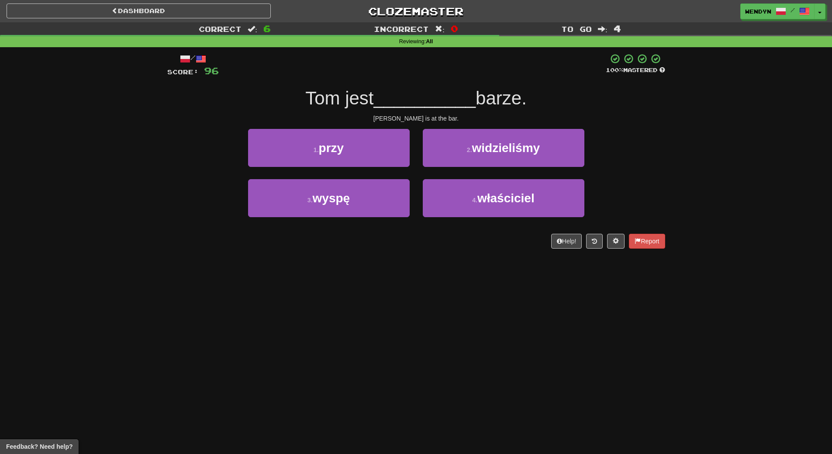
drag, startPoint x: 323, startPoint y: 196, endPoint x: 538, endPoint y: 303, distance: 240.0
click at [538, 303] on div "Dashboard Clozemaster WendyN / Toggle Dropdown Dashboard Leaderboard Activity F…" at bounding box center [416, 227] width 832 height 454
click at [367, 148] on button "1 . przy" at bounding box center [329, 148] width 162 height 38
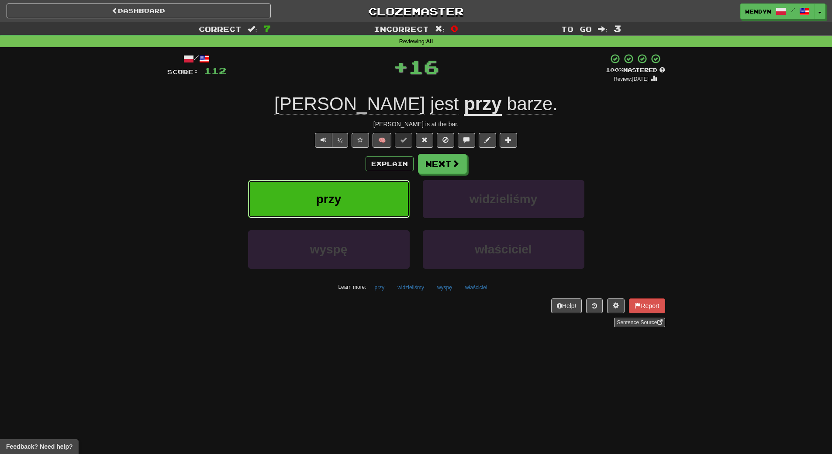
click at [364, 203] on button "przy" at bounding box center [329, 199] width 162 height 38
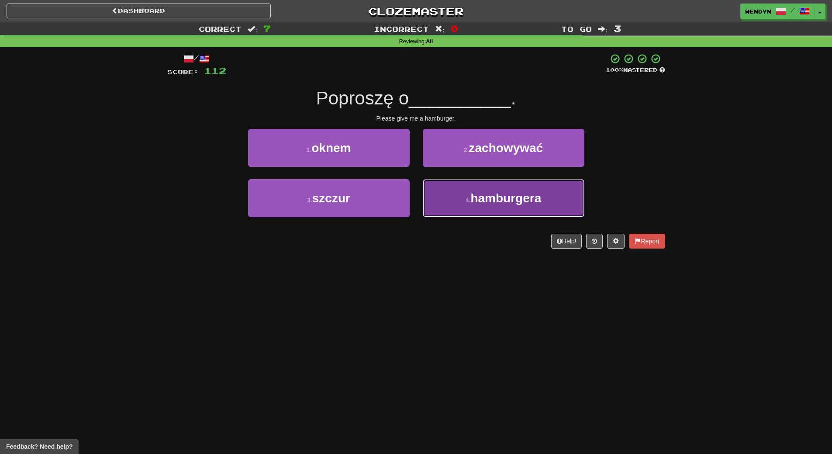
click at [513, 196] on span "hamburgera" at bounding box center [505, 198] width 71 height 14
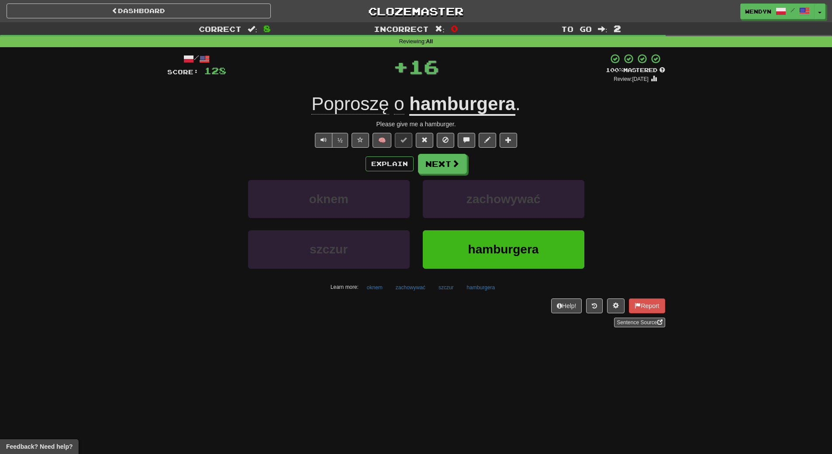
click at [497, 313] on div "Help! Report Sentence Source" at bounding box center [416, 312] width 498 height 29
click at [510, 258] on button "hamburgera" at bounding box center [504, 249] width 162 height 38
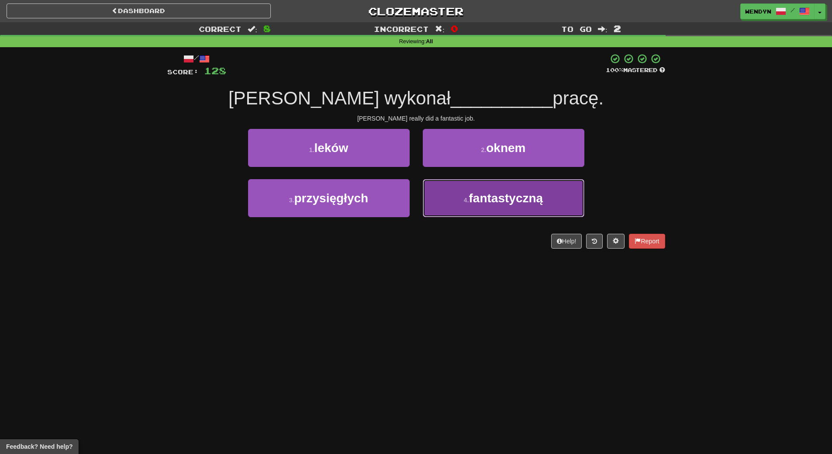
click at [516, 208] on button "4 . fantastyczną" at bounding box center [504, 198] width 162 height 38
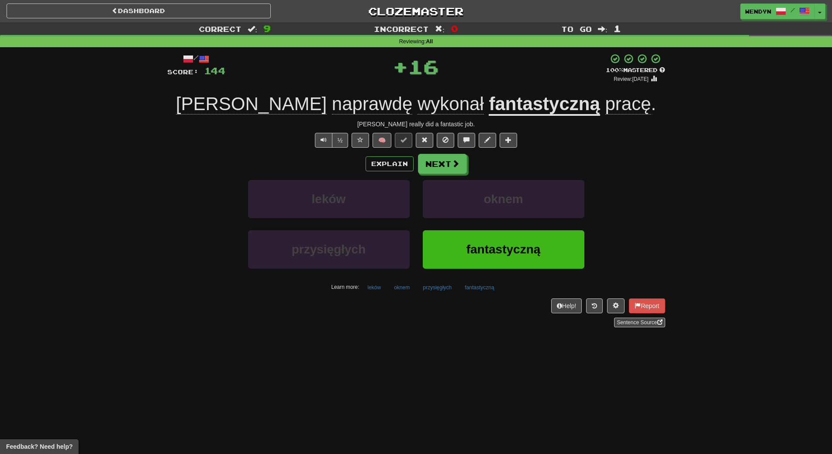
click at [514, 223] on div "oknem" at bounding box center [503, 205] width 175 height 50
click at [513, 239] on button "fantastyczną" at bounding box center [504, 249] width 162 height 38
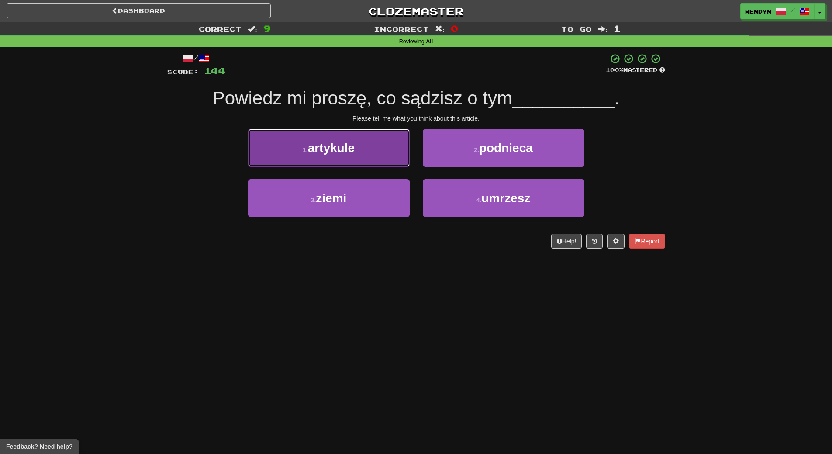
click at [334, 145] on span "artykule" at bounding box center [331, 148] width 47 height 14
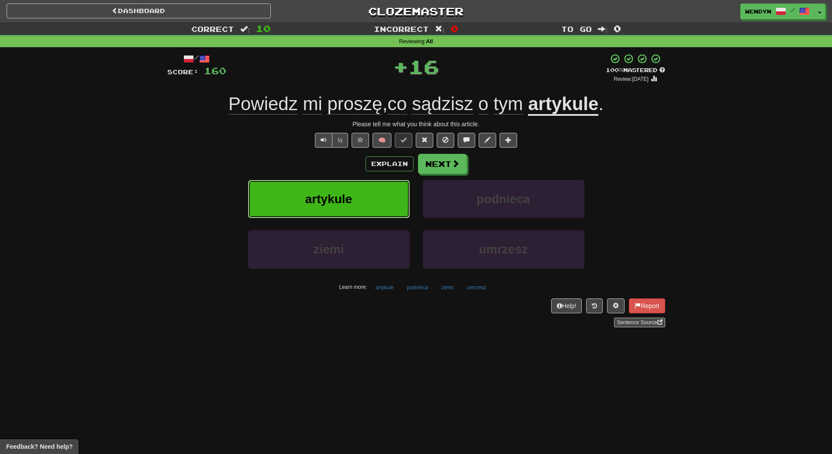
click at [339, 184] on button "artykule" at bounding box center [329, 199] width 162 height 38
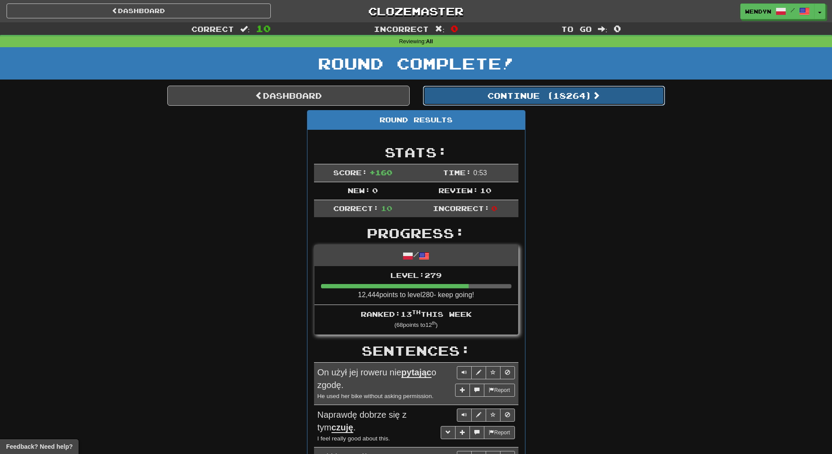
click at [567, 97] on button "Continue ( 18264 )" at bounding box center [544, 96] width 242 height 20
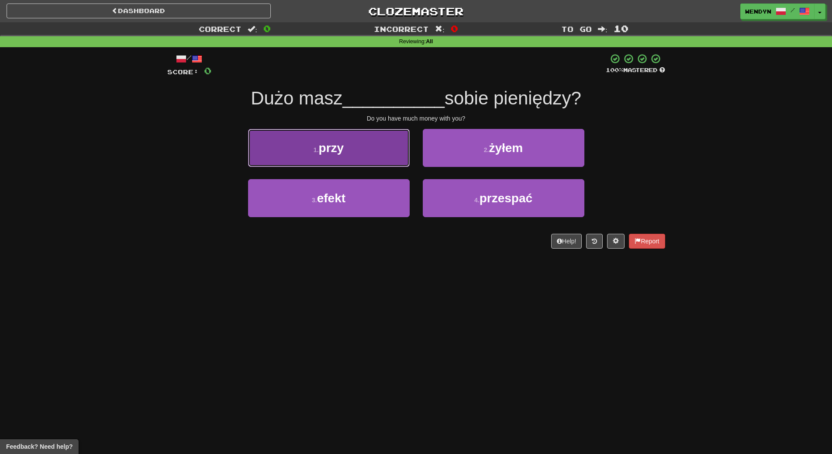
click at [383, 152] on button "1 . przy" at bounding box center [329, 148] width 162 height 38
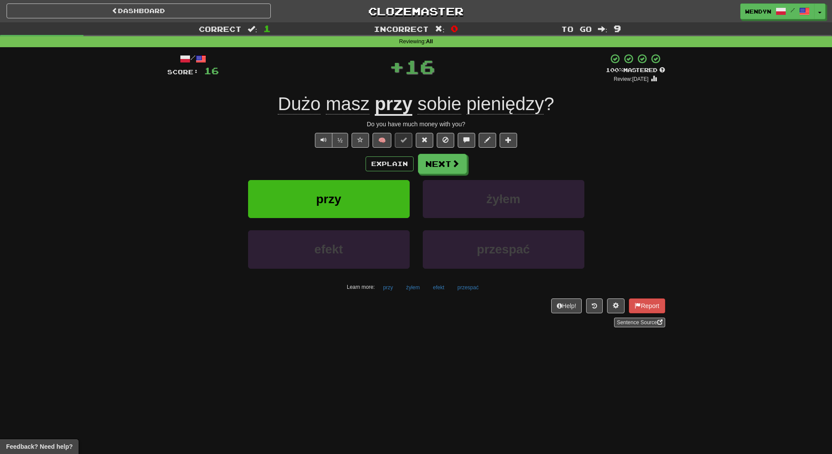
click at [372, 220] on div "przy" at bounding box center [328, 205] width 175 height 50
click at [376, 199] on button "przy" at bounding box center [329, 199] width 162 height 38
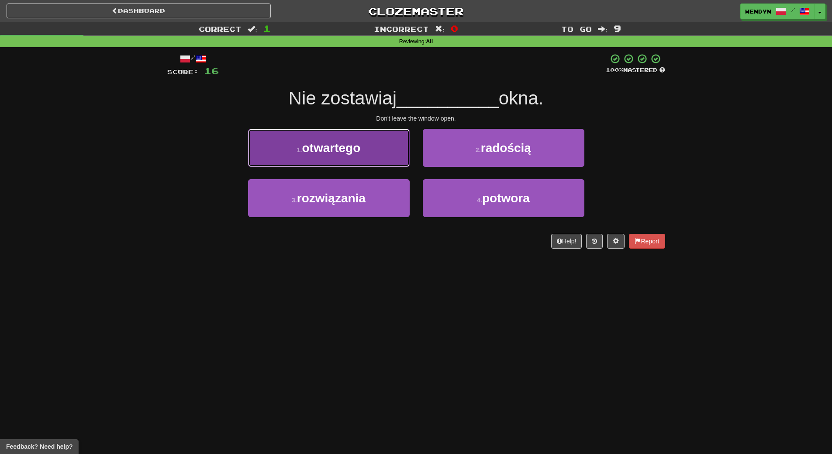
click at [338, 151] on span "otwartego" at bounding box center [331, 148] width 59 height 14
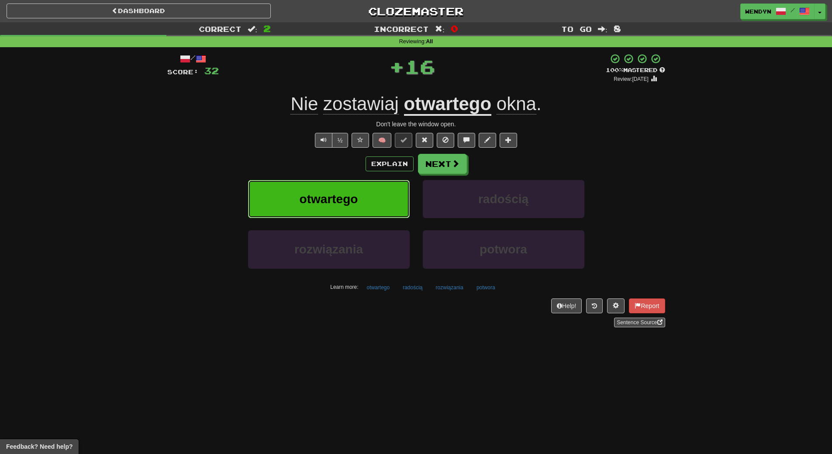
click at [338, 190] on button "otwartego" at bounding box center [329, 199] width 162 height 38
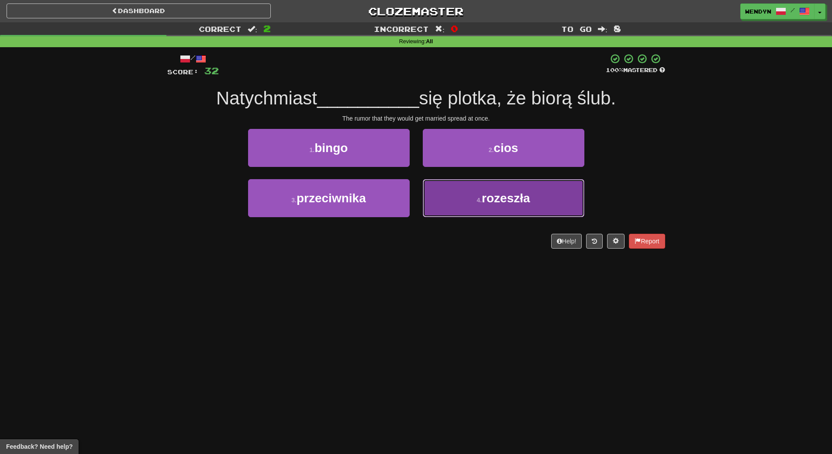
click at [518, 199] on span "rozeszła" at bounding box center [506, 198] width 48 height 14
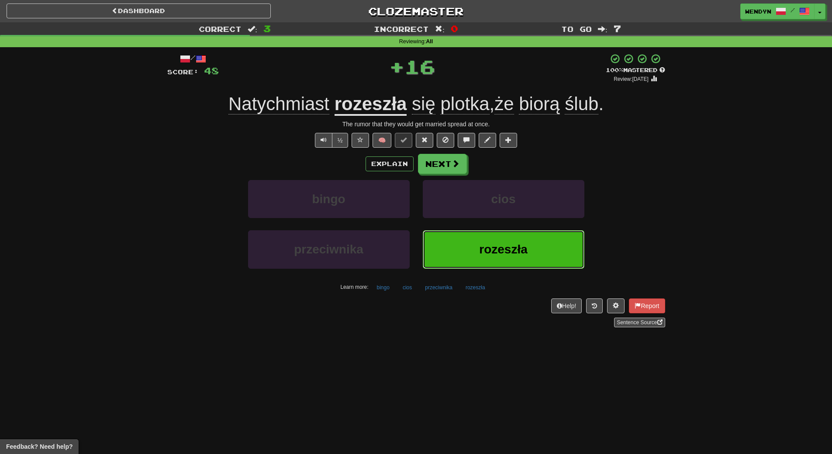
click at [500, 249] on span "rozeszła" at bounding box center [503, 249] width 48 height 14
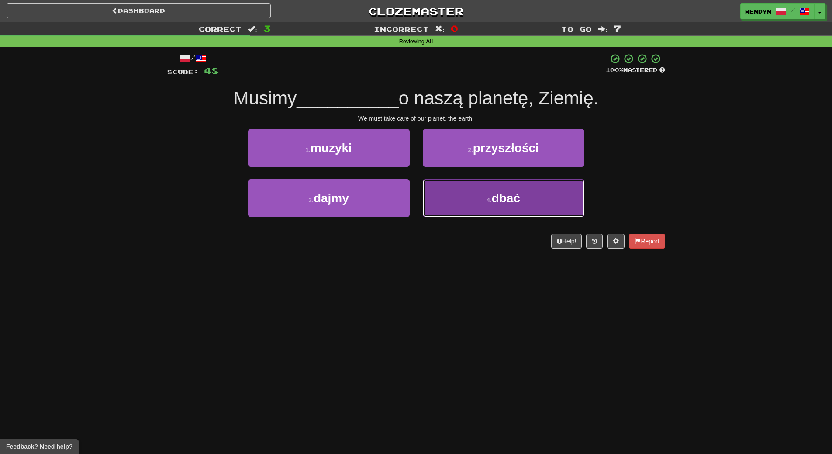
click at [487, 206] on button "4 . dbać" at bounding box center [504, 198] width 162 height 38
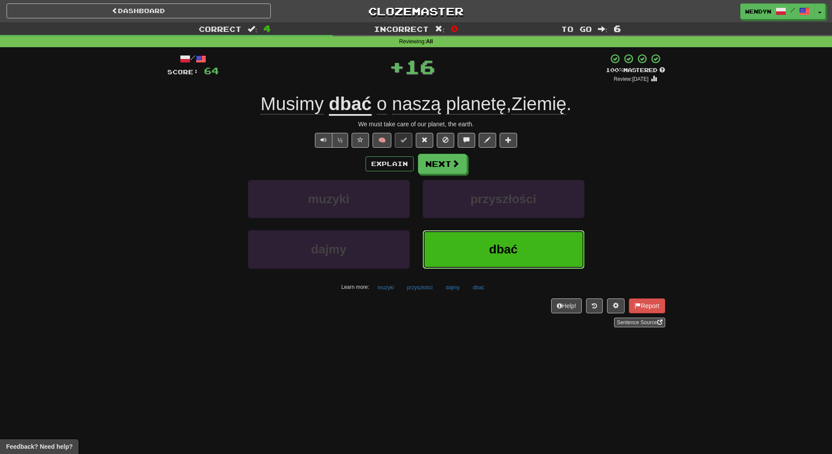
click at [480, 245] on button "dbać" at bounding box center [504, 249] width 162 height 38
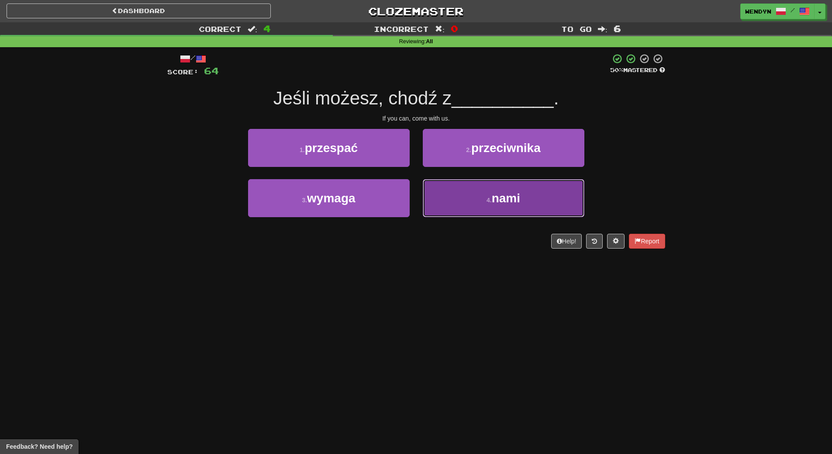
click at [493, 211] on button "4 . nami" at bounding box center [504, 198] width 162 height 38
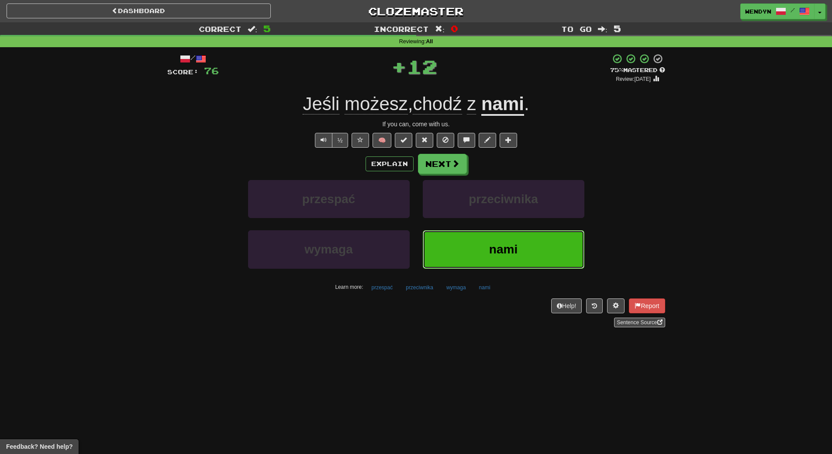
click at [483, 248] on button "nami" at bounding box center [504, 249] width 162 height 38
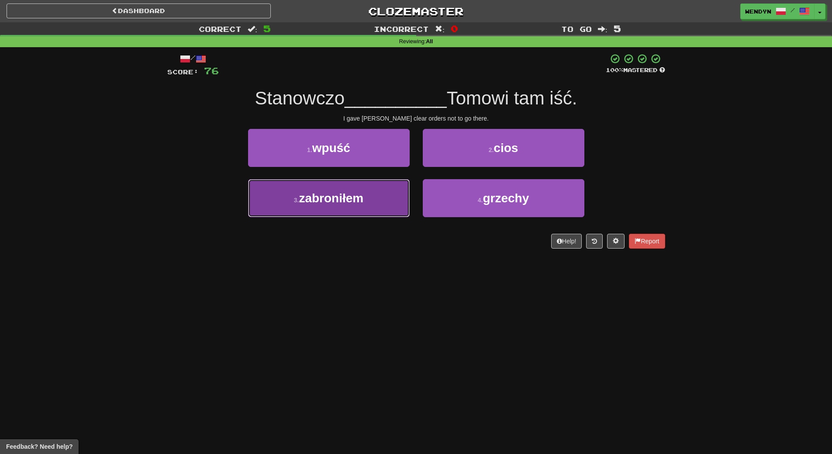
click at [376, 208] on button "3 . zabroniłem" at bounding box center [329, 198] width 162 height 38
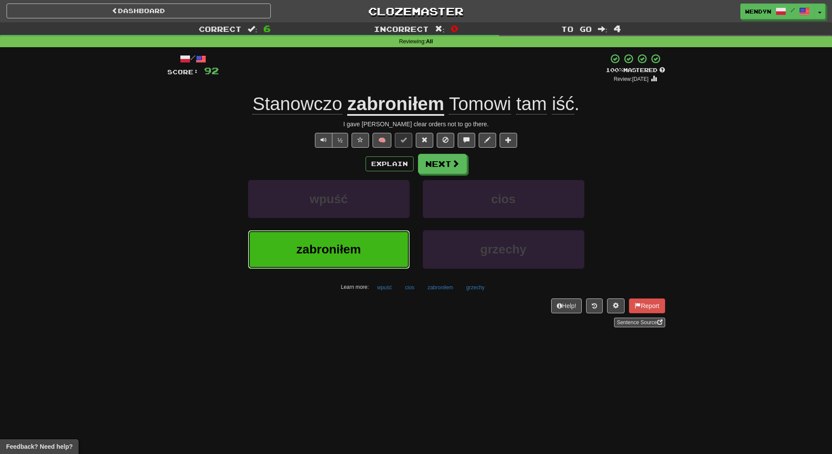
click at [371, 244] on button "zabroniłem" at bounding box center [329, 249] width 162 height 38
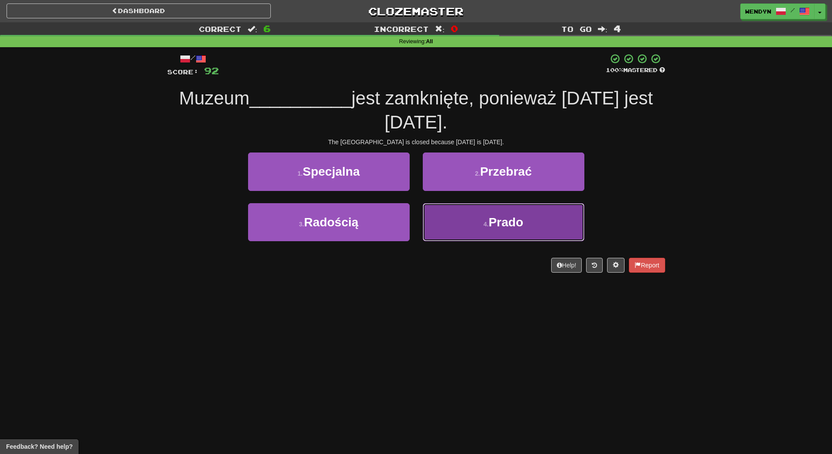
click at [508, 221] on span "Prado" at bounding box center [506, 222] width 34 height 14
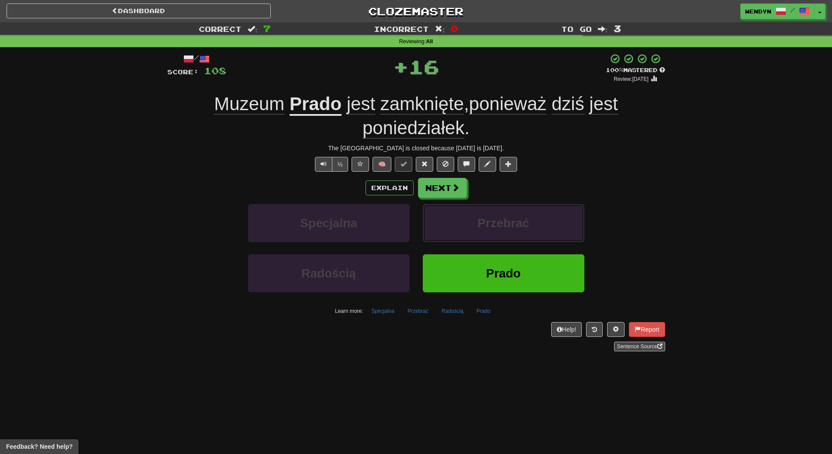
click at [508, 221] on span "Przebrać" at bounding box center [503, 223] width 52 height 14
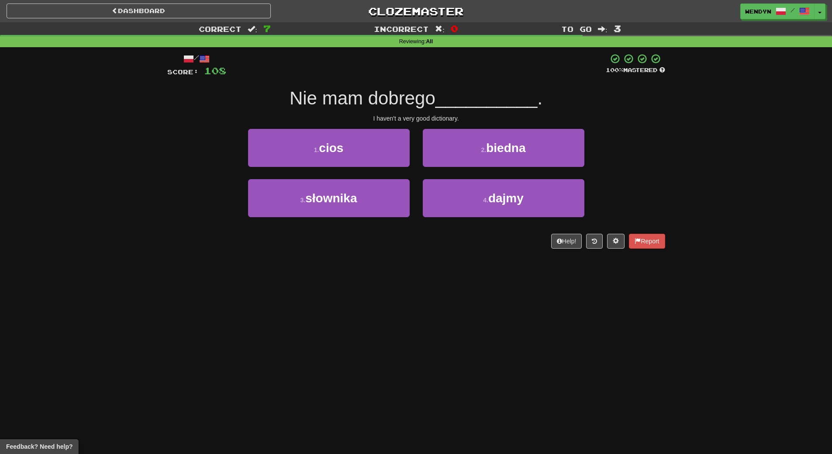
click at [508, 221] on div "4 . dajmy" at bounding box center [503, 204] width 175 height 50
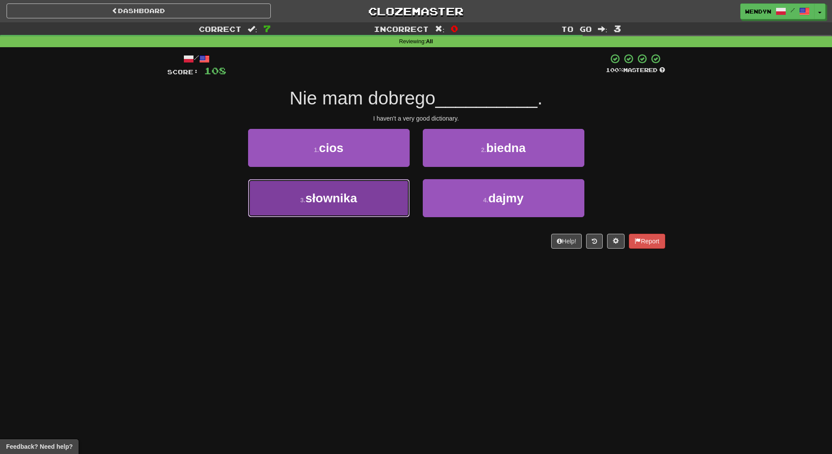
click at [365, 202] on button "3 . słownika" at bounding box center [329, 198] width 162 height 38
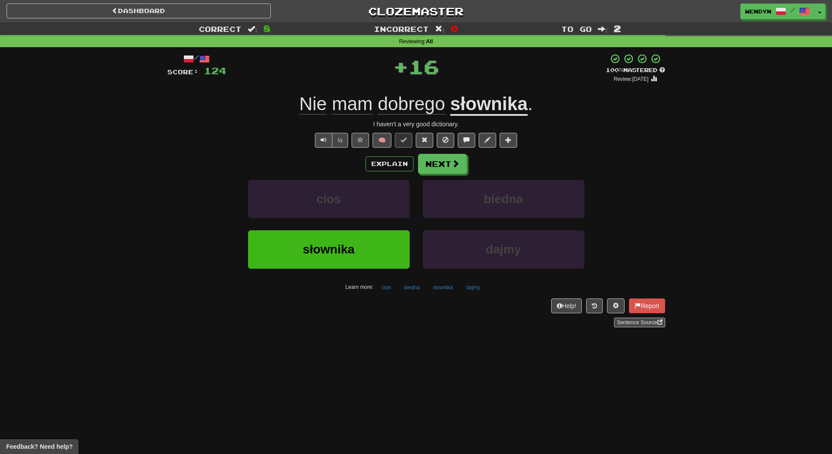
drag, startPoint x: 361, startPoint y: 306, endPoint x: 363, endPoint y: 283, distance: 22.8
click at [361, 305] on div "Help! Report Sentence Source" at bounding box center [416, 312] width 498 height 29
click at [365, 240] on button "słownika" at bounding box center [329, 249] width 162 height 38
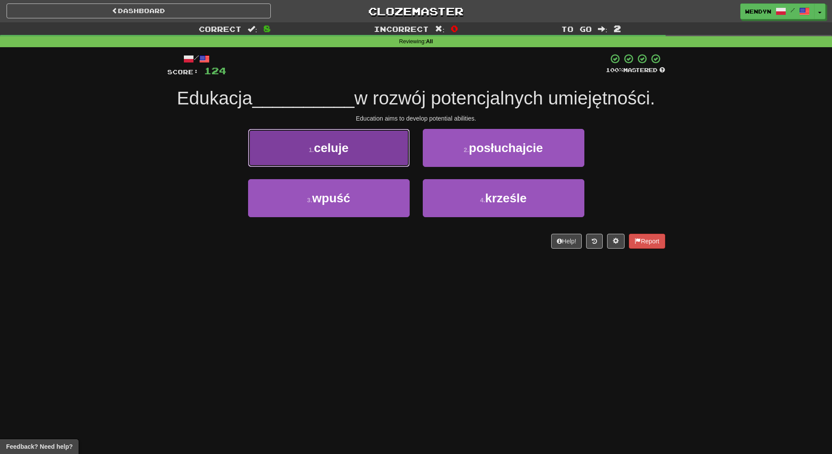
click at [370, 164] on button "1 . celuje" at bounding box center [329, 148] width 162 height 38
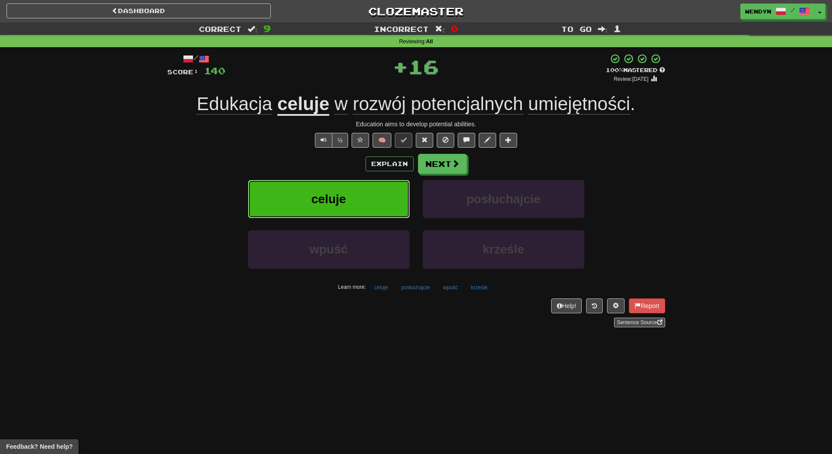
click at [362, 198] on button "celuje" at bounding box center [329, 199] width 162 height 38
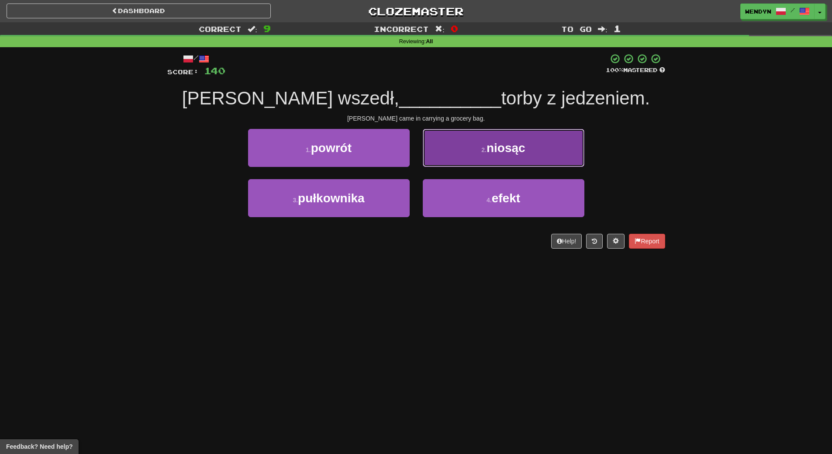
click at [525, 141] on button "2 . niosąc" at bounding box center [504, 148] width 162 height 38
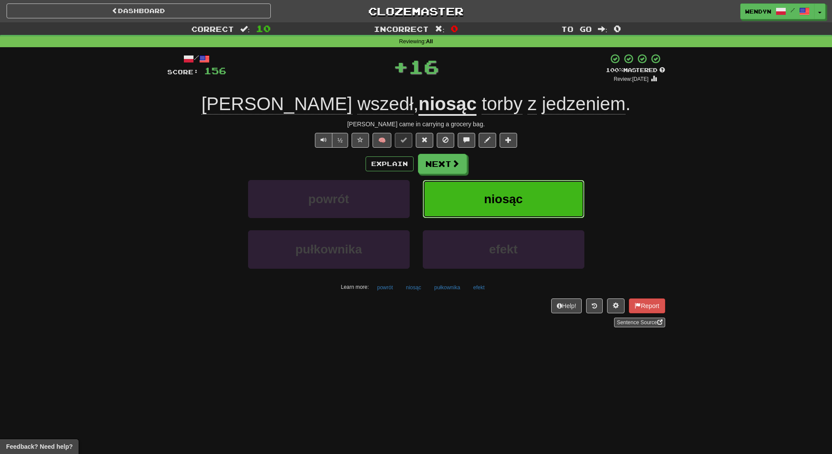
drag, startPoint x: 534, startPoint y: 186, endPoint x: 498, endPoint y: 246, distance: 69.8
click at [533, 193] on button "niosąc" at bounding box center [504, 199] width 162 height 38
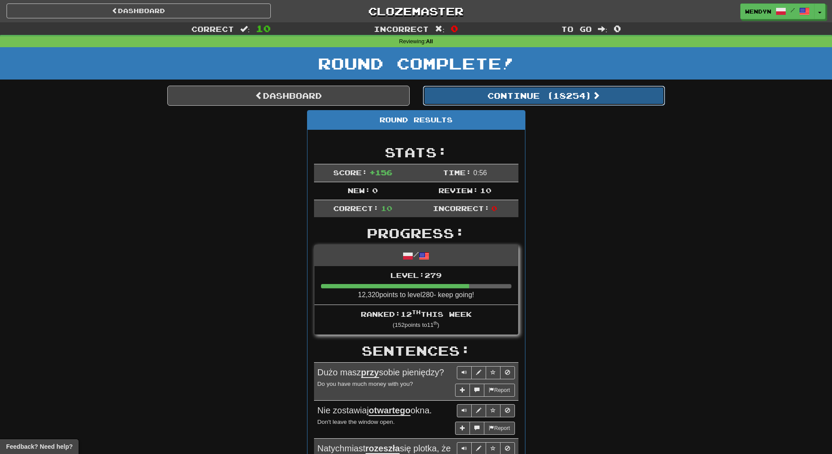
click at [589, 90] on button "Continue ( 18254 )" at bounding box center [544, 96] width 242 height 20
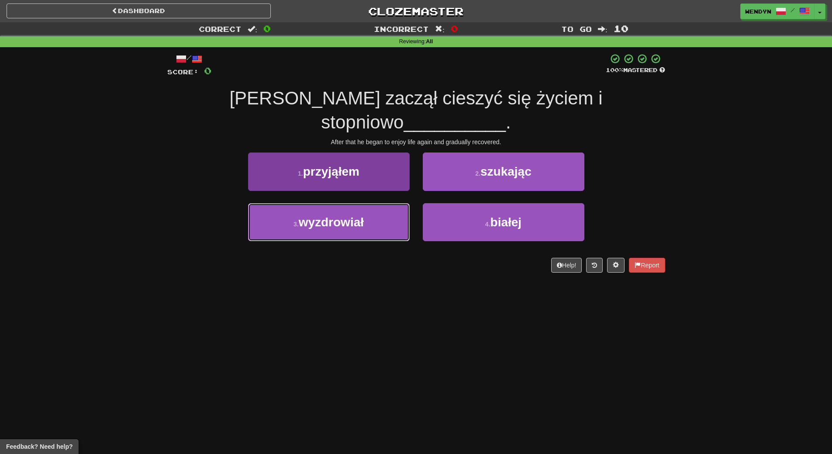
click at [361, 215] on span "wyzdrowiał" at bounding box center [331, 222] width 65 height 14
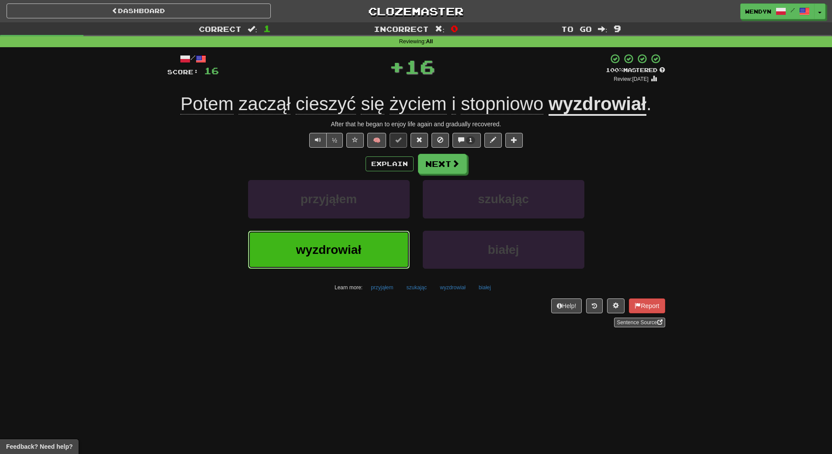
click at [358, 239] on button "wyzdrowiał" at bounding box center [329, 250] width 162 height 38
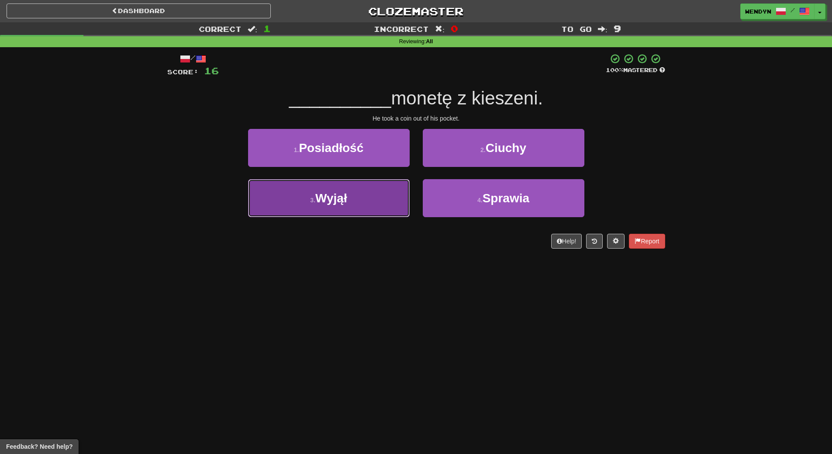
click at [359, 202] on button "3 . Wyjął" at bounding box center [329, 198] width 162 height 38
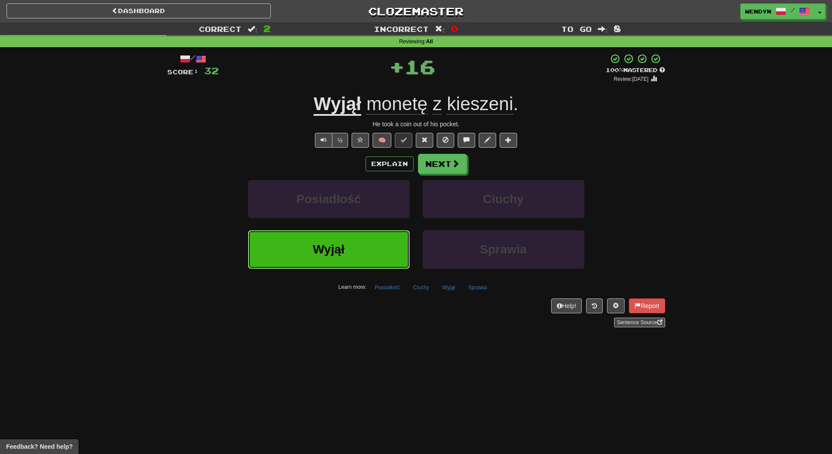
click at [357, 256] on button "Wyjął" at bounding box center [329, 249] width 162 height 38
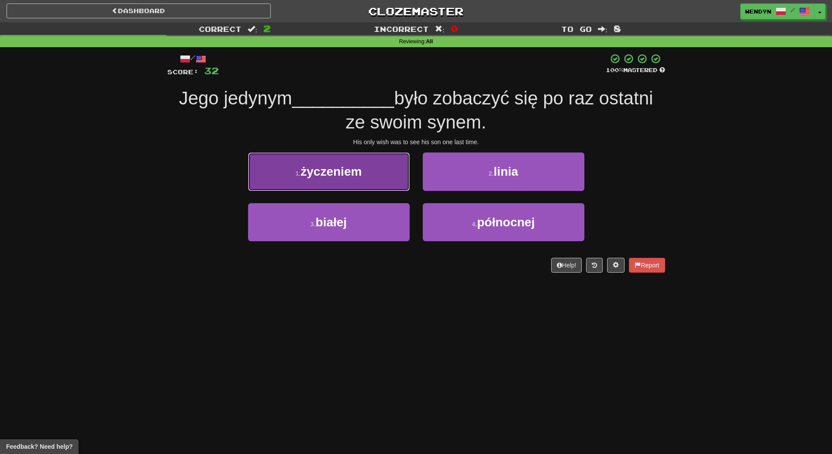
click at [354, 178] on span "życzeniem" at bounding box center [330, 172] width 61 height 14
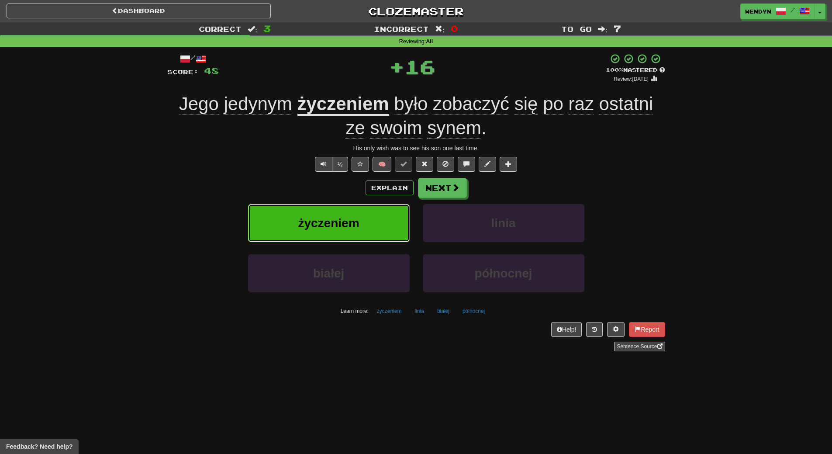
click at [351, 219] on span "życzeniem" at bounding box center [328, 223] width 61 height 14
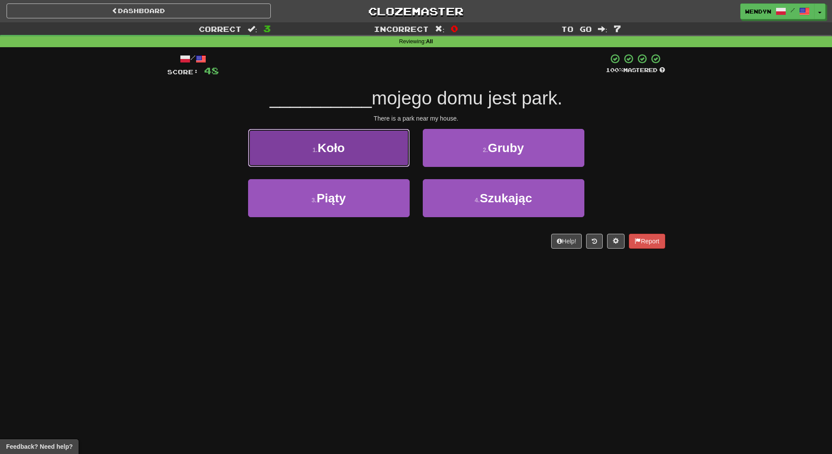
click at [394, 155] on button "1 . Koło" at bounding box center [329, 148] width 162 height 38
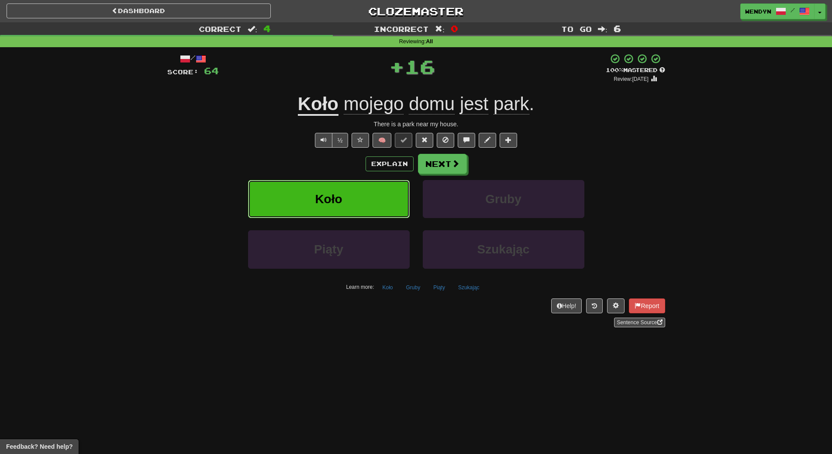
click at [389, 207] on button "Koło" at bounding box center [329, 199] width 162 height 38
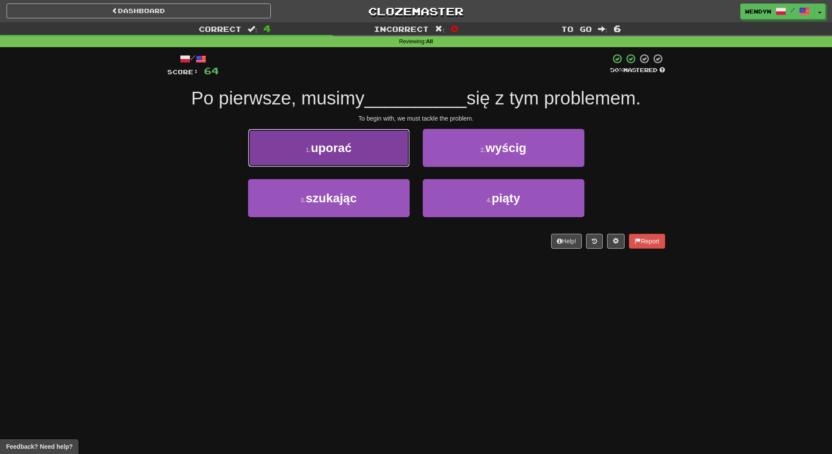
click at [376, 154] on button "1 . uporać" at bounding box center [329, 148] width 162 height 38
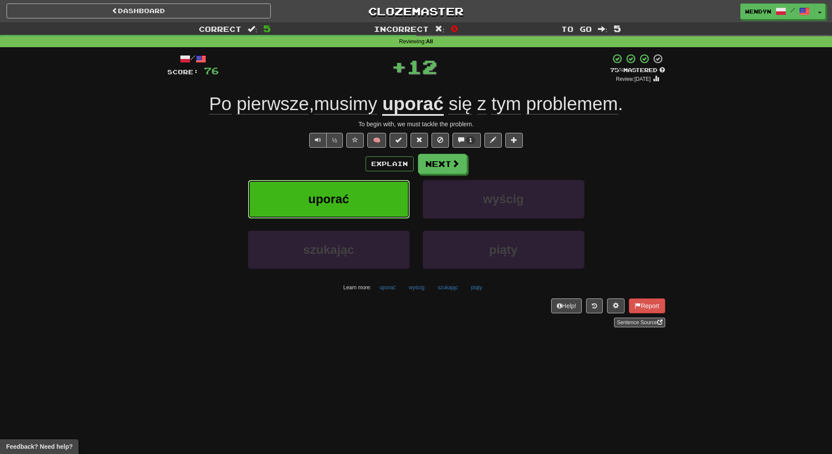
click at [372, 212] on button "uporać" at bounding box center [329, 199] width 162 height 38
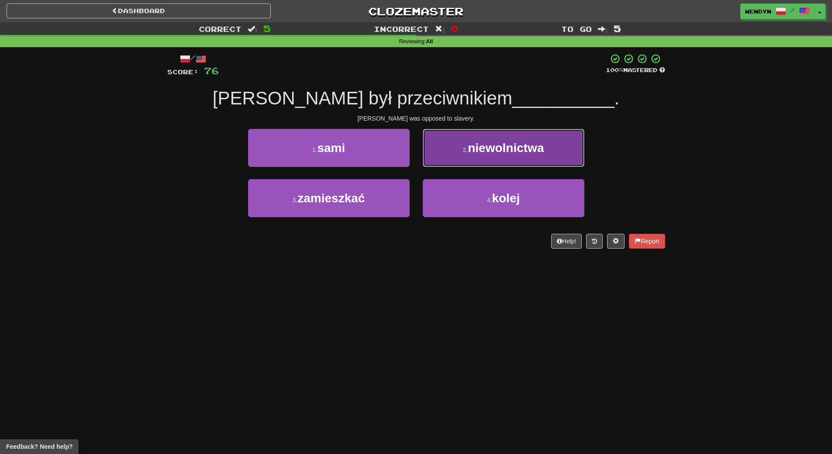
click at [548, 144] on button "2 . niewolnictwa" at bounding box center [504, 148] width 162 height 38
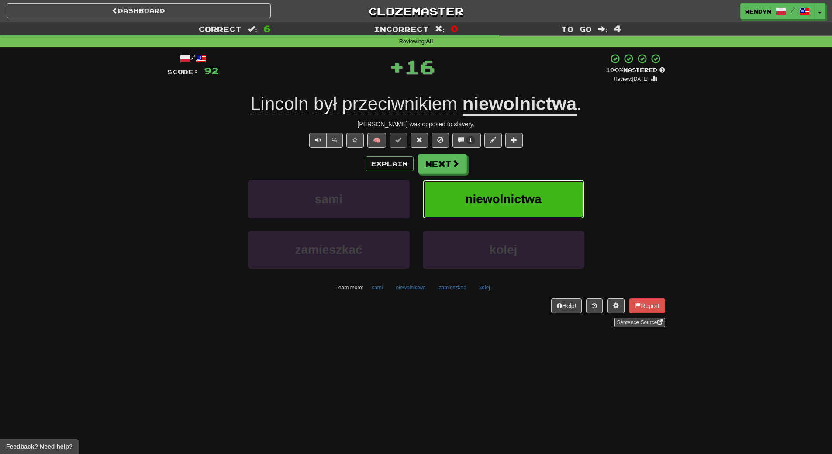
click at [545, 183] on button "niewolnictwa" at bounding box center [504, 199] width 162 height 38
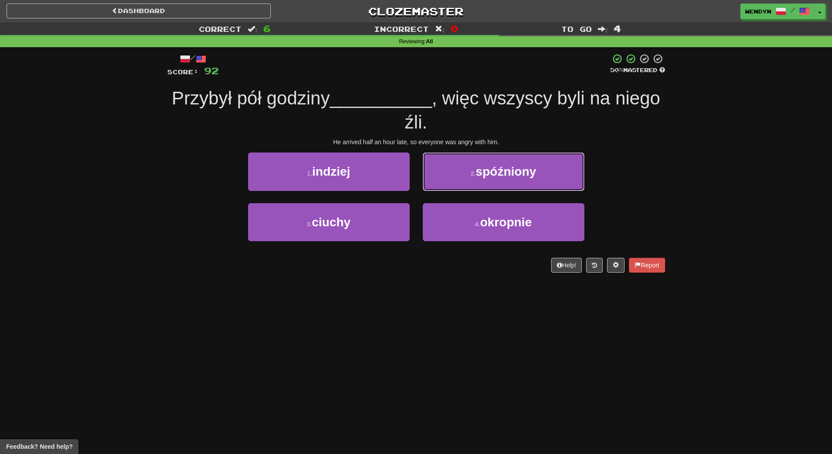
click at [545, 183] on button "2 . spóźniony" at bounding box center [504, 171] width 162 height 38
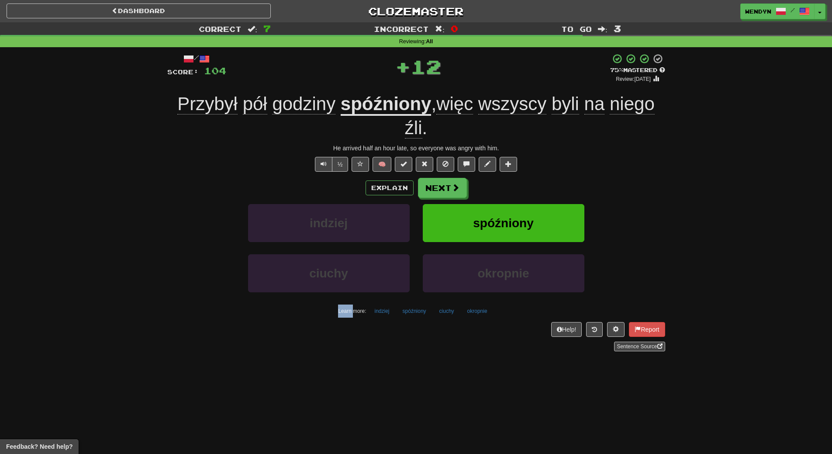
click at [545, 183] on div "Explain Next" at bounding box center [416, 188] width 498 height 20
click at [542, 208] on button "spóźniony" at bounding box center [504, 223] width 162 height 38
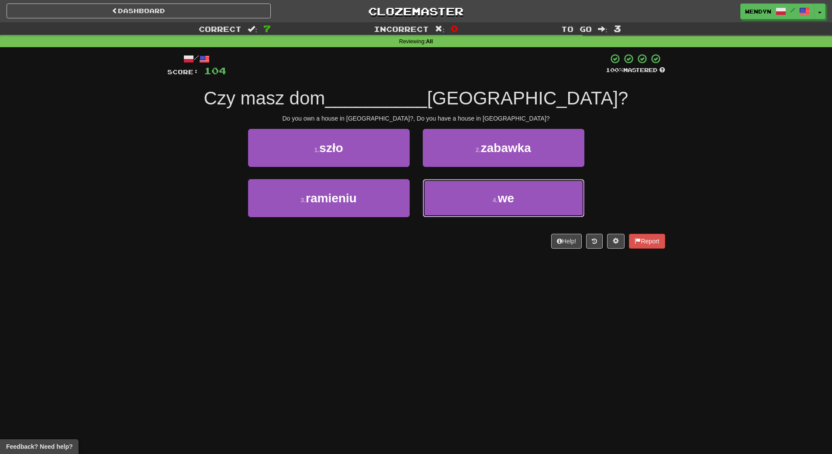
click at [542, 208] on button "4 . we" at bounding box center [504, 198] width 162 height 38
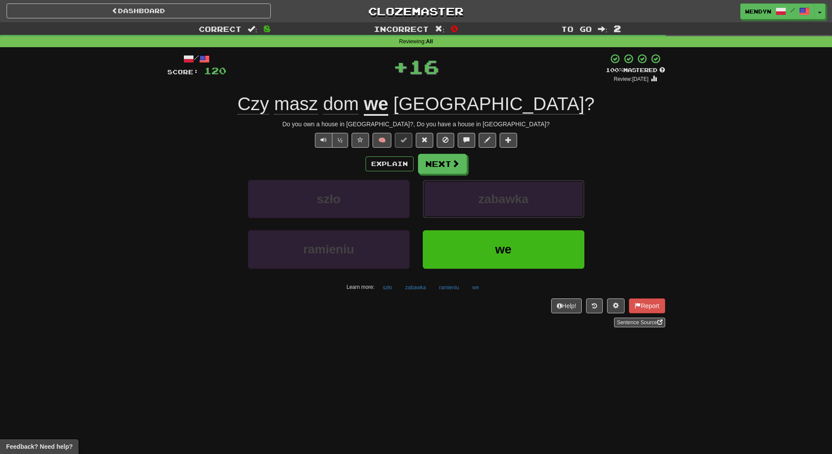
click at [542, 208] on button "zabawka" at bounding box center [504, 199] width 162 height 38
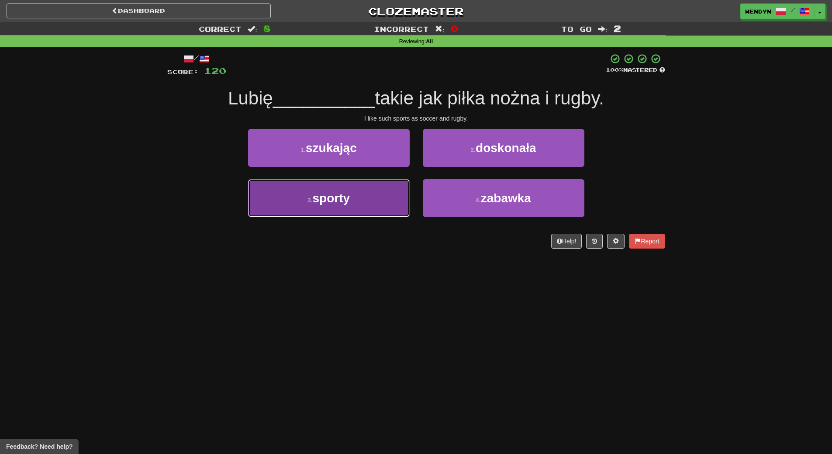
click at [337, 198] on span "sporty" at bounding box center [332, 198] width 38 height 14
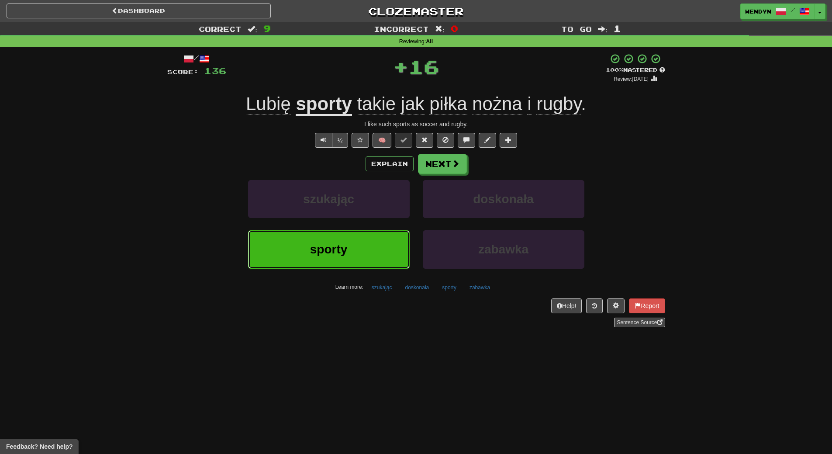
click at [327, 233] on button "sporty" at bounding box center [329, 249] width 162 height 38
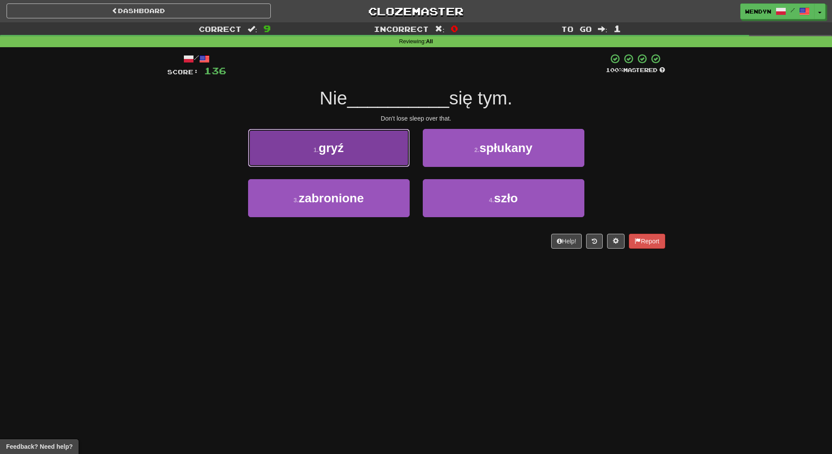
click at [377, 154] on button "1 . gryź" at bounding box center [329, 148] width 162 height 38
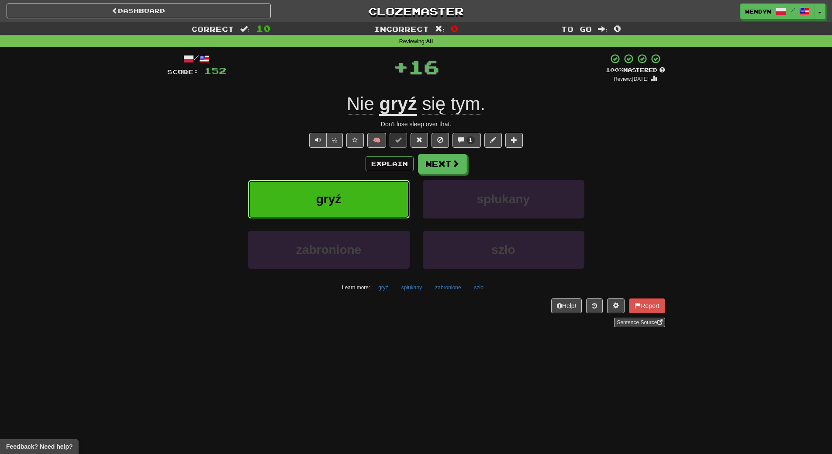
click at [374, 193] on button "gryź" at bounding box center [329, 199] width 162 height 38
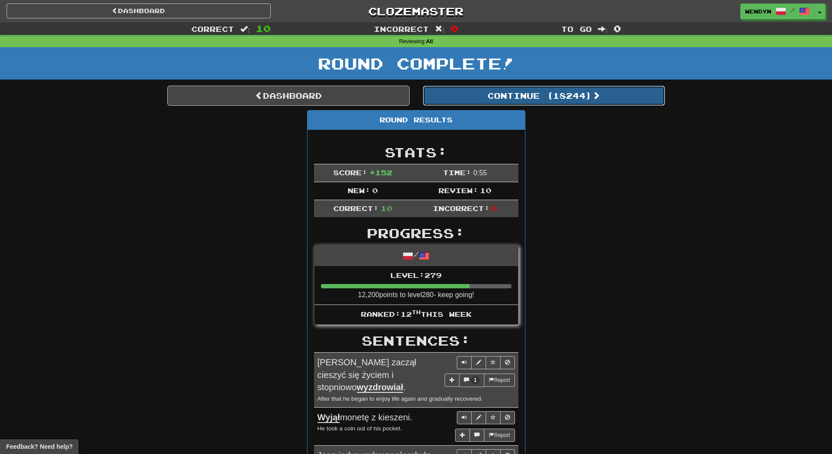
click at [564, 95] on button "Continue ( 18244 )" at bounding box center [544, 96] width 242 height 20
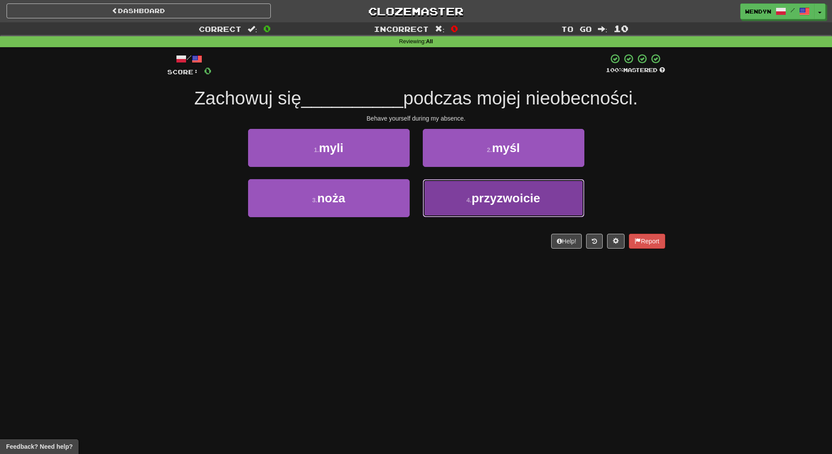
click at [458, 210] on button "4 . przyzwoicie" at bounding box center [504, 198] width 162 height 38
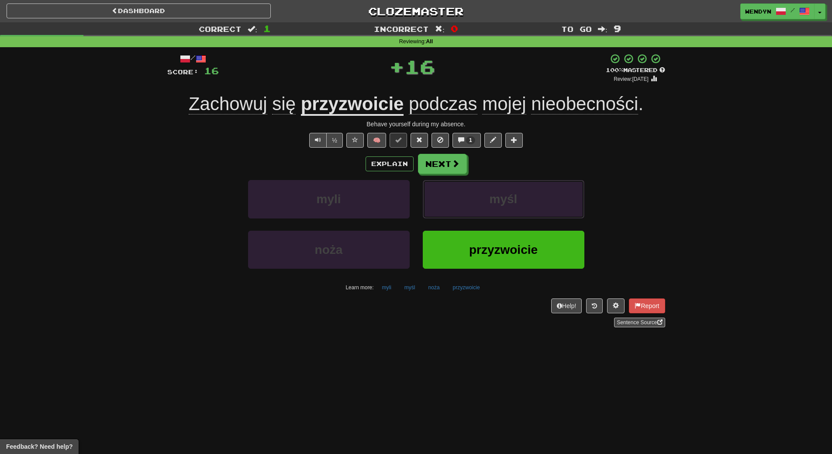
click at [458, 210] on button "myśl" at bounding box center [504, 199] width 162 height 38
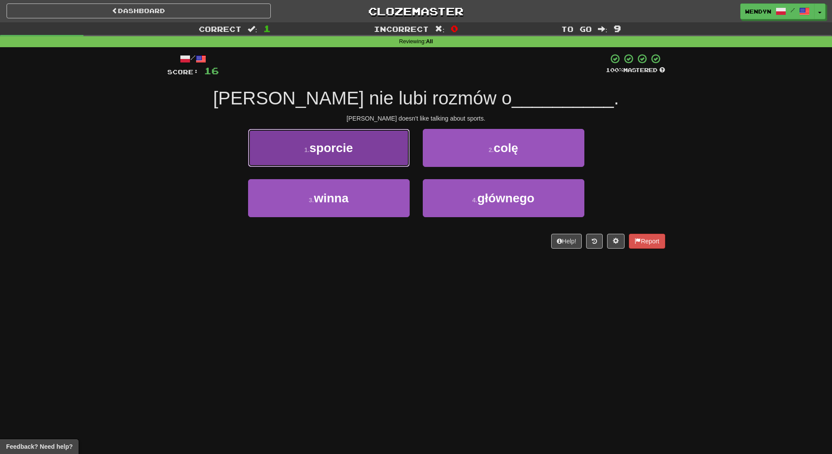
click at [347, 153] on span "sporcie" at bounding box center [332, 148] width 44 height 14
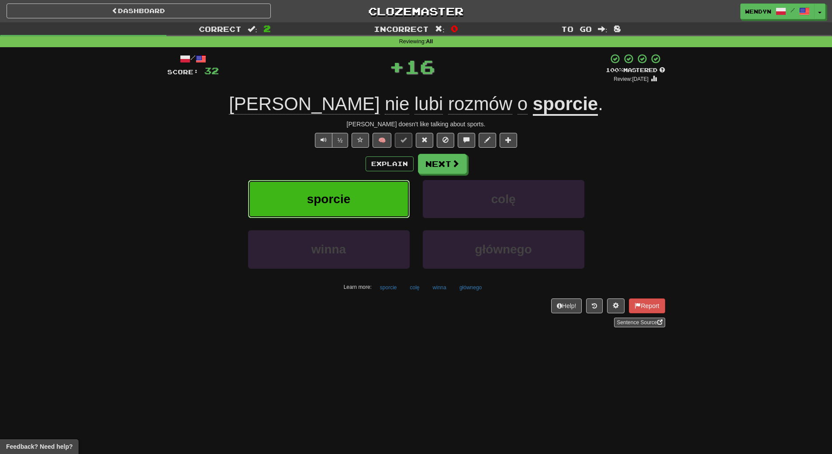
click at [351, 194] on button "sporcie" at bounding box center [329, 199] width 162 height 38
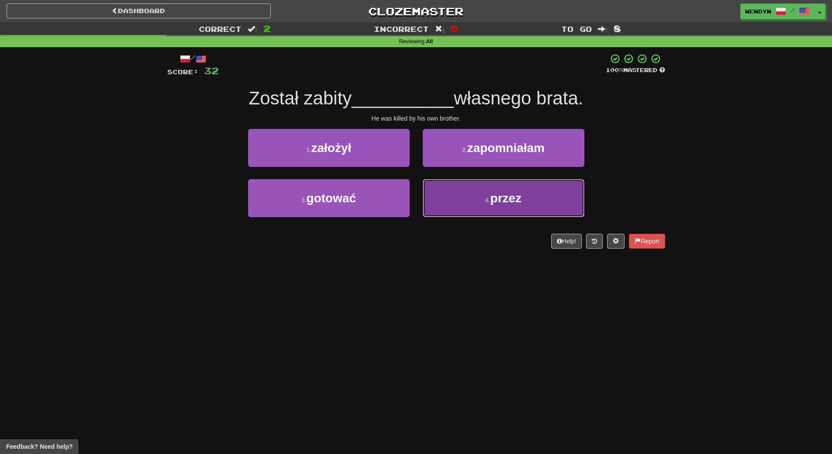
click at [548, 200] on button "4 . przez" at bounding box center [504, 198] width 162 height 38
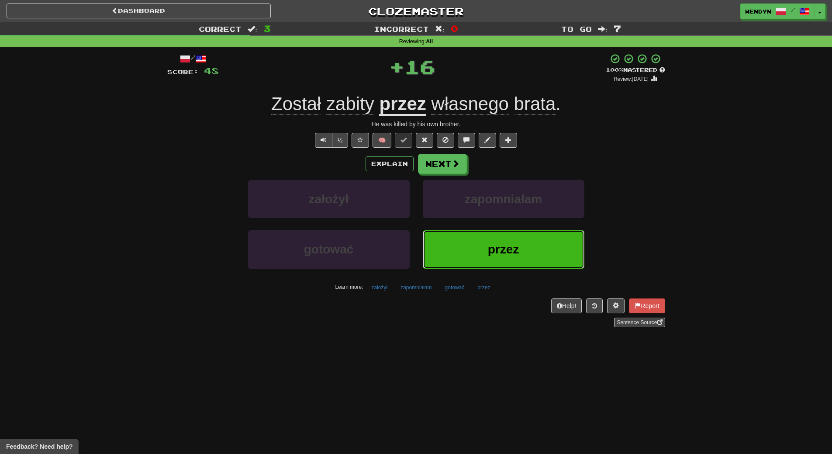
click at [541, 234] on button "przez" at bounding box center [504, 249] width 162 height 38
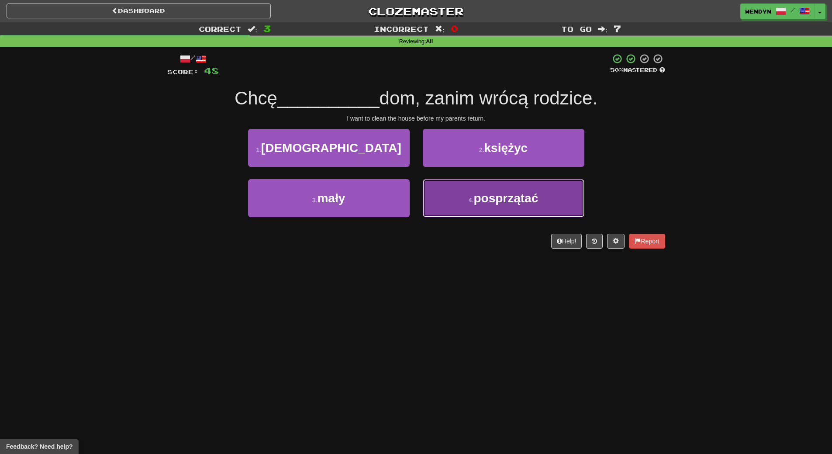
click at [479, 214] on button "4 . posprzątać" at bounding box center [504, 198] width 162 height 38
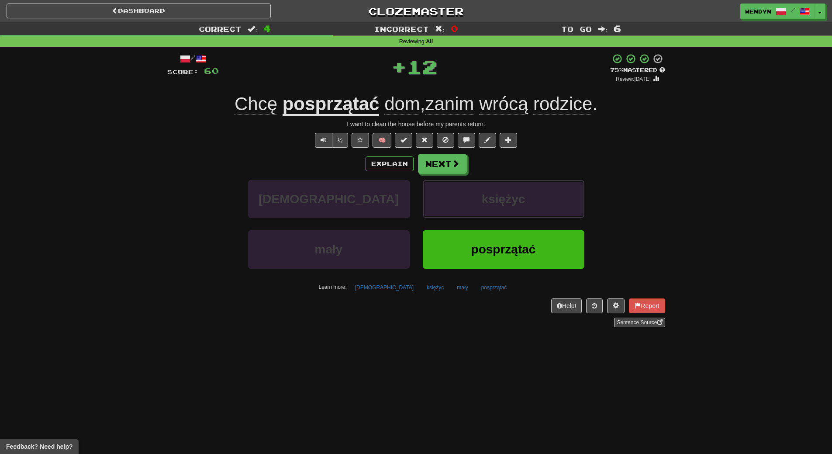
click at [479, 214] on button "księżyc" at bounding box center [504, 199] width 162 height 38
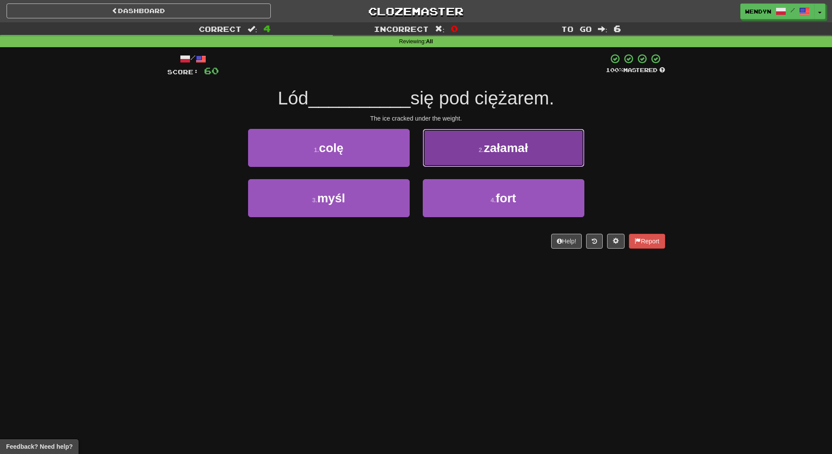
click at [558, 151] on button "2 . załamał" at bounding box center [504, 148] width 162 height 38
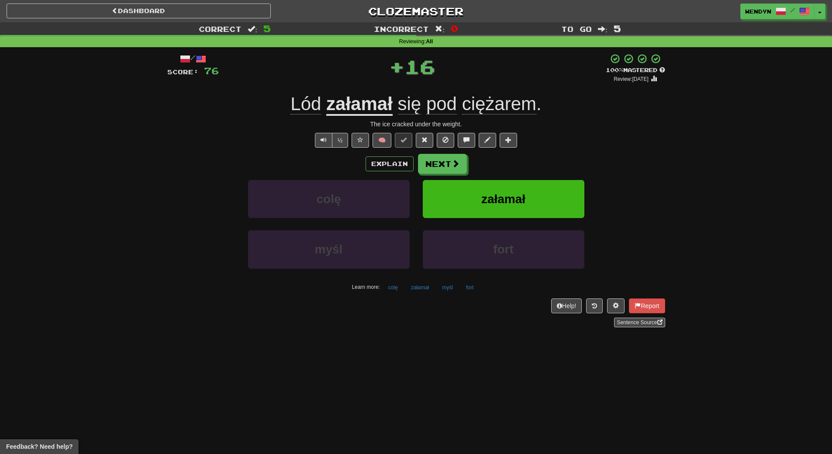
click at [558, 151] on div "/ Score: 76 + 16 100 % Mastered Review: [DATE] Lód załamał się pod ciężarem . T…" at bounding box center [416, 190] width 498 height 274
click at [558, 179] on div "Explain Next colę załamał myśl fort Learn more: colę załamał myśl fort" at bounding box center [416, 224] width 498 height 140
click at [558, 191] on button "załamał" at bounding box center [504, 199] width 162 height 38
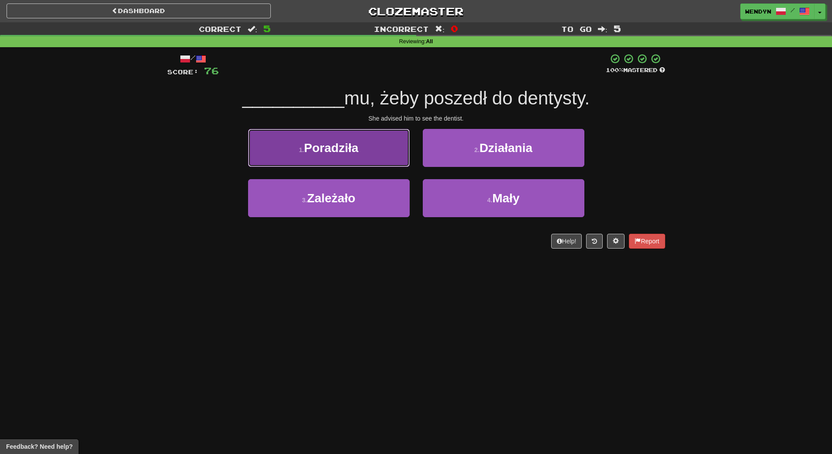
click at [358, 160] on button "1 . Poradziła" at bounding box center [329, 148] width 162 height 38
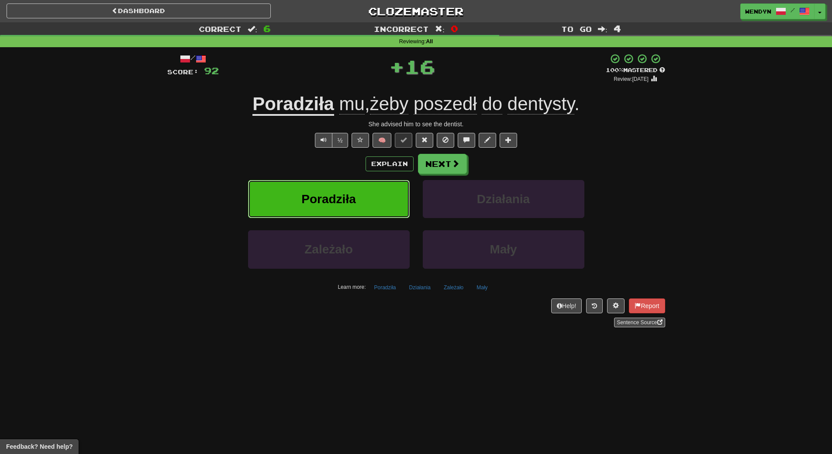
click at [359, 196] on button "Poradziła" at bounding box center [329, 199] width 162 height 38
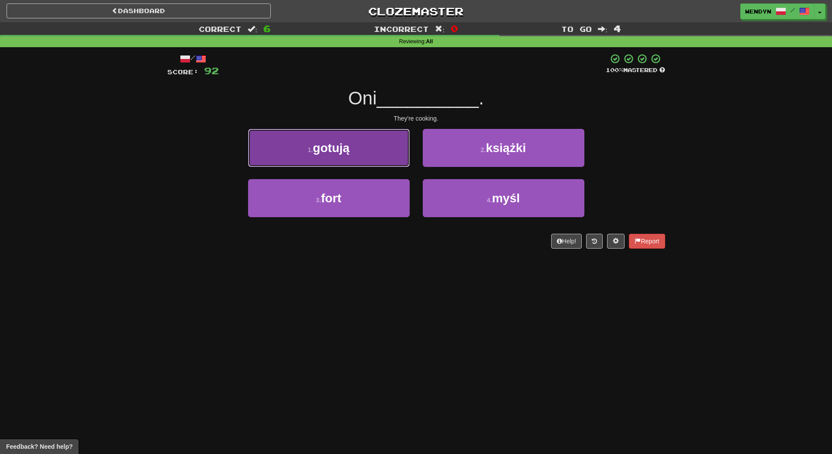
click at [365, 145] on button "1 . gotują" at bounding box center [329, 148] width 162 height 38
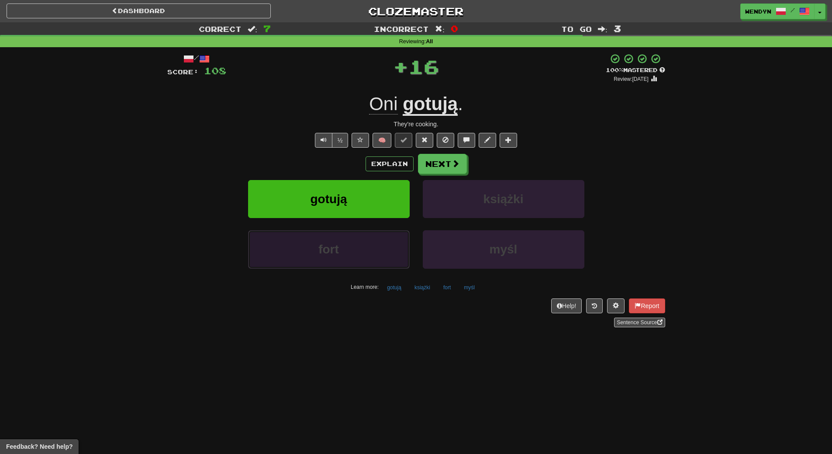
click at [381, 235] on button "fort" at bounding box center [329, 249] width 162 height 38
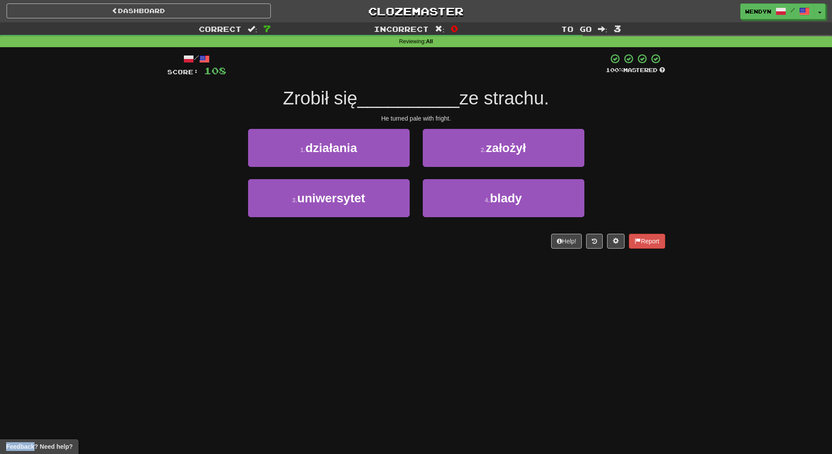
click at [381, 235] on div "Help! Report" at bounding box center [416, 241] width 498 height 15
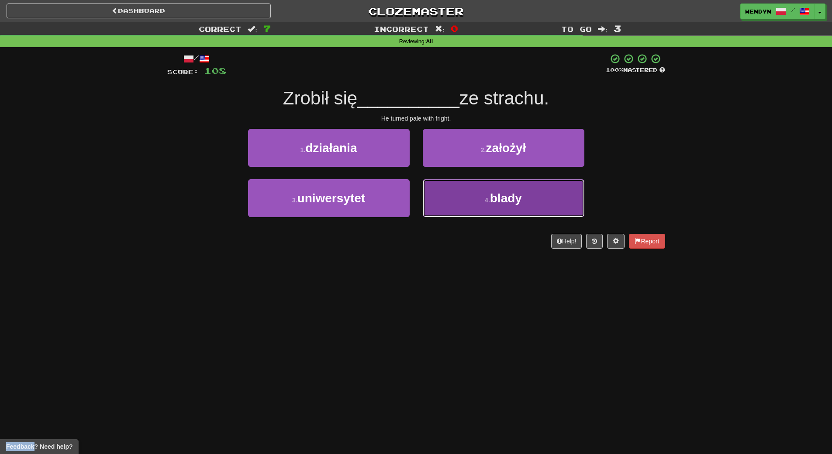
click at [527, 205] on button "4 . blady" at bounding box center [504, 198] width 162 height 38
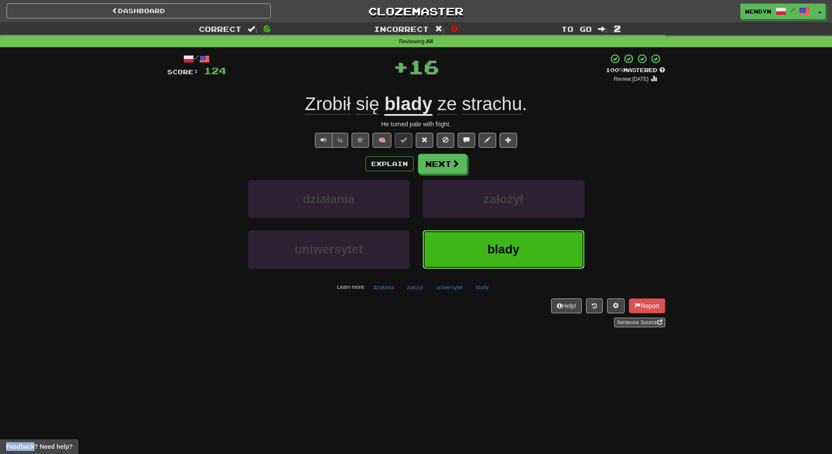
click at [514, 237] on button "blady" at bounding box center [504, 249] width 162 height 38
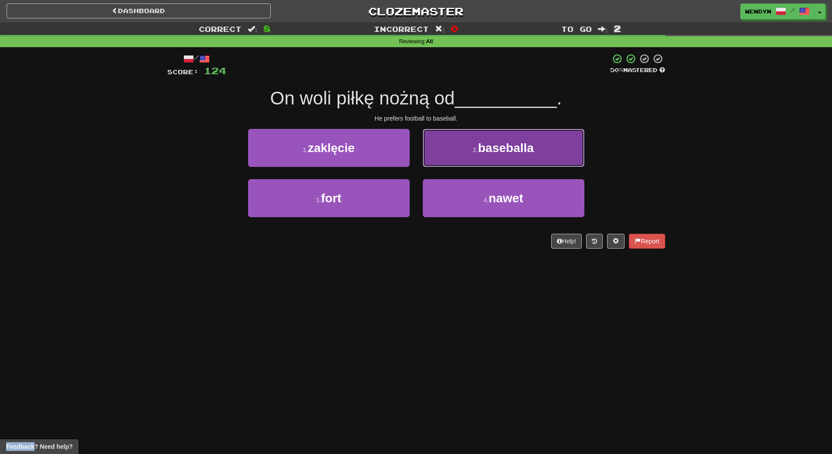
click at [530, 152] on span "baseballa" at bounding box center [506, 148] width 56 height 14
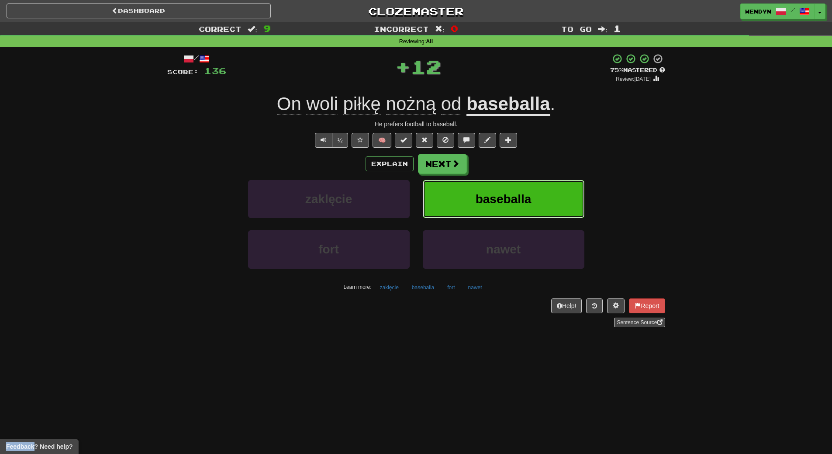
click at [530, 197] on span "baseballa" at bounding box center [504, 199] width 56 height 14
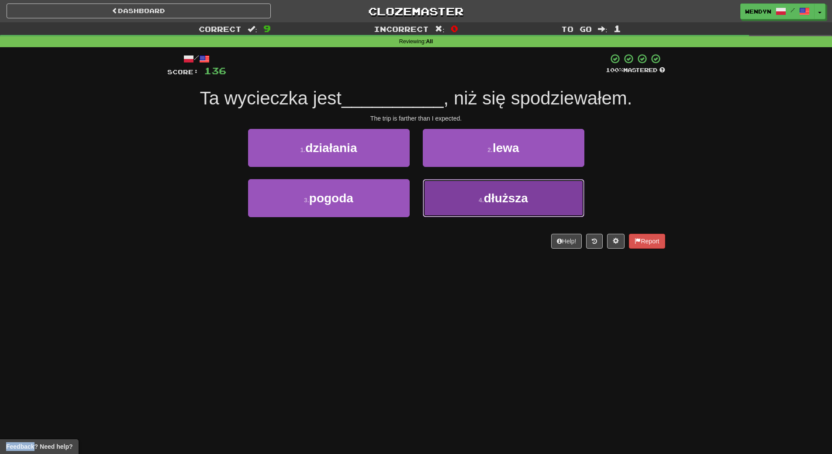
click at [489, 199] on span "dłuższa" at bounding box center [506, 198] width 44 height 14
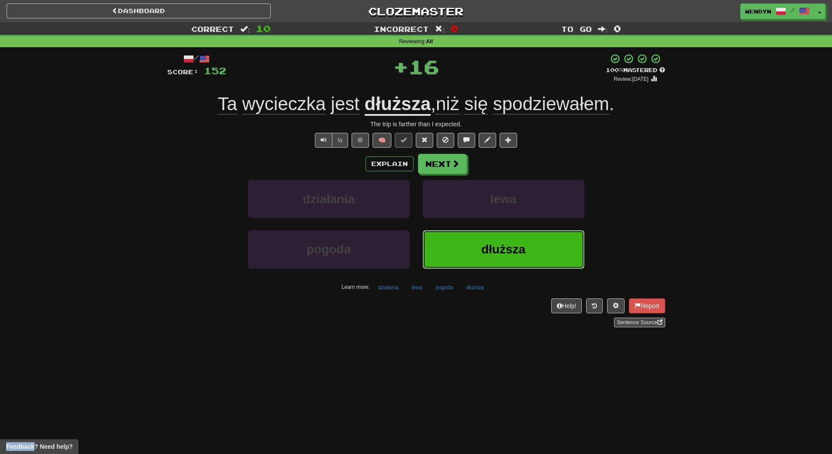
click at [498, 249] on span "dłuższa" at bounding box center [503, 249] width 44 height 14
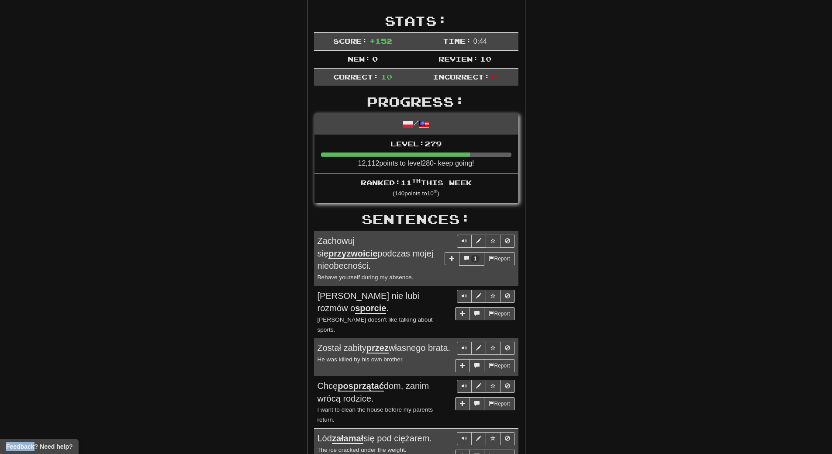
scroll to position [131, 0]
click at [643, 305] on div "Round Results Stats: Score: + 152 Time: 0 : 44 New: 0 Review: 10 Correct: 10 In…" at bounding box center [416, 329] width 498 height 700
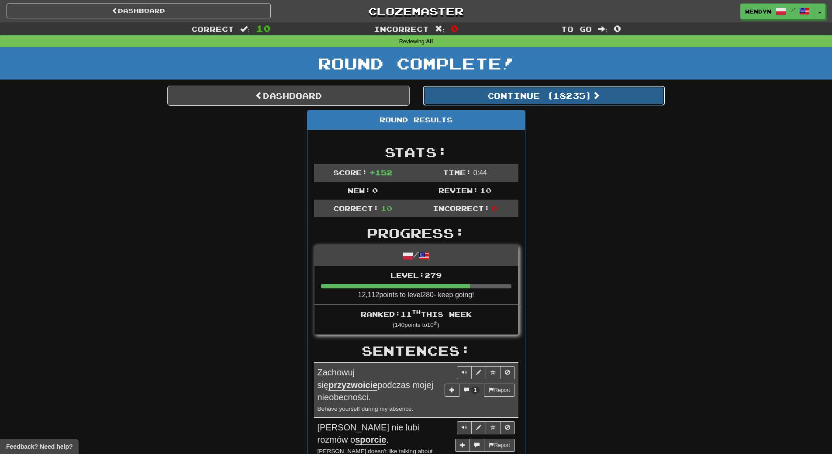
click at [581, 99] on button "Continue ( 18235 )" at bounding box center [544, 96] width 242 height 20
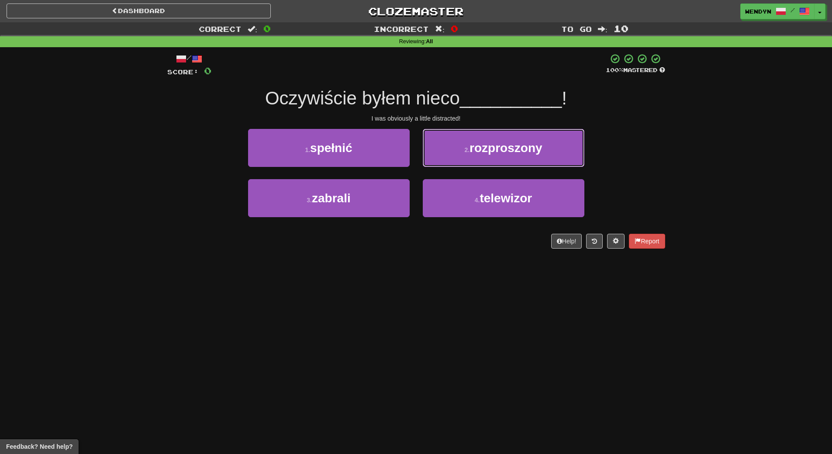
click at [525, 135] on button "2 . rozproszony" at bounding box center [504, 148] width 162 height 38
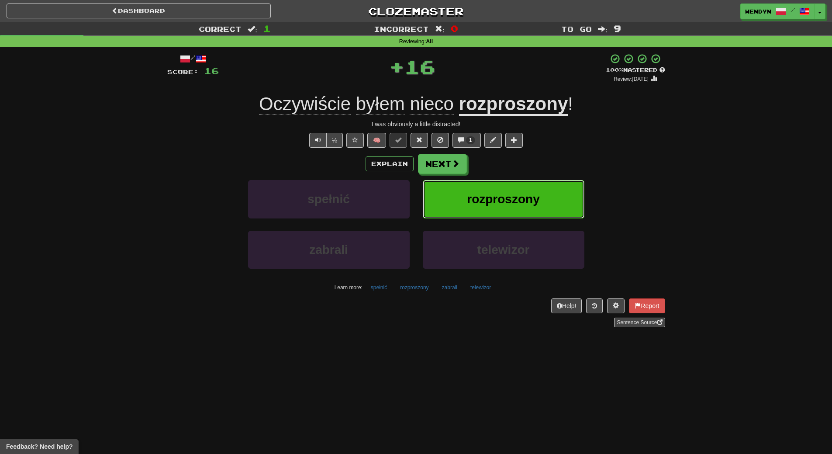
click at [532, 183] on button "rozproszony" at bounding box center [504, 199] width 162 height 38
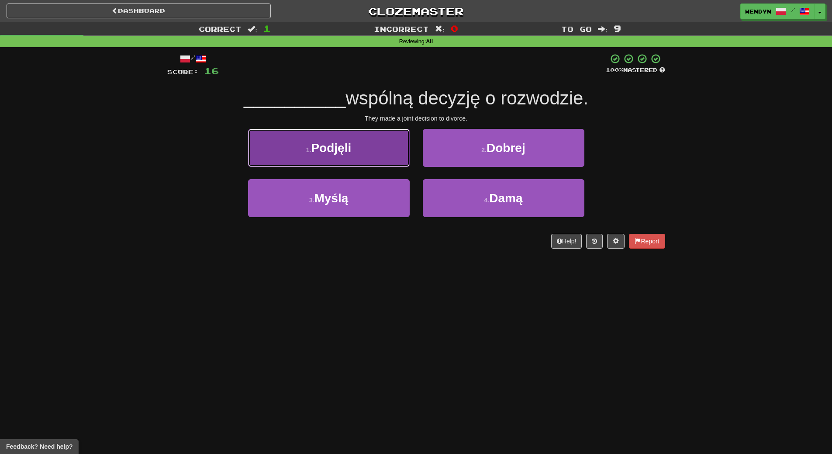
click at [348, 151] on span "Podjęli" at bounding box center [331, 148] width 40 height 14
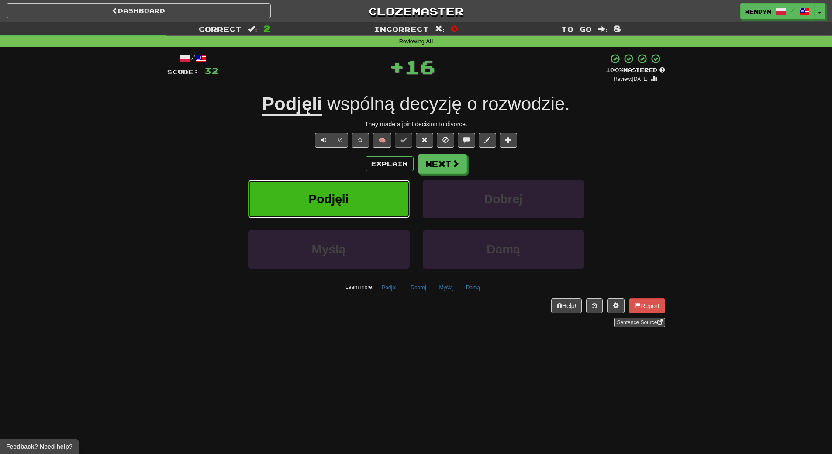
click at [342, 217] on button "Podjęli" at bounding box center [329, 199] width 162 height 38
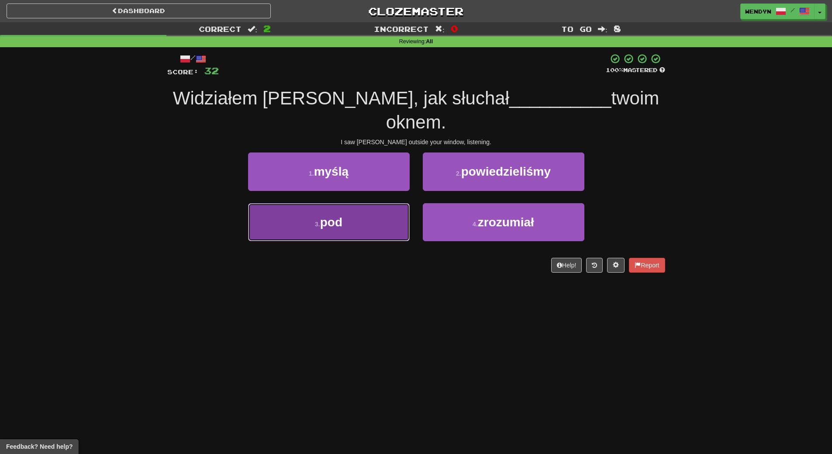
click at [354, 205] on button "3 . pod" at bounding box center [329, 222] width 162 height 38
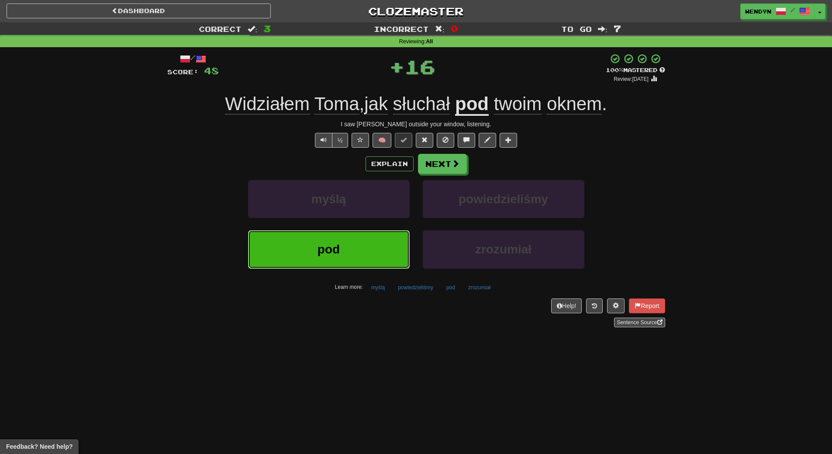
click at [344, 246] on button "pod" at bounding box center [329, 249] width 162 height 38
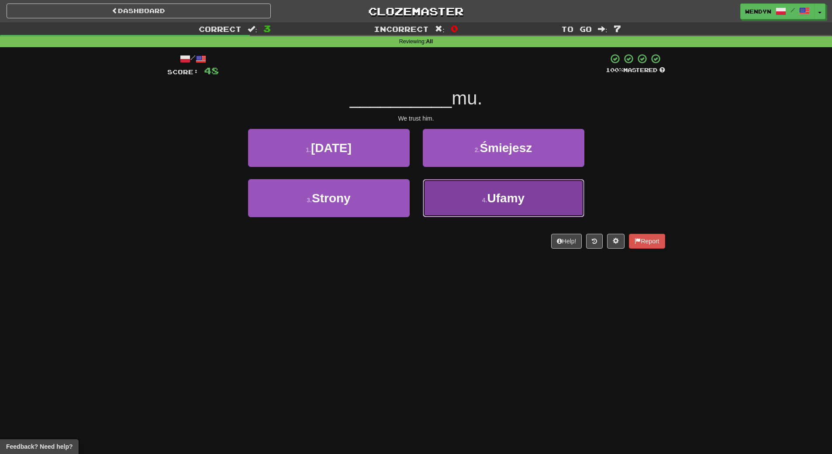
click at [538, 207] on button "4 . [GEOGRAPHIC_DATA]" at bounding box center [504, 198] width 162 height 38
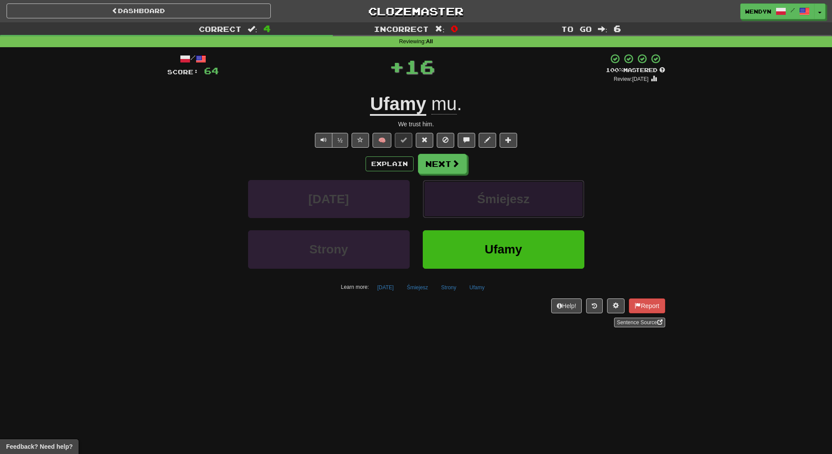
click at [538, 207] on button "Śmiejesz" at bounding box center [504, 199] width 162 height 38
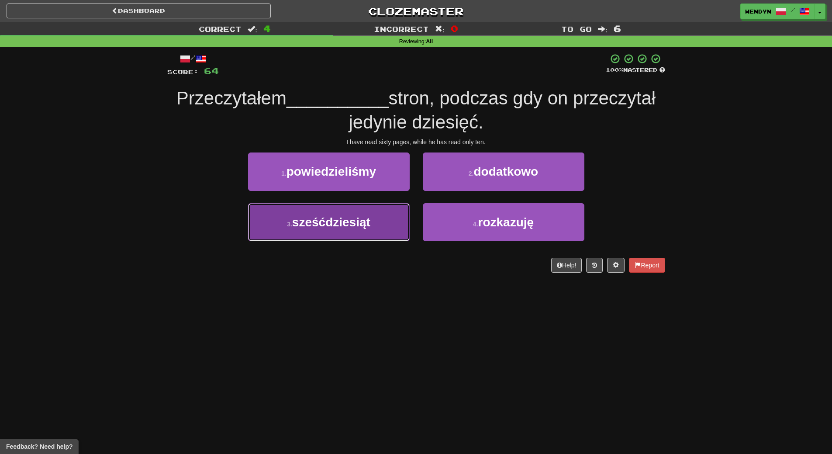
click at [377, 234] on button "3 . sześćdziesiąt" at bounding box center [329, 222] width 162 height 38
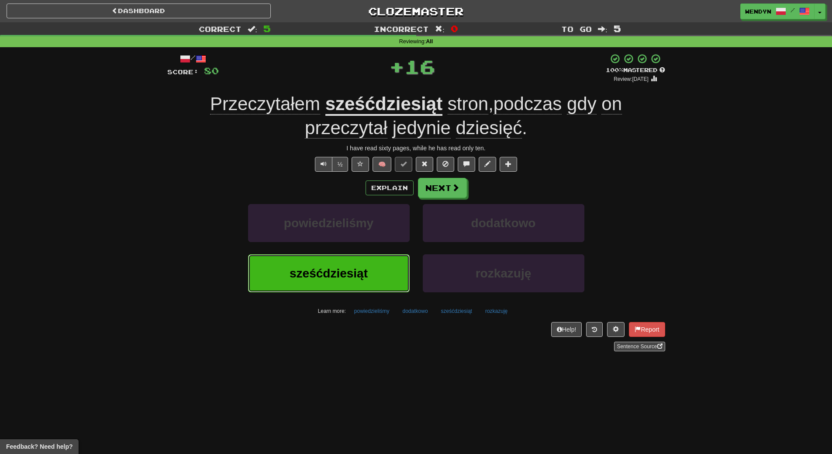
click at [369, 259] on button "sześćdziesiąt" at bounding box center [329, 273] width 162 height 38
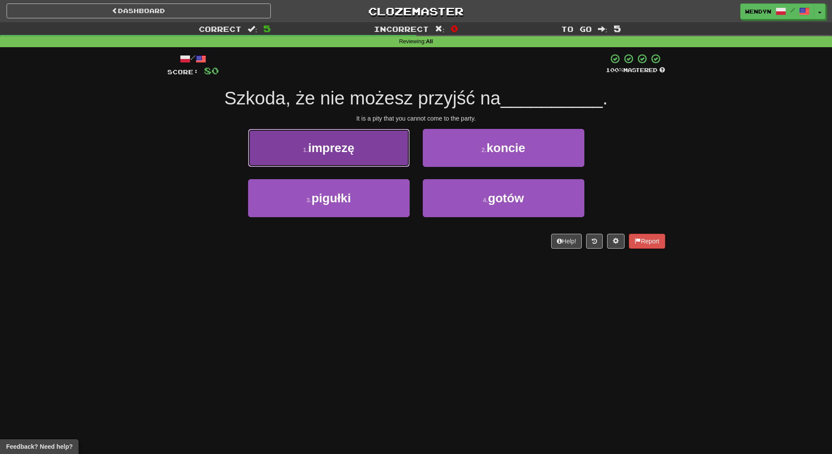
click at [367, 158] on button "1 . imprezę" at bounding box center [329, 148] width 162 height 38
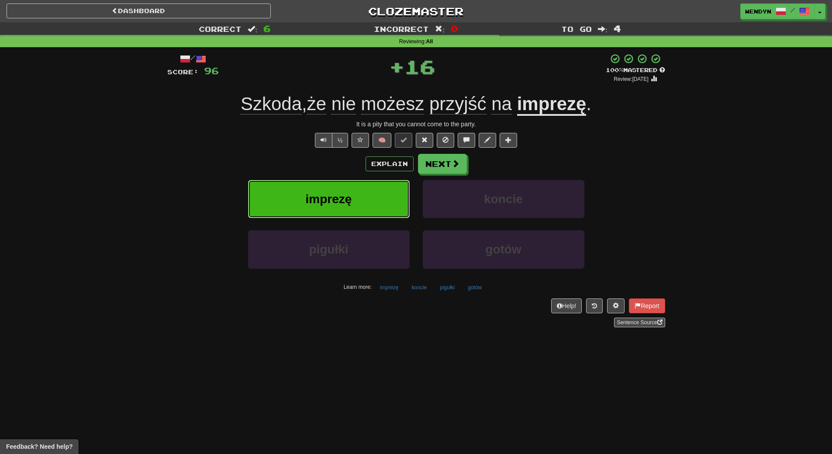
click at [354, 192] on button "imprezę" at bounding box center [329, 199] width 162 height 38
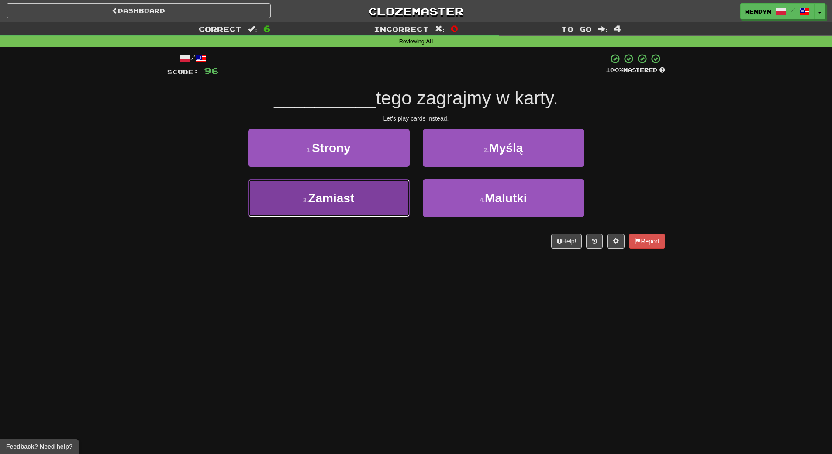
click at [362, 203] on button "3 . Zamiast" at bounding box center [329, 198] width 162 height 38
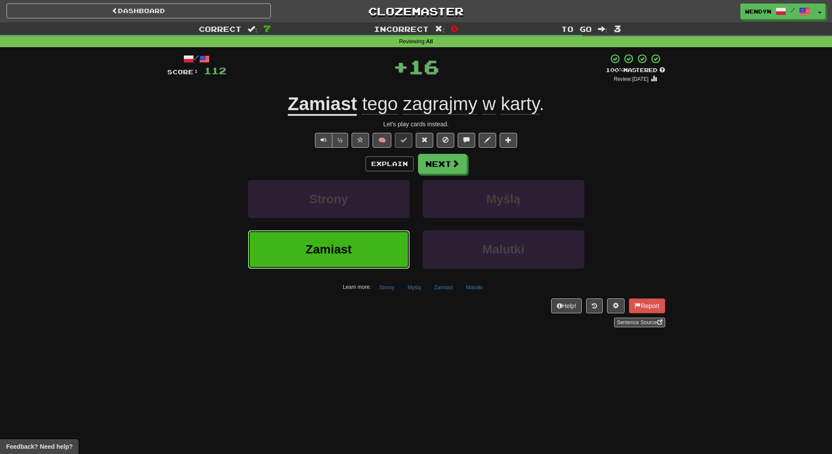
click at [352, 244] on button "Zamiast" at bounding box center [329, 249] width 162 height 38
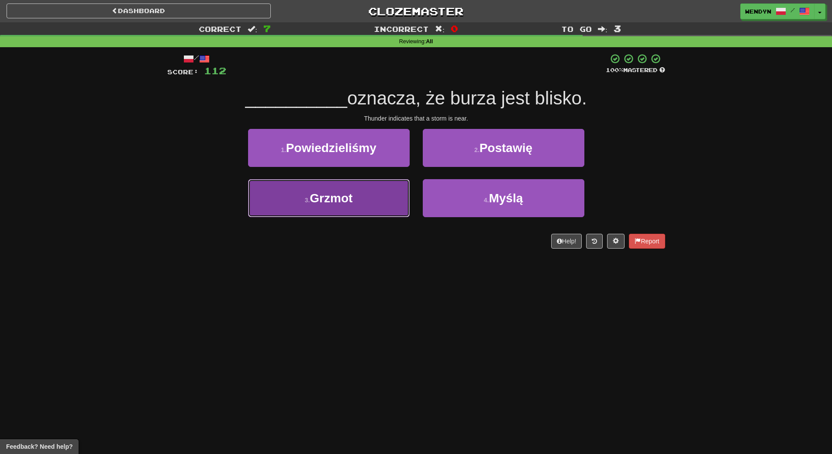
click at [362, 206] on button "3 . Grzmot" at bounding box center [329, 198] width 162 height 38
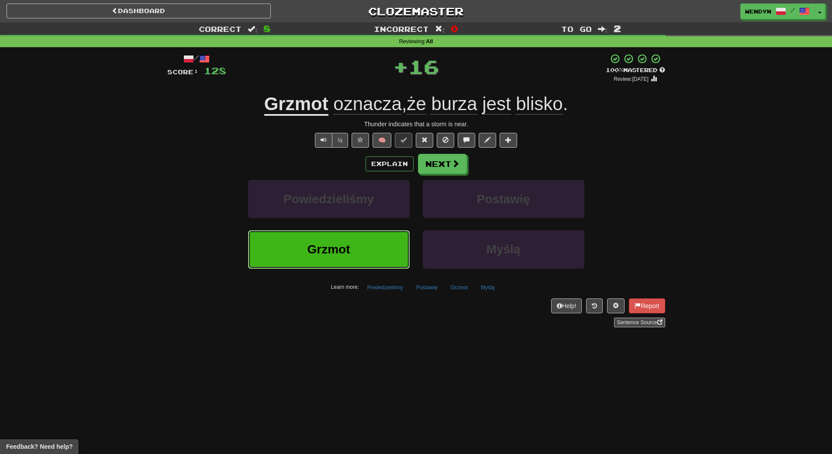
click at [355, 231] on button "Grzmot" at bounding box center [329, 249] width 162 height 38
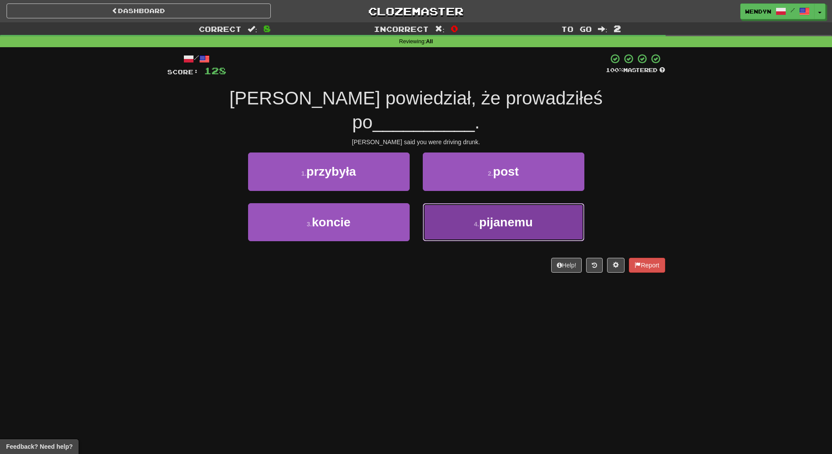
click at [497, 215] on span "pijanemu" at bounding box center [506, 222] width 54 height 14
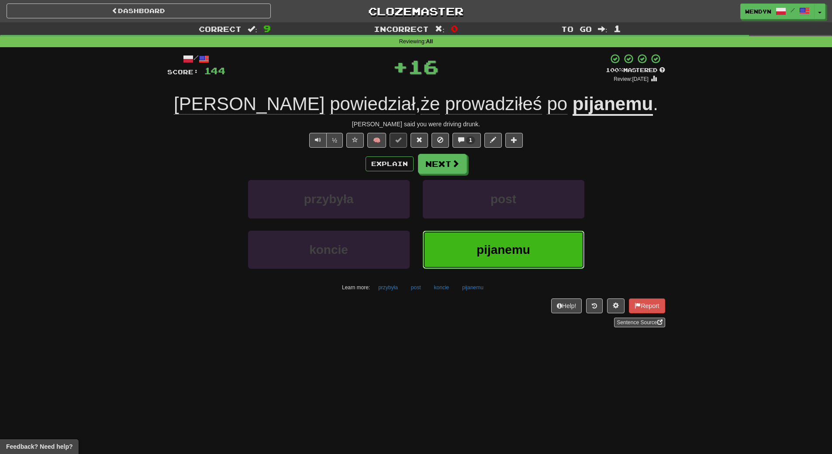
click at [489, 244] on span "pijanemu" at bounding box center [503, 250] width 54 height 14
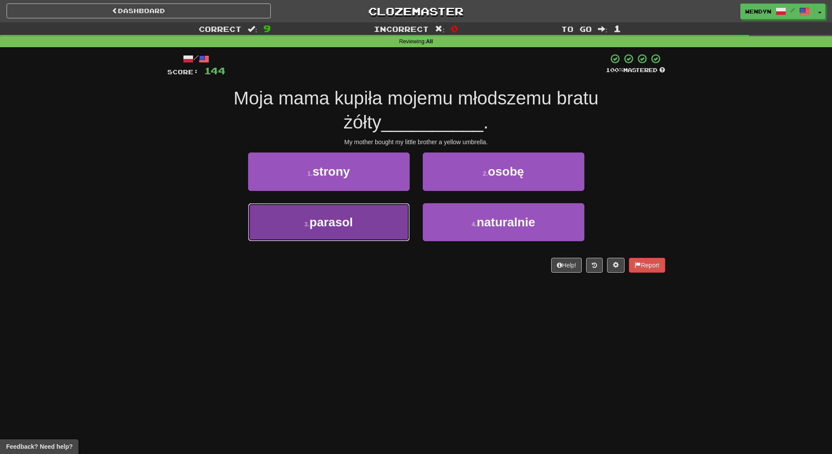
click at [369, 228] on button "3 . parasol" at bounding box center [329, 222] width 162 height 38
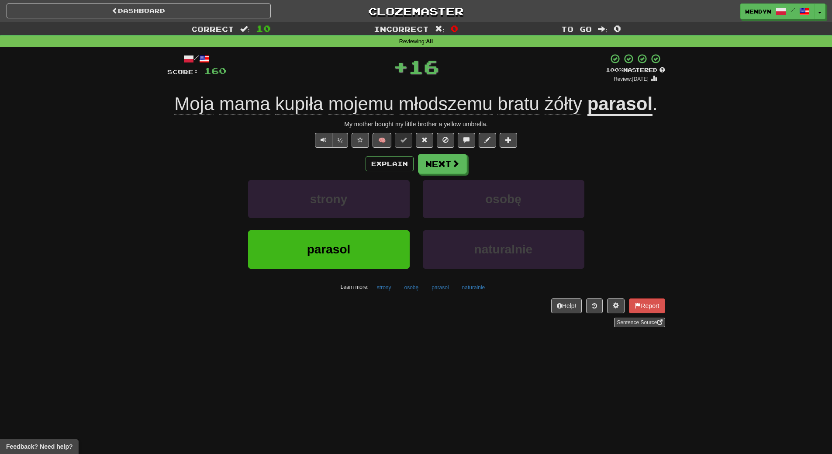
click at [369, 228] on div "strony" at bounding box center [328, 205] width 175 height 50
click at [367, 254] on button "parasol" at bounding box center [329, 249] width 162 height 38
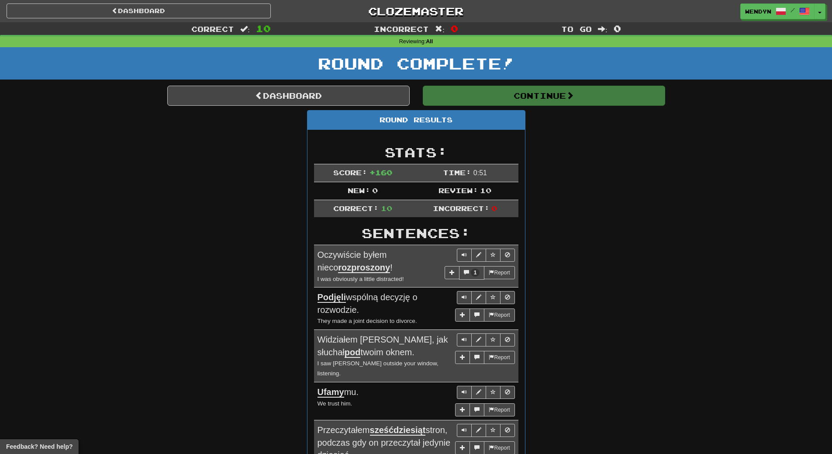
click at [565, 172] on div "Dashboard Continue Round Results Stats: Score: + 160 Time: 0 : 51 New: 0 Review…" at bounding box center [416, 411] width 498 height 650
click at [565, 172] on div "Round Results Stats: Score: + 160 Time: 0 : 51 New: 0 Review: 10 Correct: 10 In…" at bounding box center [416, 413] width 498 height 606
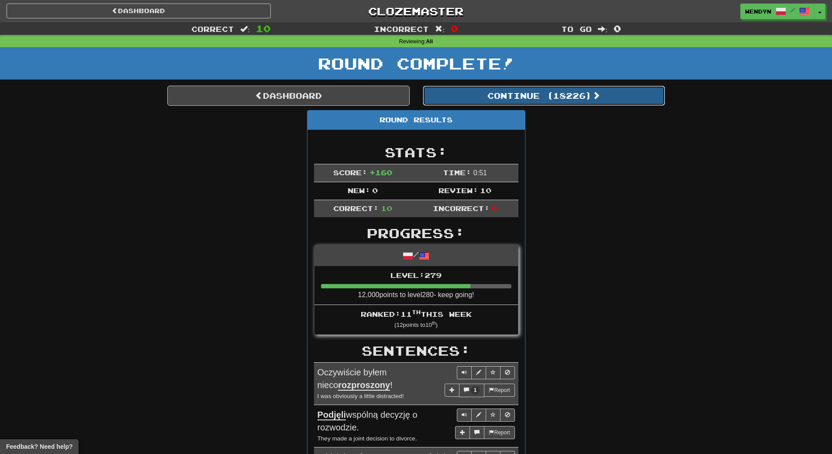
click at [575, 95] on button "Continue ( 18226 )" at bounding box center [544, 96] width 242 height 20
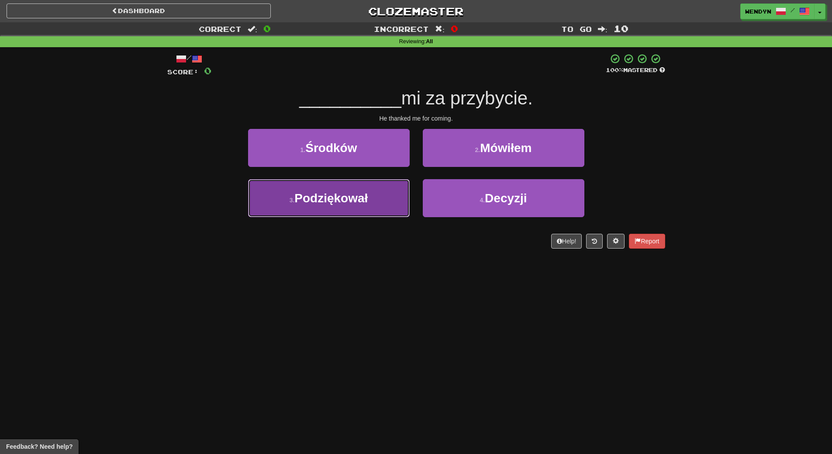
click at [393, 207] on button "3 . Podziękował" at bounding box center [329, 198] width 162 height 38
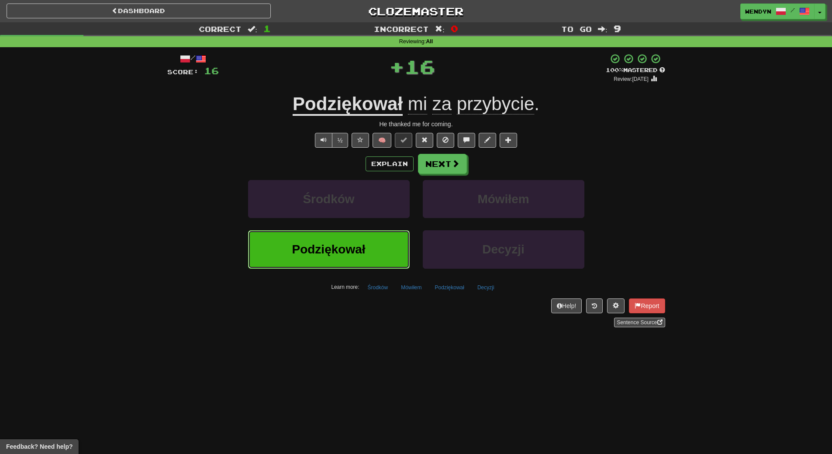
click at [379, 255] on button "Podziękował" at bounding box center [329, 249] width 162 height 38
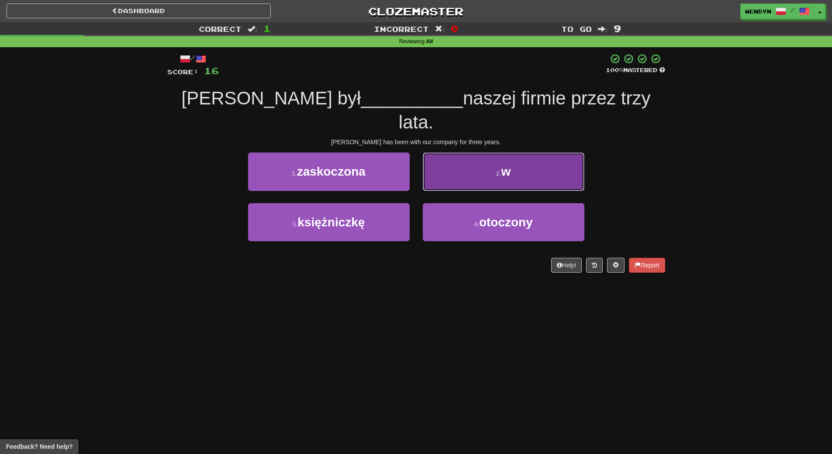
click at [532, 155] on button "2 . w" at bounding box center [504, 171] width 162 height 38
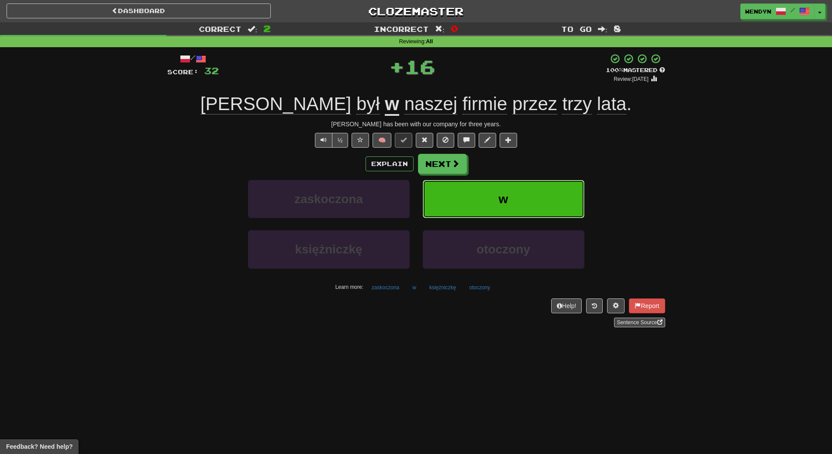
click at [534, 192] on button "w" at bounding box center [504, 199] width 162 height 38
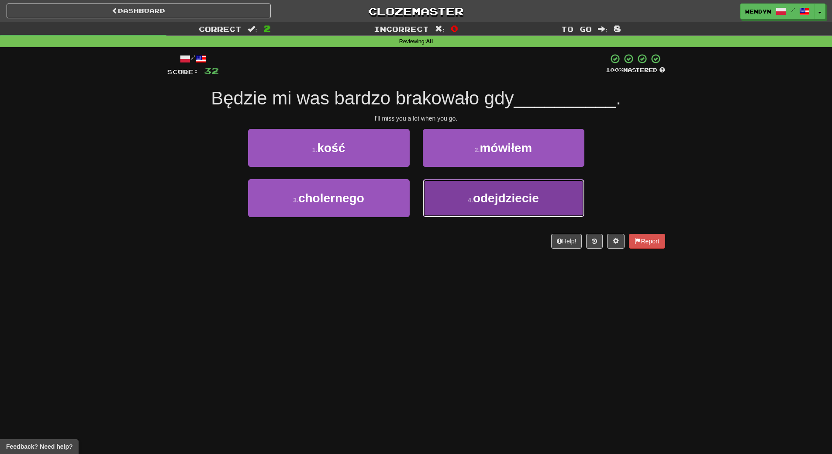
click at [506, 202] on span "odejdziecie" at bounding box center [506, 198] width 66 height 14
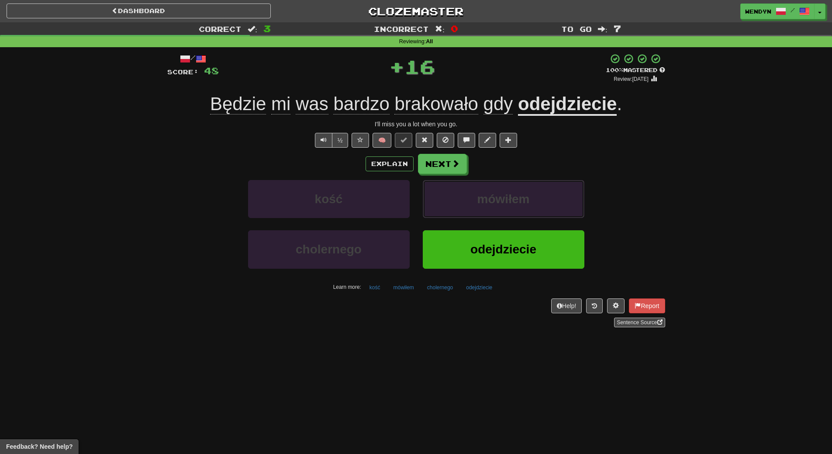
click at [506, 202] on span "mówiłem" at bounding box center [503, 199] width 52 height 14
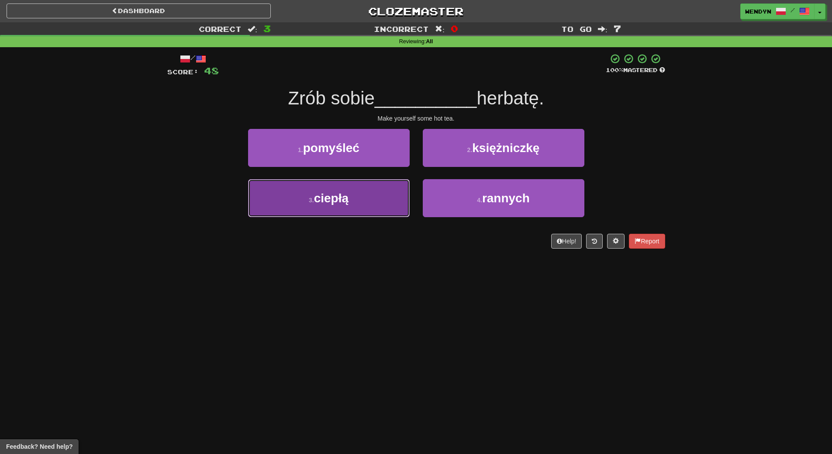
click at [362, 195] on button "3 . ciepłą" at bounding box center [329, 198] width 162 height 38
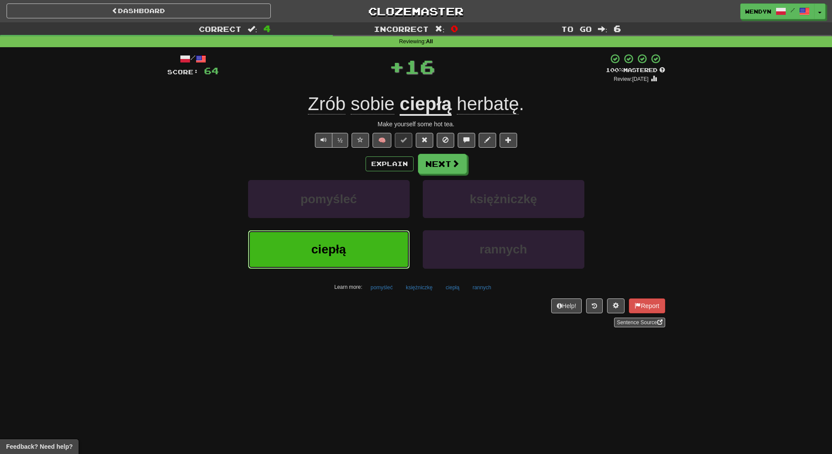
click at [353, 235] on button "ciepłą" at bounding box center [329, 249] width 162 height 38
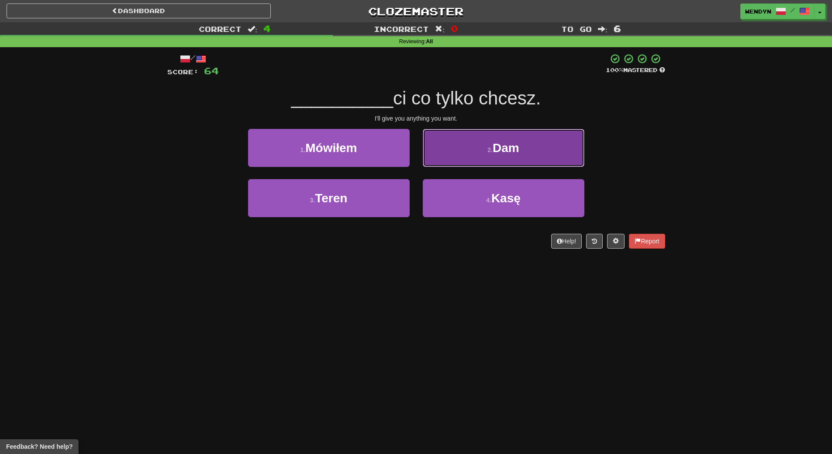
click at [551, 152] on button "2 . Dam" at bounding box center [504, 148] width 162 height 38
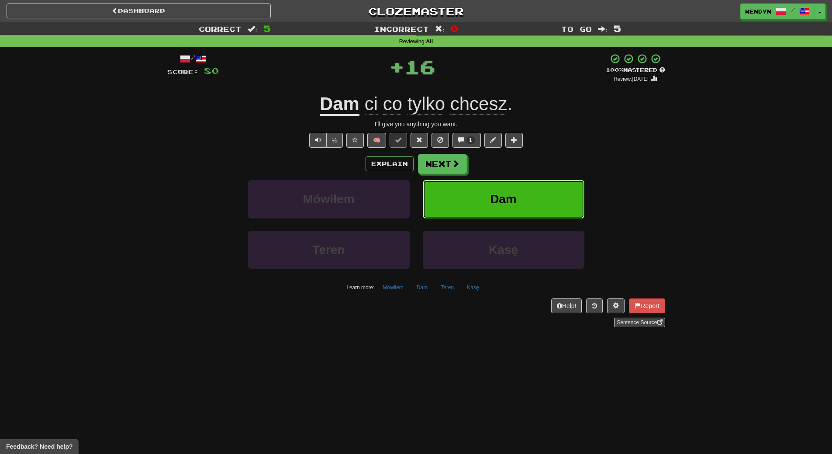
click at [507, 191] on button "Dam" at bounding box center [504, 199] width 162 height 38
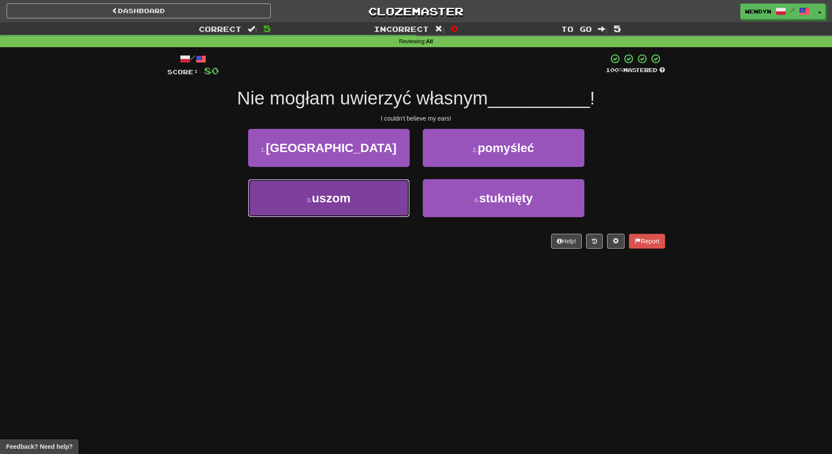
click at [328, 204] on span "uszom" at bounding box center [331, 198] width 39 height 14
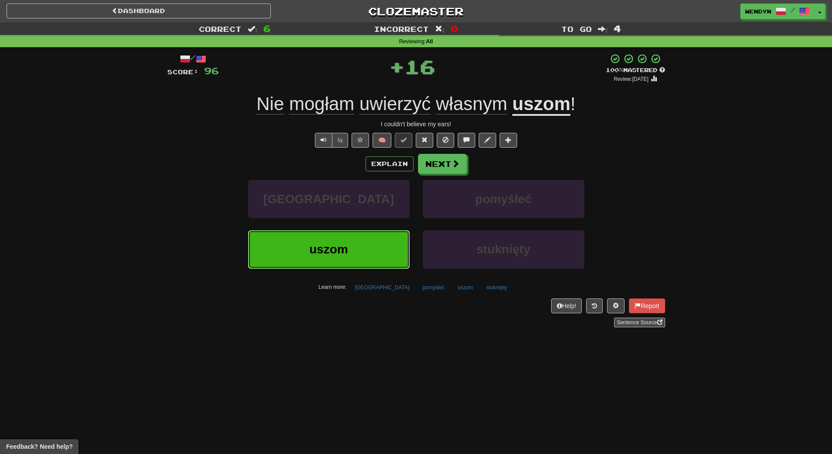
click at [327, 247] on span "uszom" at bounding box center [328, 249] width 39 height 14
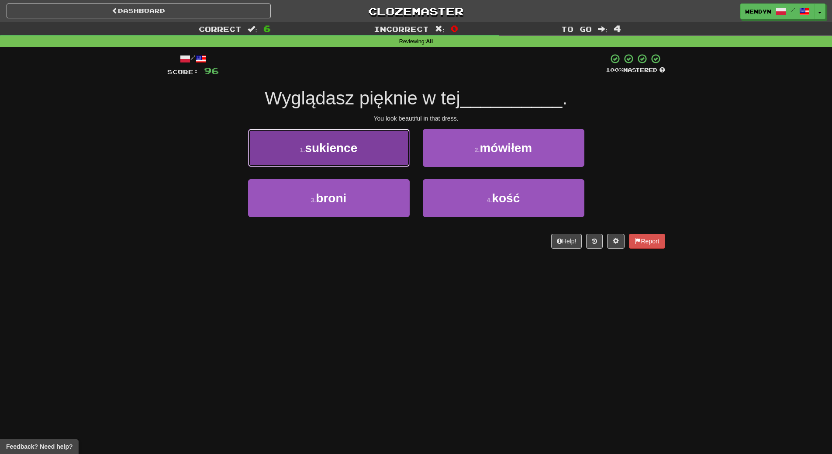
click at [371, 159] on button "1 . sukience" at bounding box center [329, 148] width 162 height 38
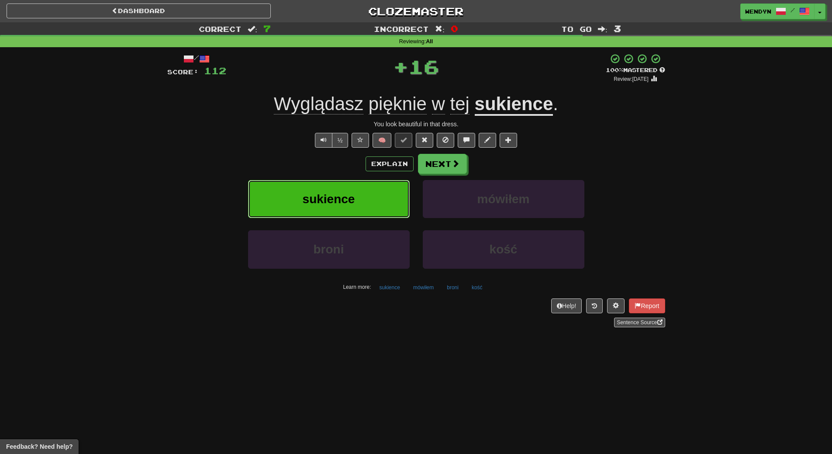
click at [365, 188] on button "sukience" at bounding box center [329, 199] width 162 height 38
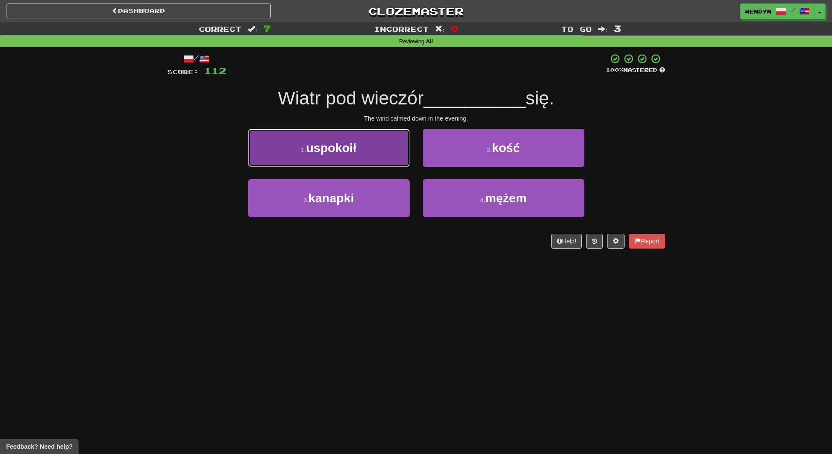
click at [372, 156] on button "1 . uspokoił" at bounding box center [329, 148] width 162 height 38
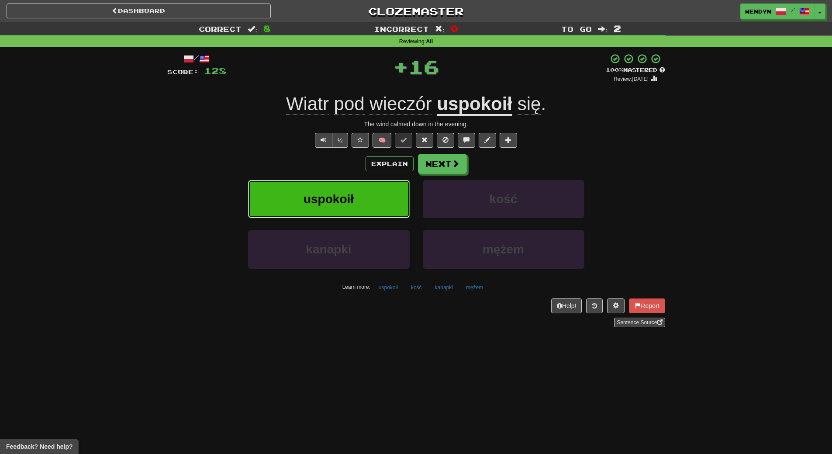
click at [371, 188] on button "uspokoił" at bounding box center [329, 199] width 162 height 38
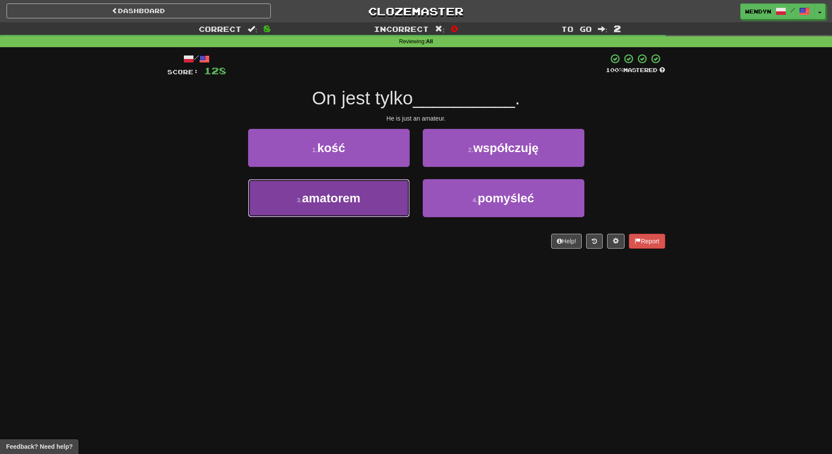
click at [383, 197] on button "3 . amatorem" at bounding box center [329, 198] width 162 height 38
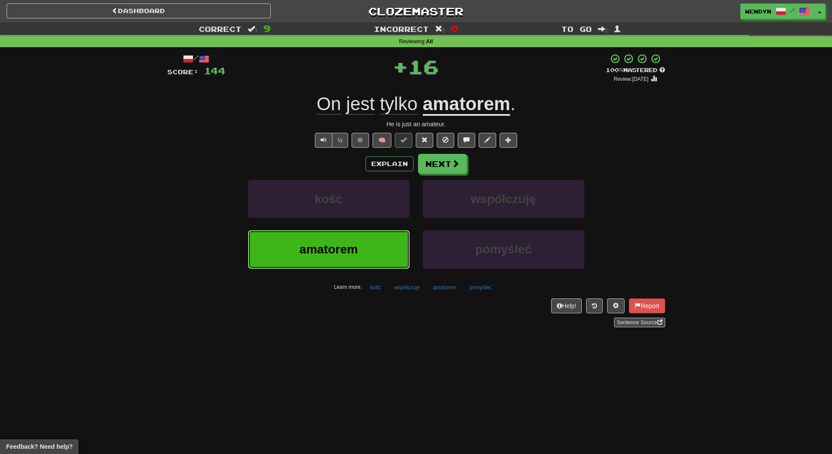
click at [384, 244] on button "amatorem" at bounding box center [329, 249] width 162 height 38
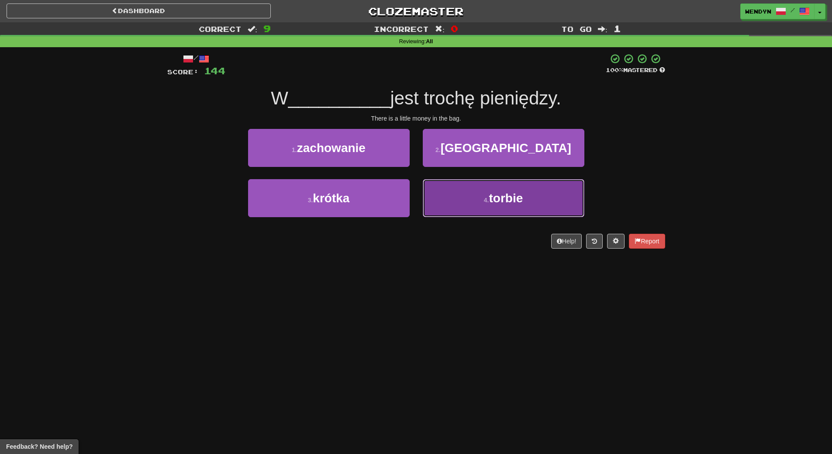
click at [525, 209] on button "4 . torbie" at bounding box center [504, 198] width 162 height 38
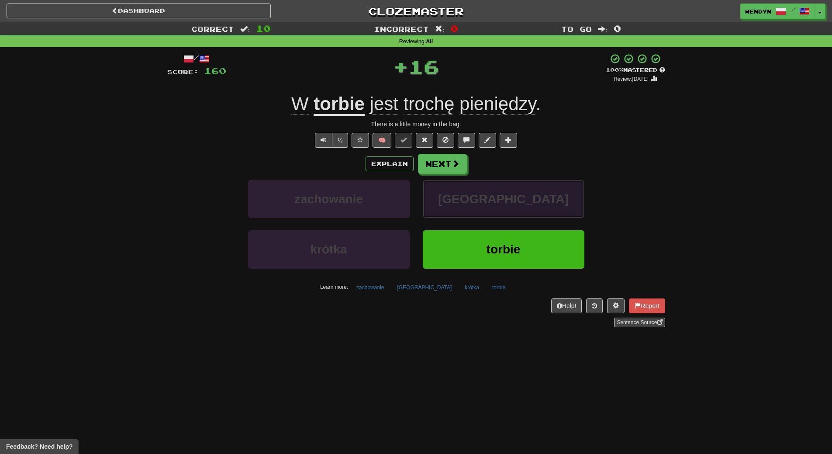
click at [525, 209] on button "[GEOGRAPHIC_DATA]" at bounding box center [504, 199] width 162 height 38
